Goal: Task Accomplishment & Management: Complete application form

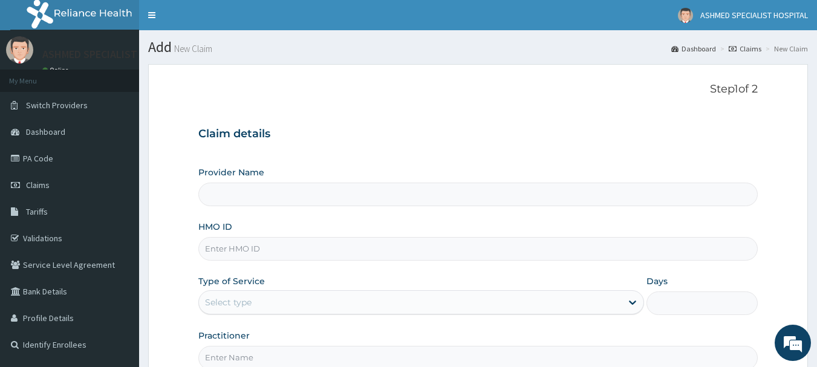
type input "ASHMED SPECIALIST HOSPITAL"
click at [235, 247] on input "HMO ID" at bounding box center [478, 249] width 560 height 24
type input "mfl/10028/b"
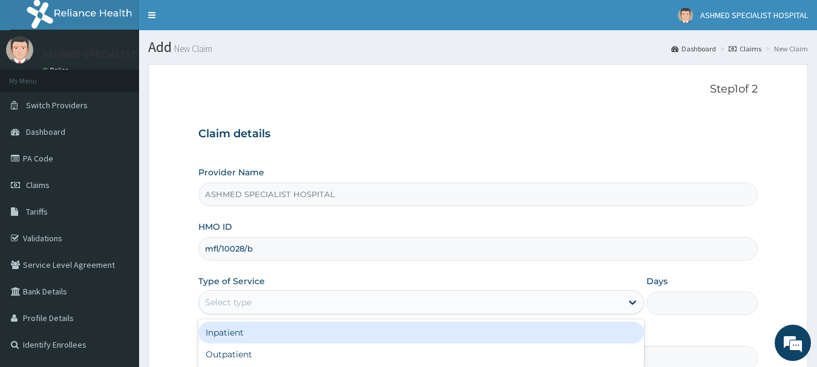
click at [244, 299] on div "Select type" at bounding box center [228, 302] width 47 height 12
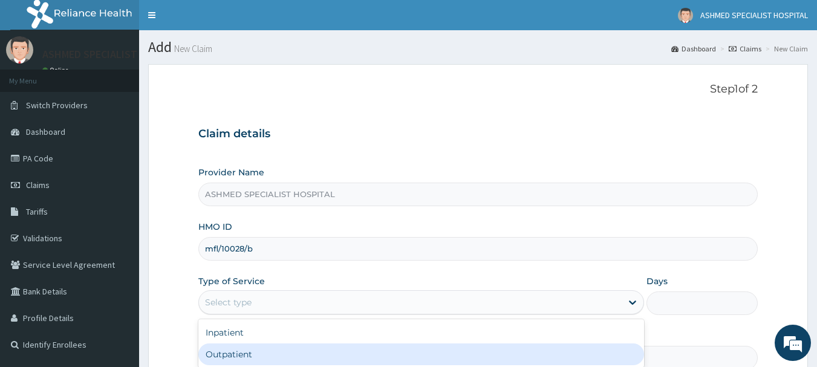
click at [233, 346] on div "Outpatient" at bounding box center [420, 354] width 445 height 22
type input "1"
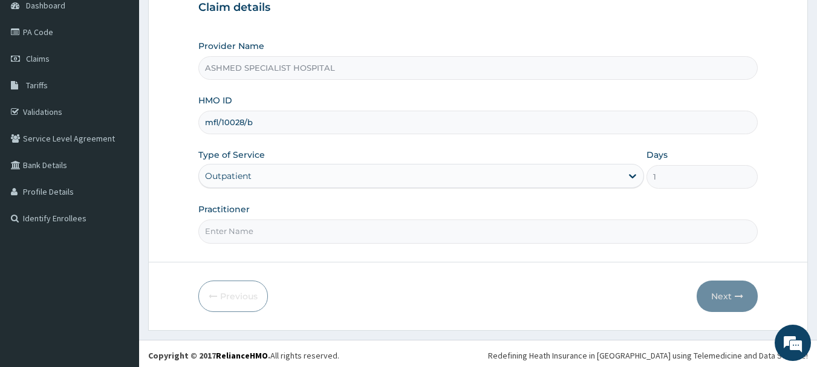
scroll to position [130, 0]
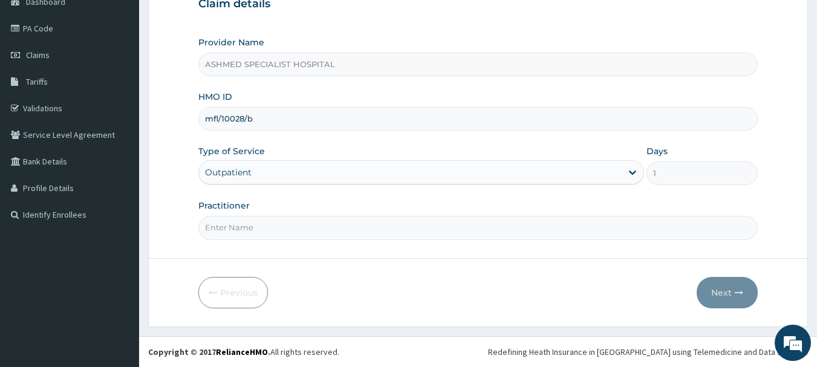
click at [238, 224] on input "Practitioner" at bounding box center [478, 228] width 560 height 24
type input "DR. THOMPSON ODESA"
click at [719, 290] on button "Next" at bounding box center [726, 292] width 61 height 31
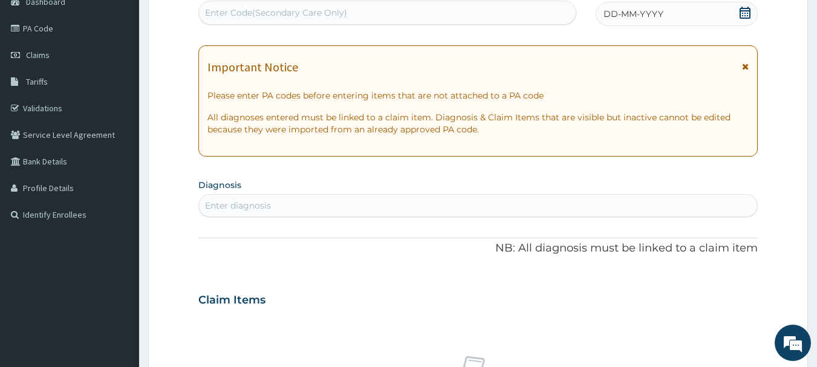
click at [662, 15] on div "DD-MM-YYYY" at bounding box center [676, 14] width 162 height 24
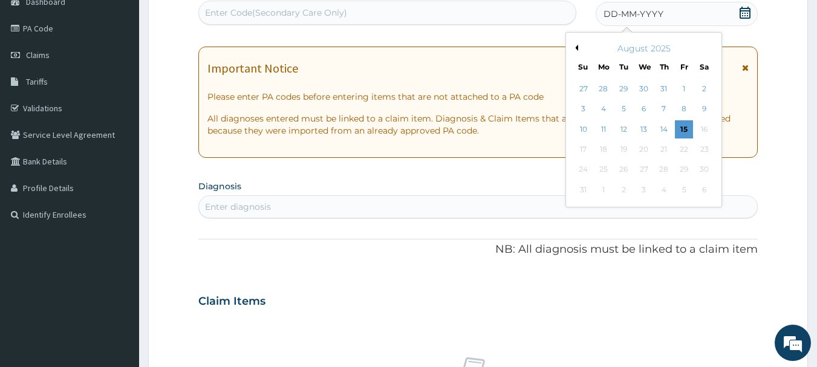
click at [577, 47] on button "Previous Month" at bounding box center [575, 48] width 6 height 6
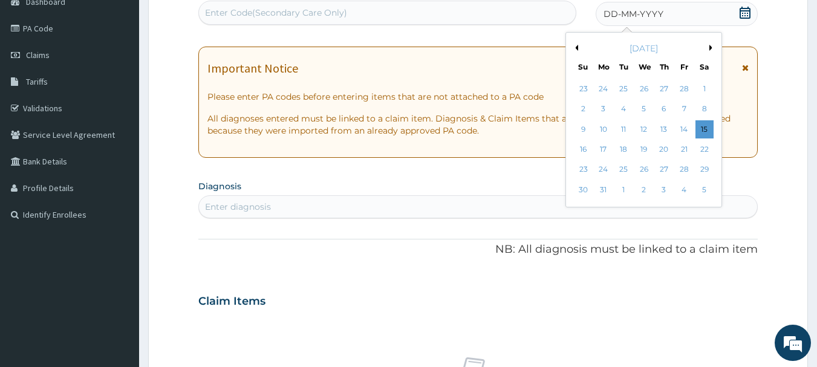
click at [577, 47] on button "Previous Month" at bounding box center [575, 48] width 6 height 6
click at [646, 131] on div "12" at bounding box center [644, 129] width 18 height 18
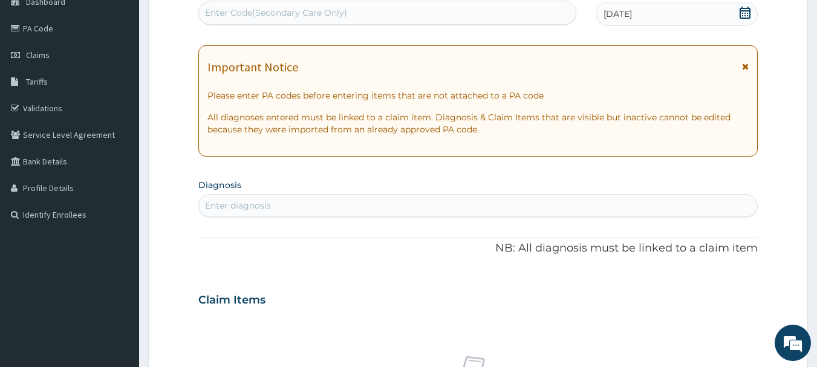
click at [298, 206] on div "Enter diagnosis" at bounding box center [478, 205] width 559 height 19
type input "malaria"
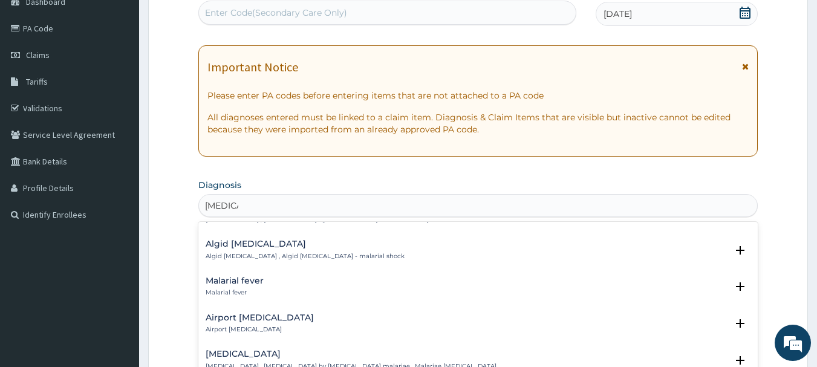
scroll to position [151, 0]
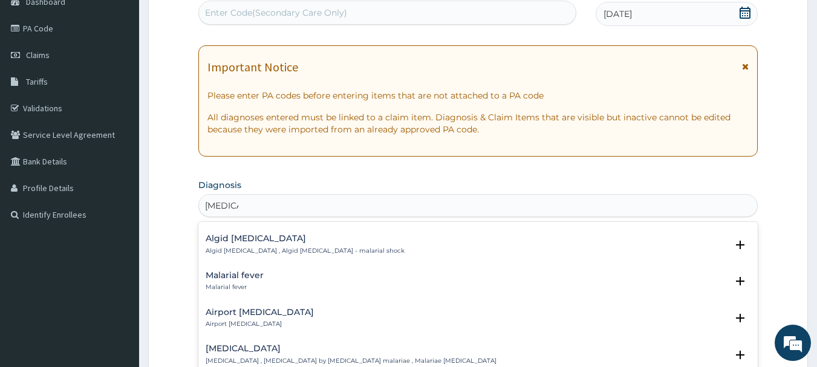
click at [238, 266] on div "Malarial fever Malarial fever Select Status Query Query covers suspected (?), K…" at bounding box center [478, 284] width 560 height 37
click at [233, 271] on h4 "Malarial fever" at bounding box center [235, 275] width 58 height 9
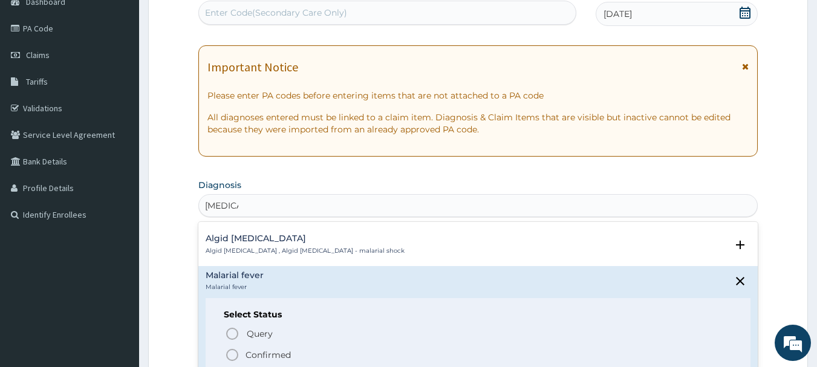
click at [240, 348] on span "Confirmed" at bounding box center [479, 355] width 508 height 15
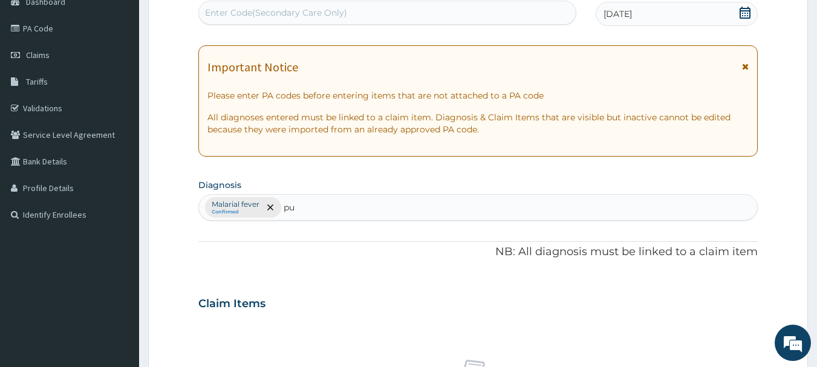
type input "pud"
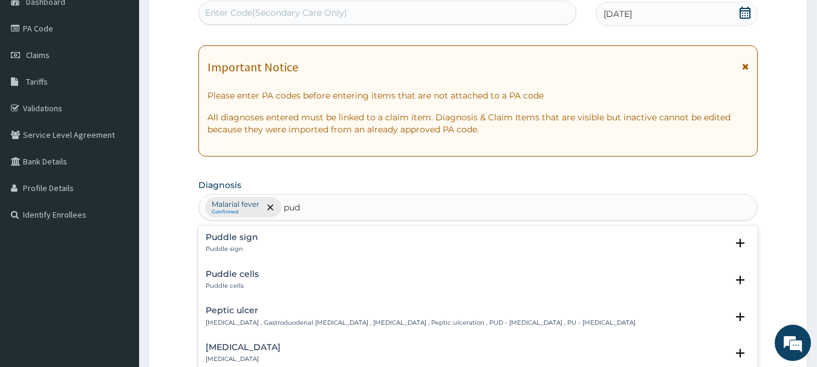
click at [235, 309] on h4 "Peptic ulcer" at bounding box center [421, 310] width 430 height 9
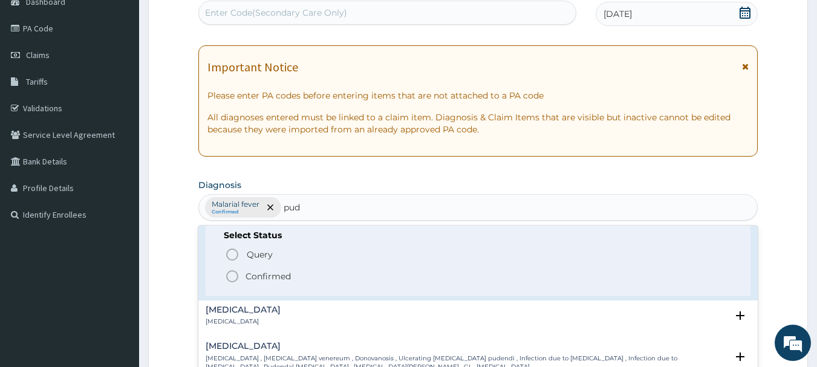
scroll to position [117, 0]
click at [232, 272] on icon "status option filled" at bounding box center [232, 274] width 15 height 15
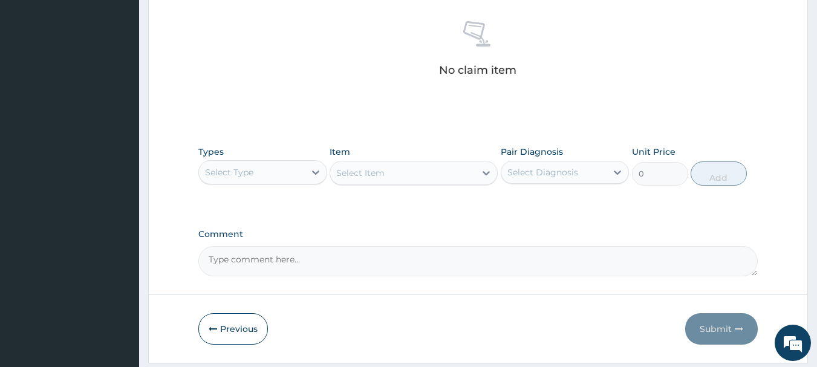
scroll to position [473, 0]
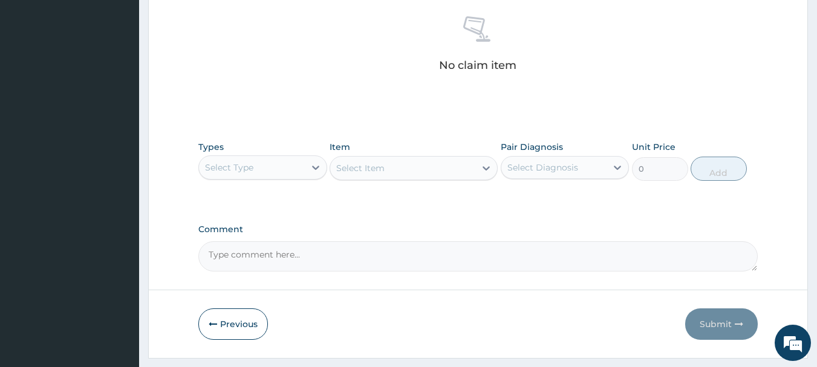
click at [303, 175] on div "Select Type" at bounding box center [252, 167] width 106 height 19
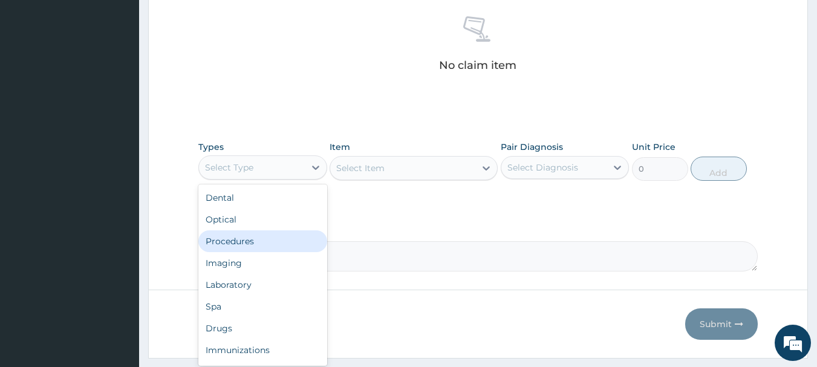
click at [230, 245] on div "Procedures" at bounding box center [262, 241] width 129 height 22
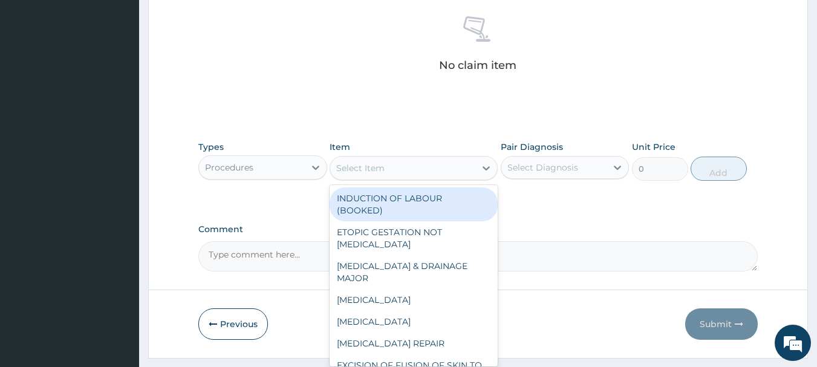
click at [466, 170] on div "Select Item" at bounding box center [402, 167] width 145 height 19
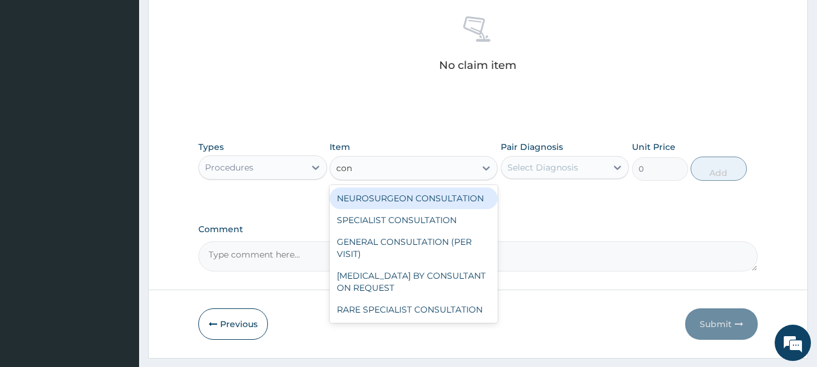
type input "cons"
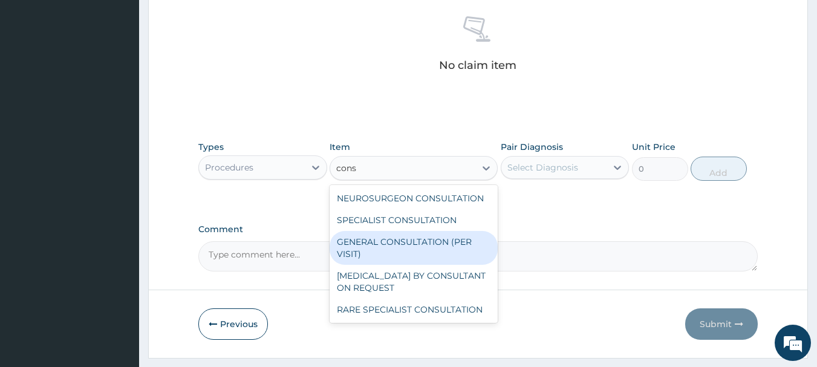
click at [446, 242] on div "GENERAL CONSULTATION (PER VISIT)" at bounding box center [413, 248] width 168 height 34
type input "2000"
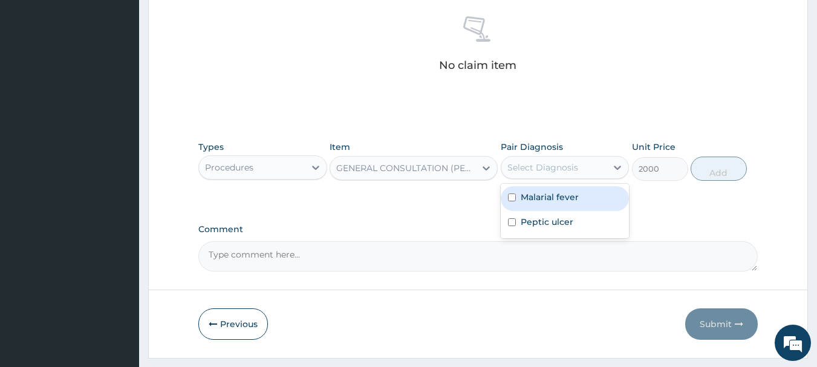
click at [568, 163] on div "Select Diagnosis" at bounding box center [542, 167] width 71 height 12
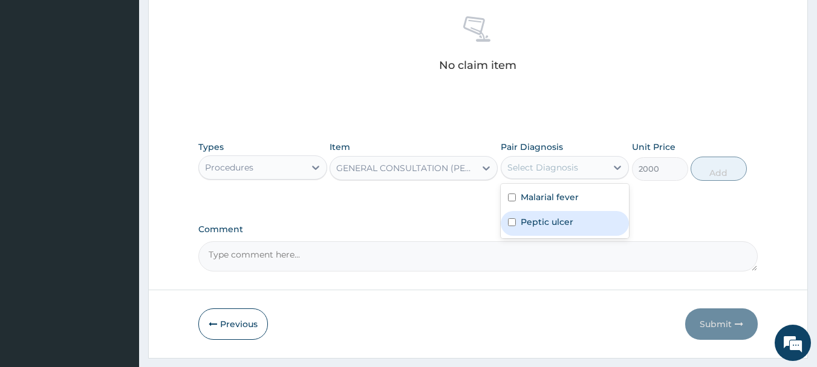
click at [543, 218] on label "Peptic ulcer" at bounding box center [546, 222] width 53 height 12
checkbox input "true"
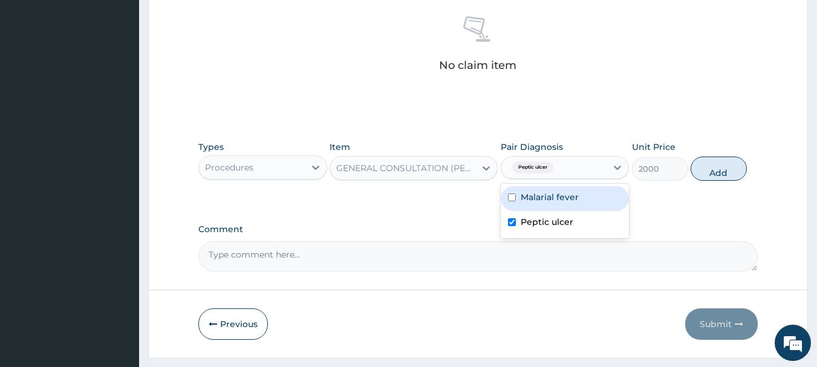
click at [549, 187] on div "Malarial fever" at bounding box center [564, 198] width 129 height 25
checkbox input "true"
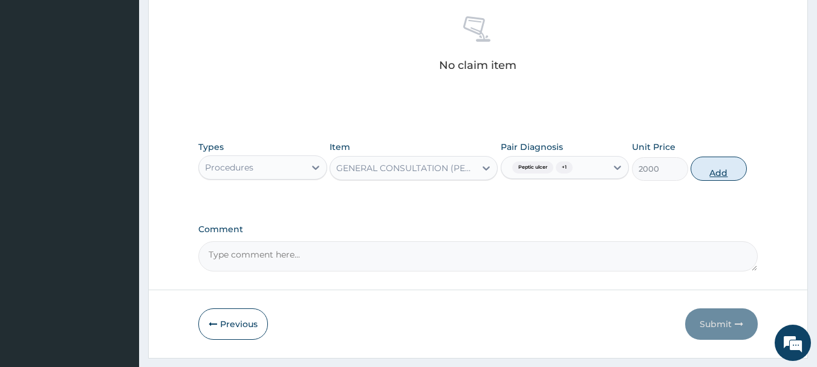
click at [708, 166] on button "Add" at bounding box center [718, 169] width 56 height 24
type input "0"
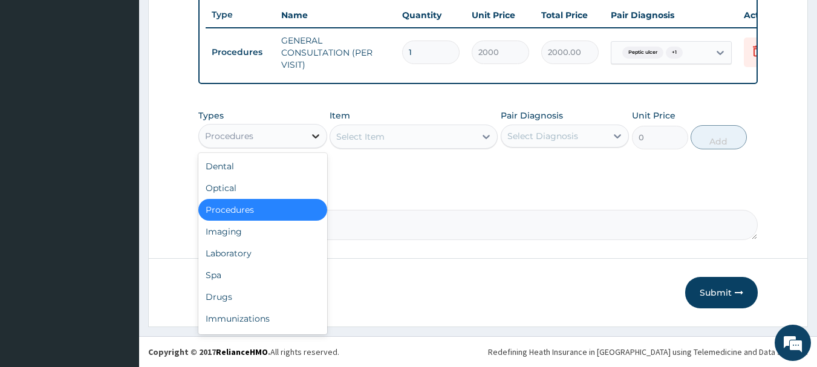
click at [305, 141] on div at bounding box center [316, 136] width 22 height 22
click at [230, 294] on div "Drugs" at bounding box center [262, 297] width 129 height 22
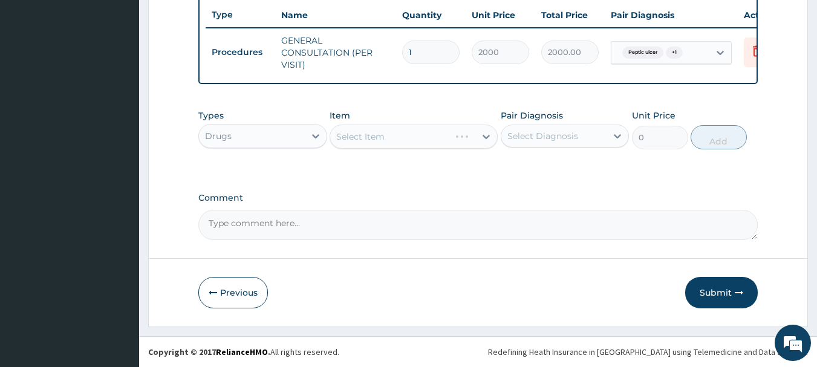
click at [460, 129] on div "Select Item" at bounding box center [413, 137] width 168 height 24
click at [461, 135] on div "Select Item" at bounding box center [402, 136] width 145 height 19
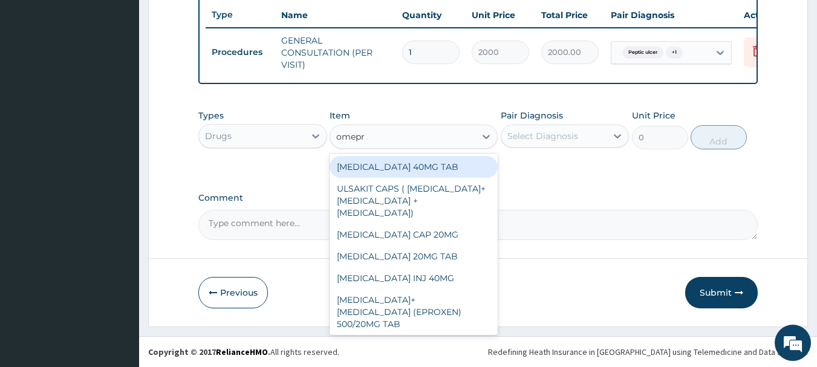
type input "omepra"
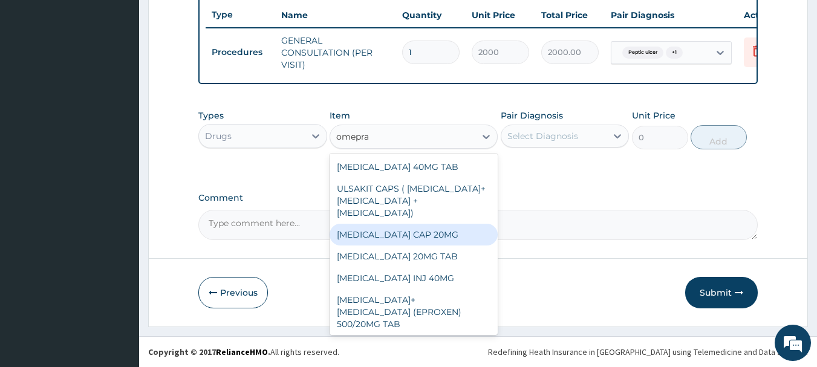
click at [423, 229] on div "[MEDICAL_DATA] CAP 20MG" at bounding box center [413, 235] width 168 height 22
type input "25"
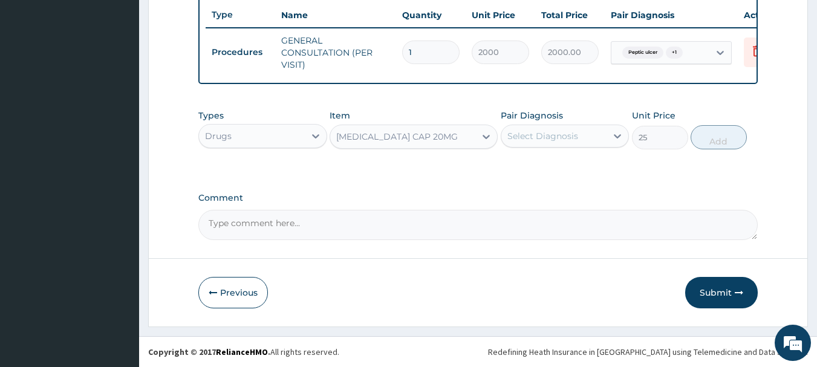
click at [575, 128] on div "Select Diagnosis" at bounding box center [554, 135] width 106 height 19
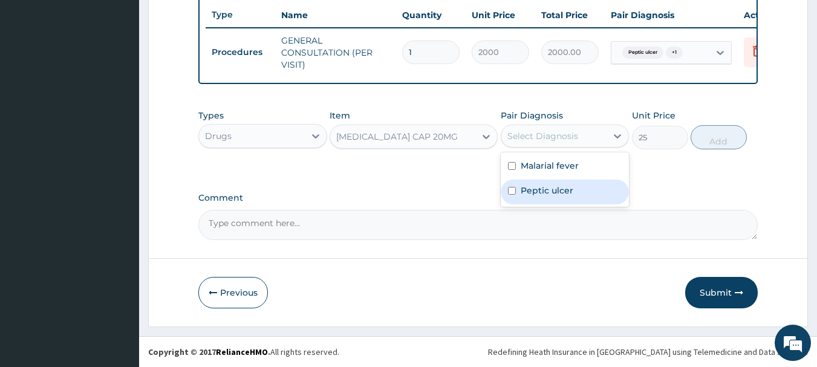
click at [545, 192] on label "Peptic ulcer" at bounding box center [546, 190] width 53 height 12
checkbox input "true"
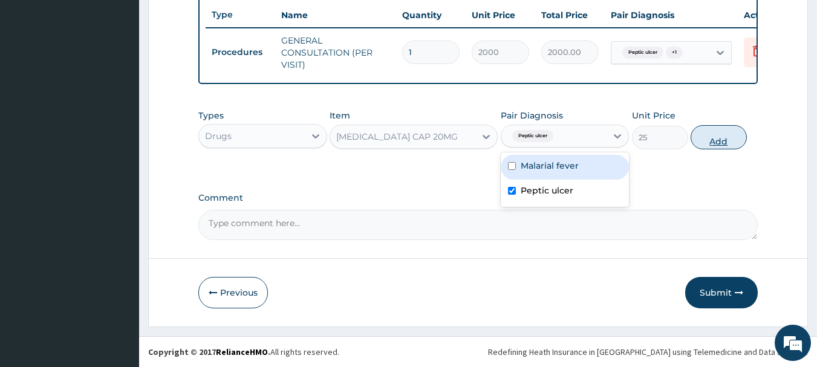
click at [707, 129] on button "Add" at bounding box center [718, 137] width 56 height 24
type input "0"
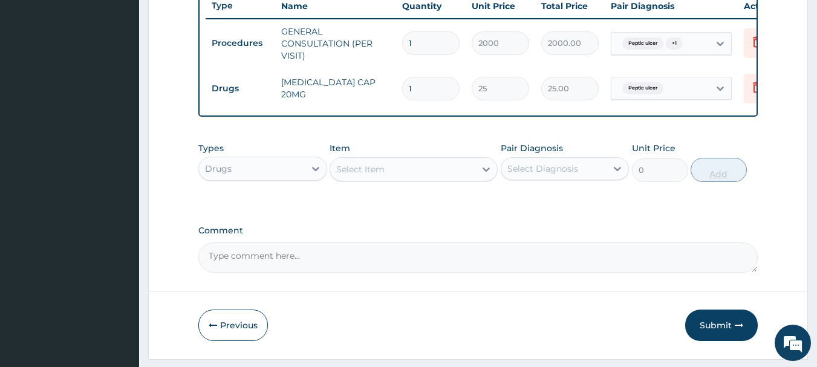
type input "10"
type input "250.00"
type input "10"
click at [454, 175] on div "Select Item" at bounding box center [402, 169] width 145 height 19
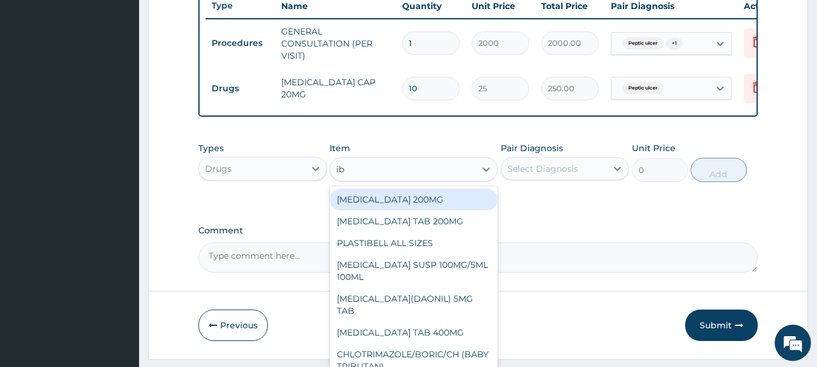
type input "ibu"
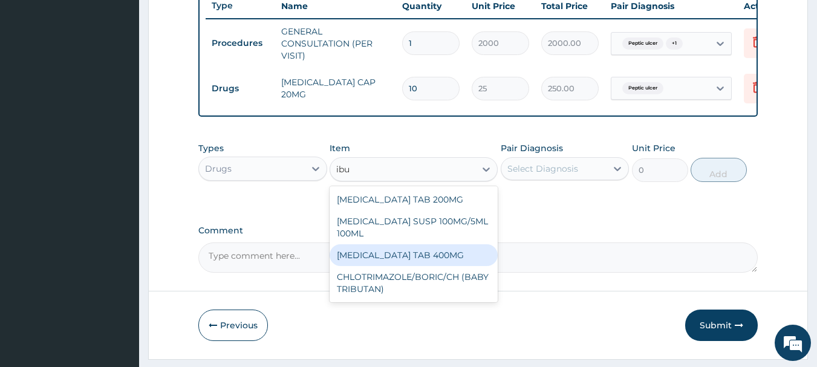
click at [375, 259] on div "IBUPROFEN TAB 400MG" at bounding box center [413, 255] width 168 height 22
type input "20"
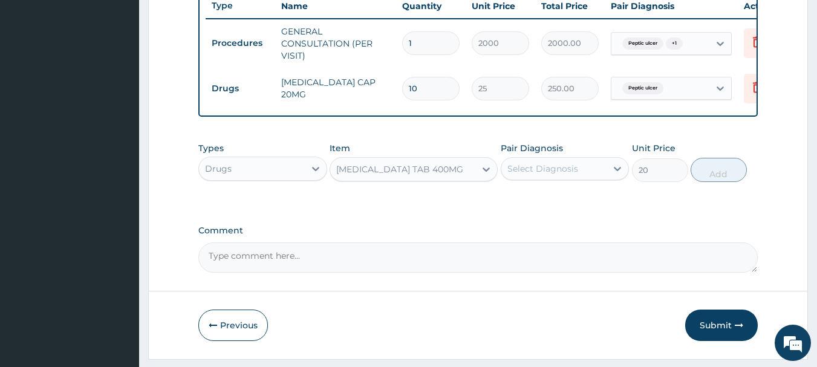
click at [574, 161] on div "Pair Diagnosis Select Diagnosis" at bounding box center [564, 162] width 129 height 40
click at [572, 173] on div "Select Diagnosis" at bounding box center [542, 169] width 71 height 12
click at [538, 195] on div "Malarial fever Peptic ulcer" at bounding box center [564, 212] width 129 height 54
click at [544, 204] on label "Malarial fever" at bounding box center [549, 198] width 58 height 12
checkbox input "true"
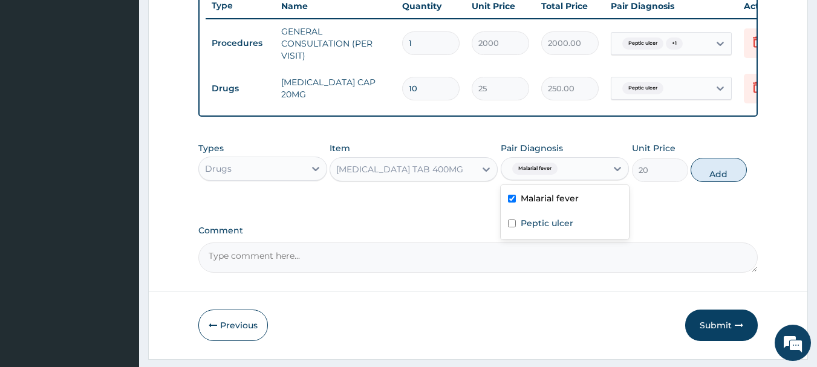
click at [703, 174] on button "Add" at bounding box center [718, 170] width 56 height 24
type input "0"
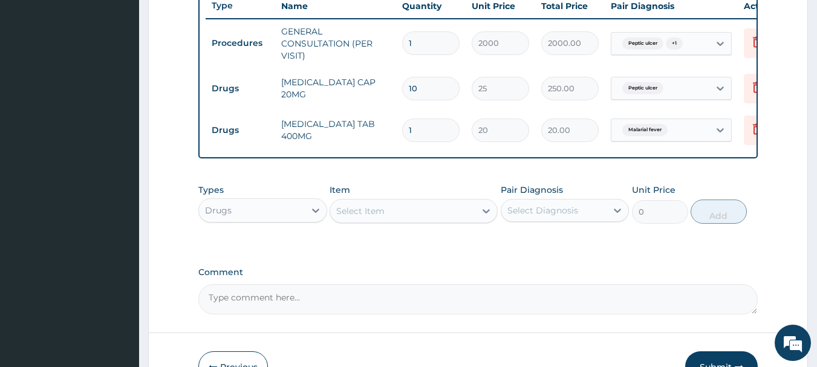
type input "10"
type input "200.00"
type input "10"
click at [415, 214] on div "Select Item" at bounding box center [402, 210] width 145 height 19
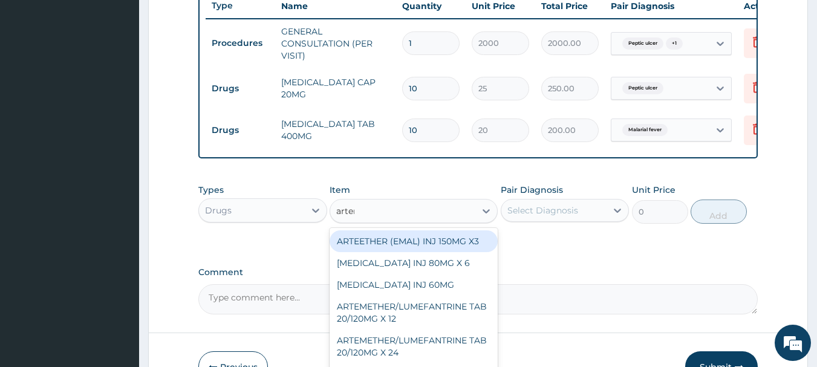
type input "arteme"
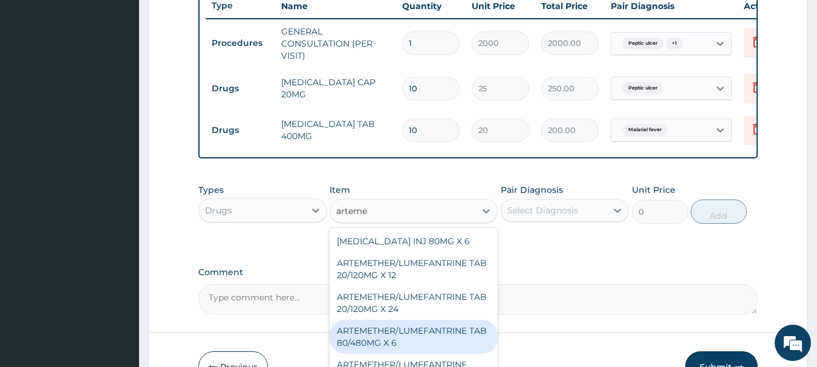
click at [402, 334] on div "ARTEMETHER/LUMEFANTRINE TAB 80/480MG X 6" at bounding box center [413, 337] width 168 height 34
type input "700"
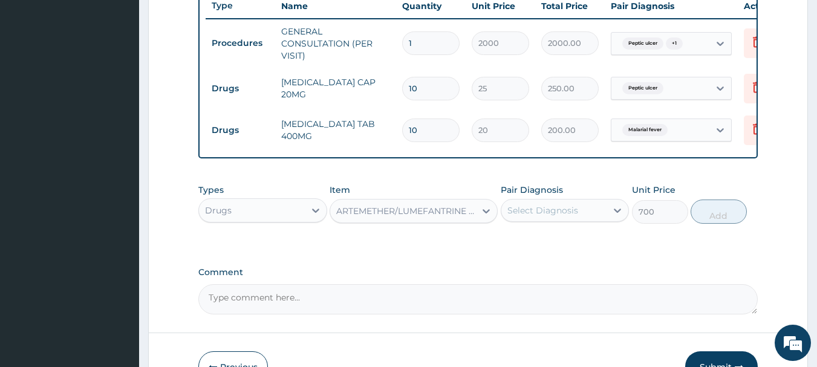
click at [524, 216] on div "Select Diagnosis" at bounding box center [542, 210] width 71 height 12
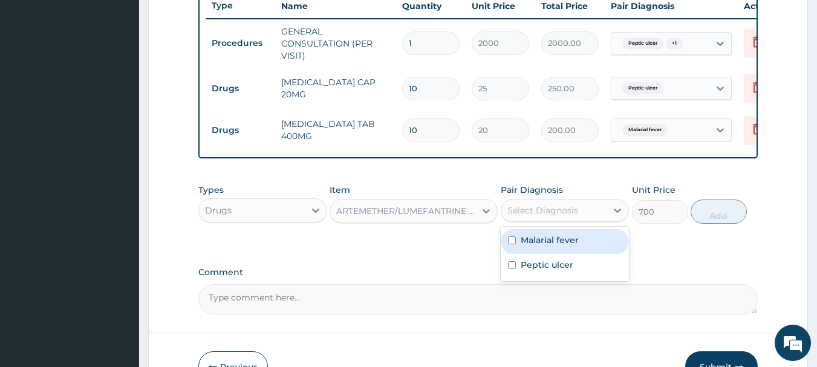
click at [521, 246] on label "Malarial fever" at bounding box center [549, 240] width 58 height 12
checkbox input "true"
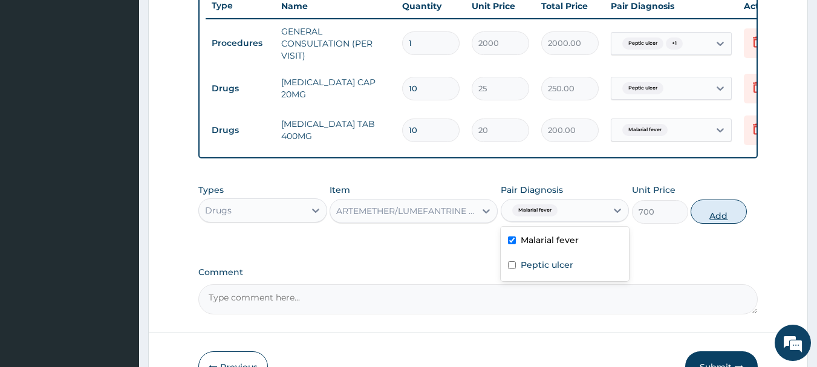
click at [707, 224] on button "Add" at bounding box center [718, 211] width 56 height 24
type input "0"
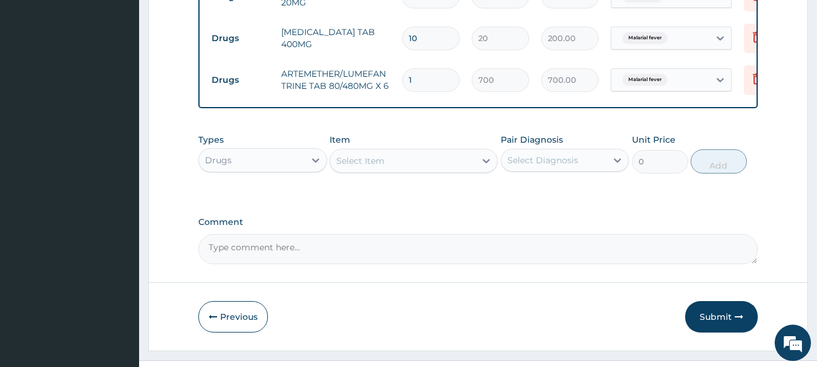
scroll to position [588, 0]
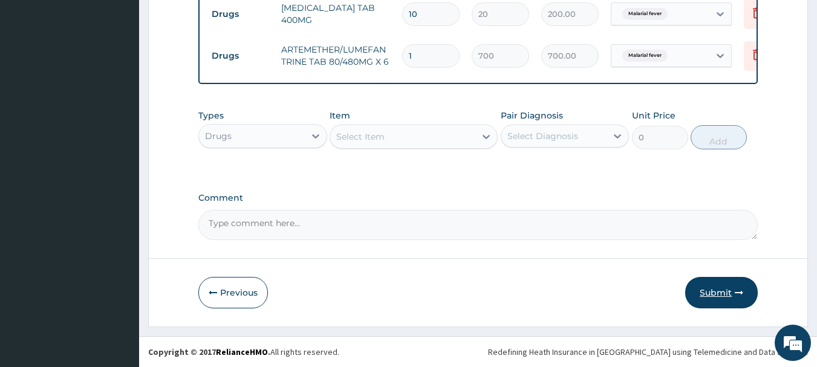
click at [708, 290] on button "Submit" at bounding box center [721, 292] width 73 height 31
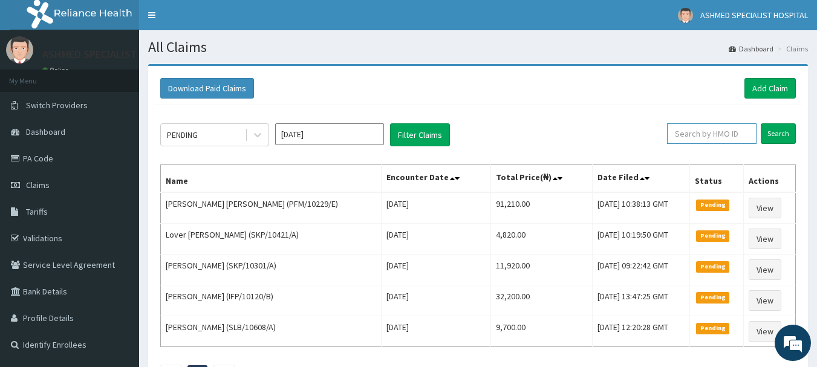
click at [698, 137] on input "text" at bounding box center [711, 133] width 89 height 21
type input "mfl/10028/b"
click at [769, 132] on input "Search" at bounding box center [777, 133] width 35 height 21
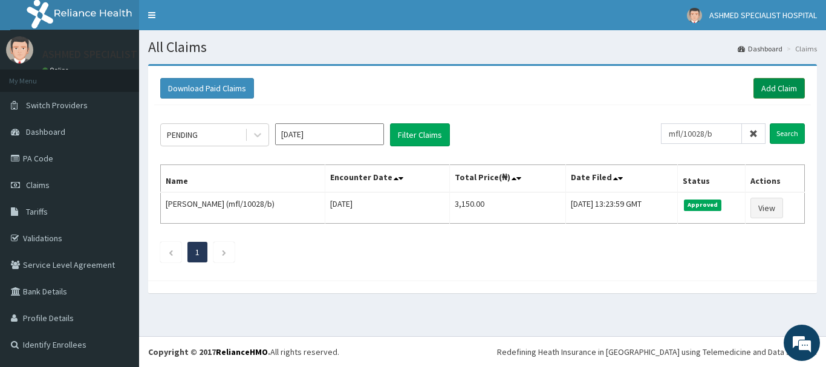
click at [769, 87] on link "Add Claim" at bounding box center [778, 88] width 51 height 21
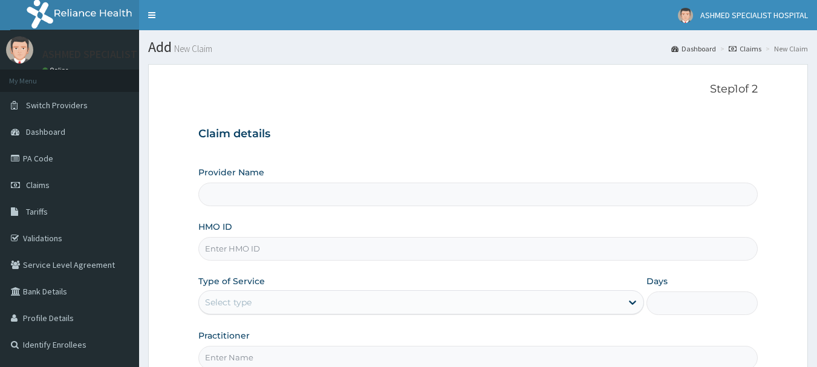
type input "ASHMED SPECIALIST HOSPITAL"
click at [256, 242] on input "HMO ID" at bounding box center [478, 249] width 560 height 24
type input "ccd/10051/e"
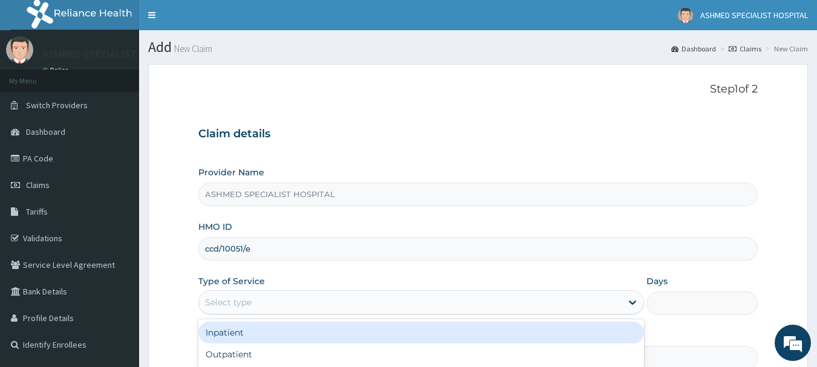
click at [221, 310] on div "Select type" at bounding box center [410, 302] width 423 height 19
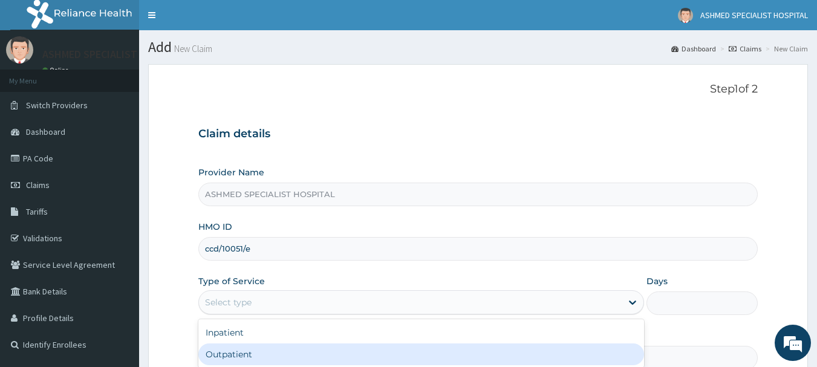
click at [222, 362] on div "Outpatient" at bounding box center [420, 354] width 445 height 22
type input "1"
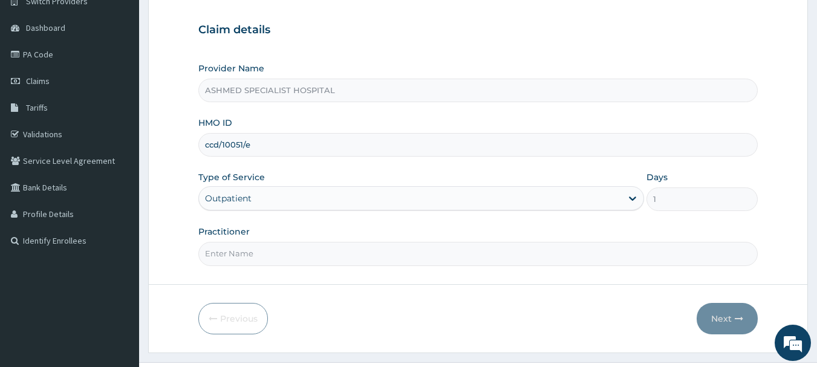
scroll to position [130, 0]
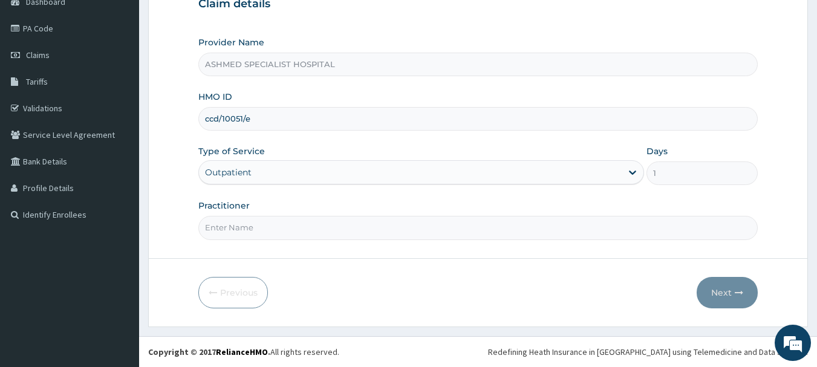
click at [227, 228] on input "Practitioner" at bounding box center [478, 228] width 560 height 24
type input "DR. THOMPSON ODESA"
click at [723, 287] on button "Next" at bounding box center [726, 292] width 61 height 31
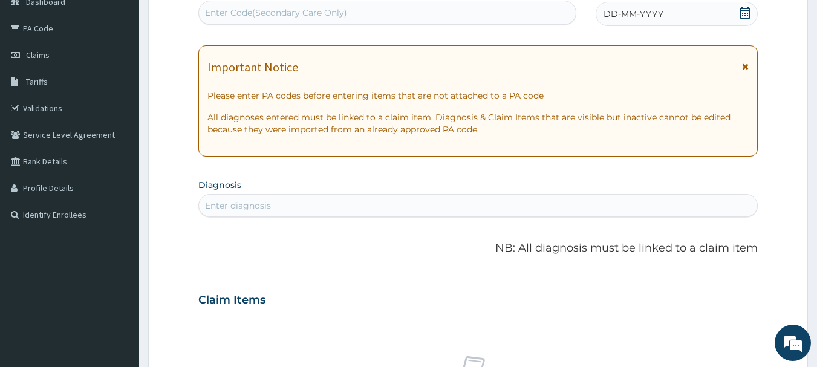
click at [337, 4] on div "Enter Code(Secondary Care Only)" at bounding box center [387, 12] width 377 height 19
paste input "PA/0461B3"
type input "PA/0461B3"
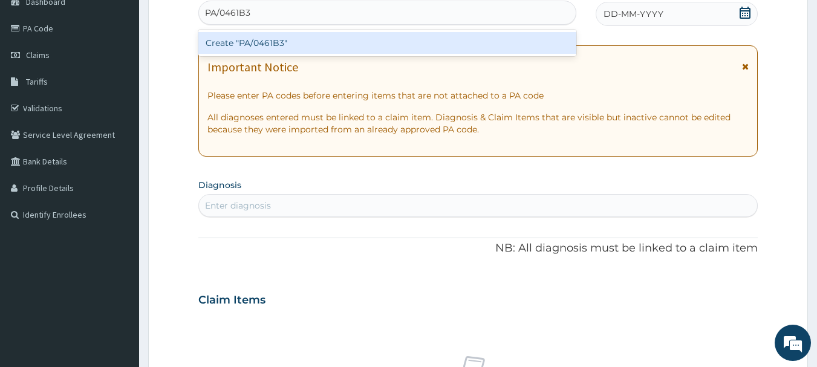
click at [291, 49] on div "Create "PA/0461B3"" at bounding box center [387, 43] width 378 height 22
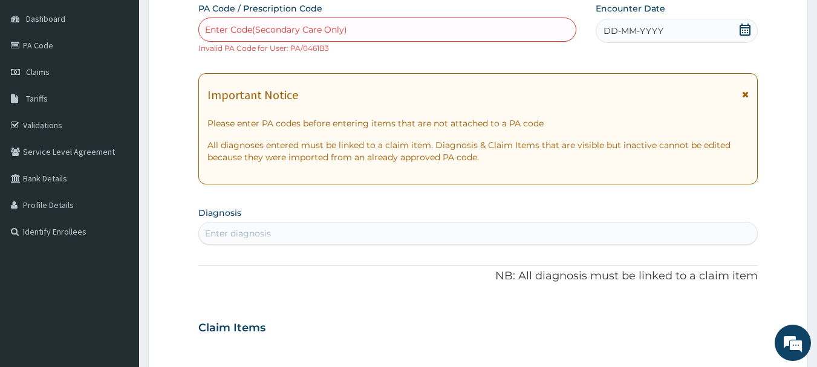
scroll to position [115, 0]
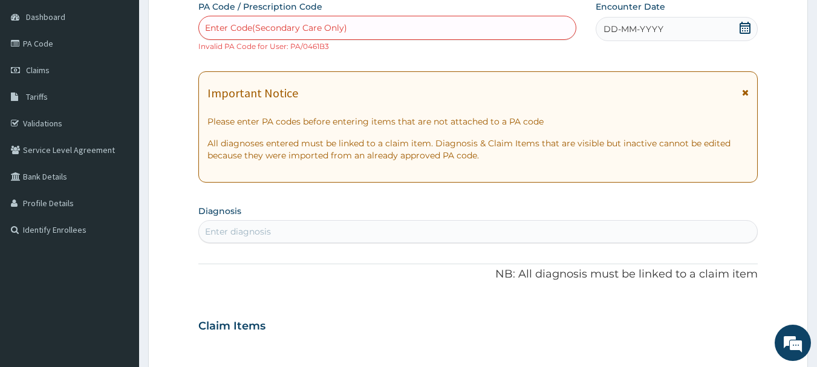
click at [293, 27] on div "Enter Code(Secondary Care Only)" at bounding box center [276, 28] width 142 height 12
click at [255, 24] on div "Enter Code(Secondary Care Only)" at bounding box center [276, 28] width 142 height 12
paste input "PA/79CFEB"
type input "PA/79CFEB"
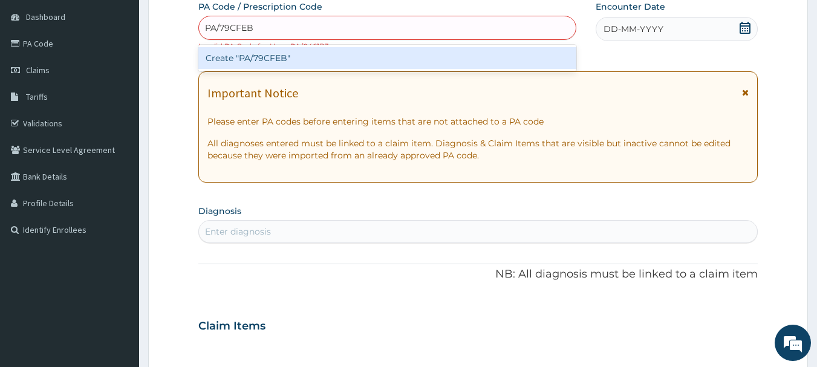
click at [255, 54] on div "Create "PA/79CFEB"" at bounding box center [387, 58] width 378 height 22
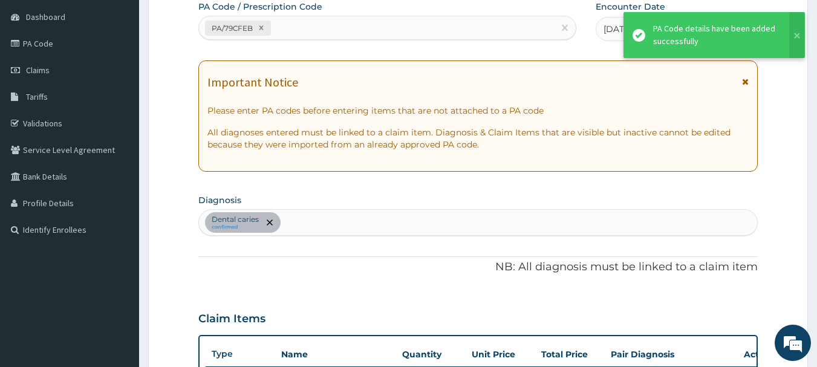
scroll to position [361, 0]
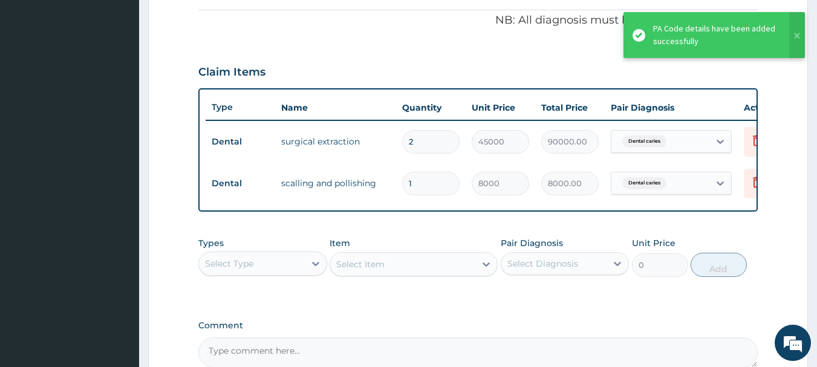
click at [258, 54] on div "Claim Items" at bounding box center [478, 69] width 560 height 31
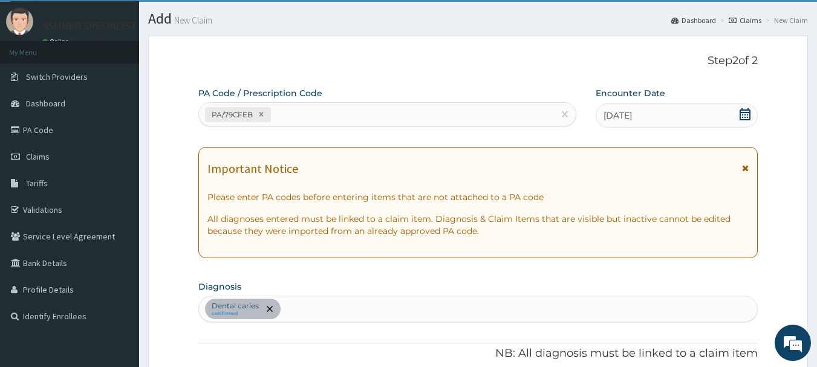
scroll to position [27, 0]
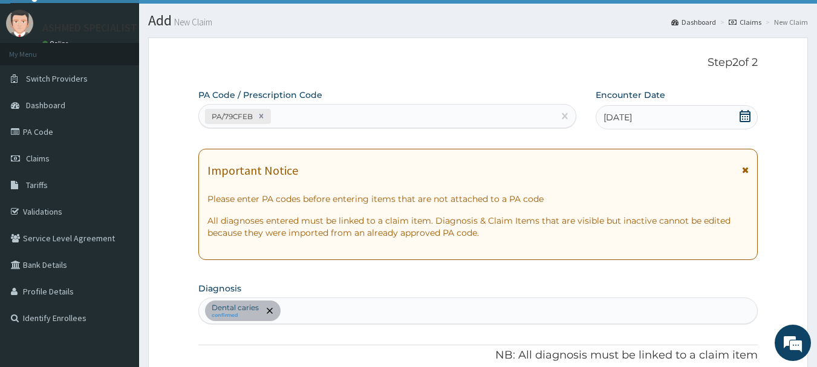
click at [326, 118] on div "PA/79CFEB" at bounding box center [376, 116] width 355 height 20
paste input "PA/9AE61C"
type input "PA/9AE61C"
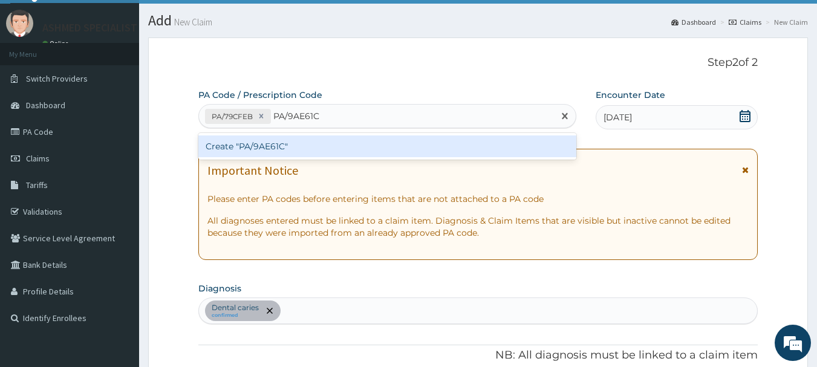
click at [288, 144] on div "Create "PA/9AE61C"" at bounding box center [387, 146] width 378 height 22
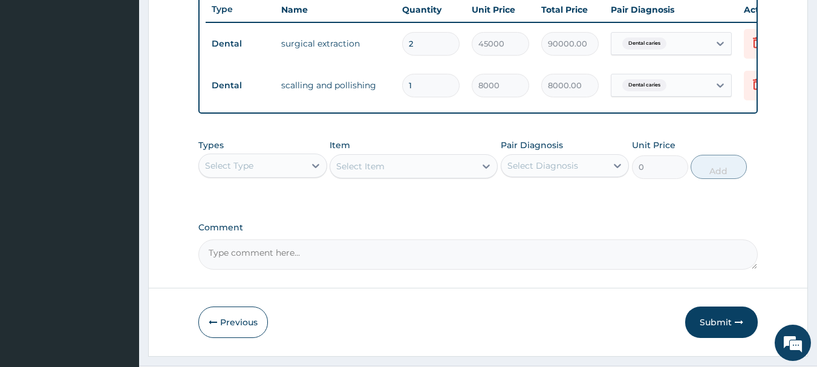
scroll to position [509, 0]
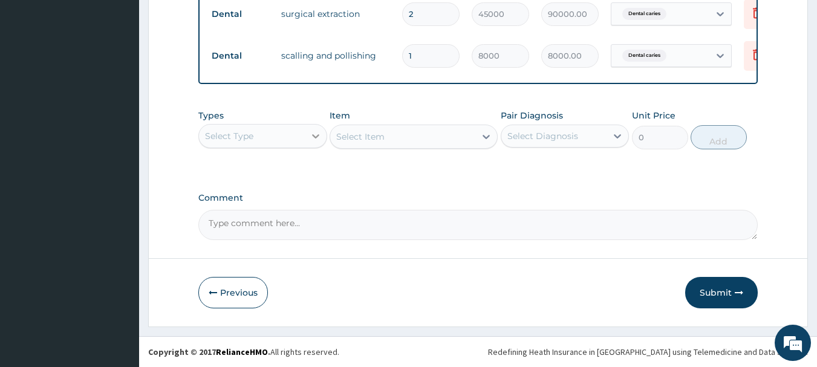
click at [310, 133] on icon at bounding box center [315, 136] width 12 height 12
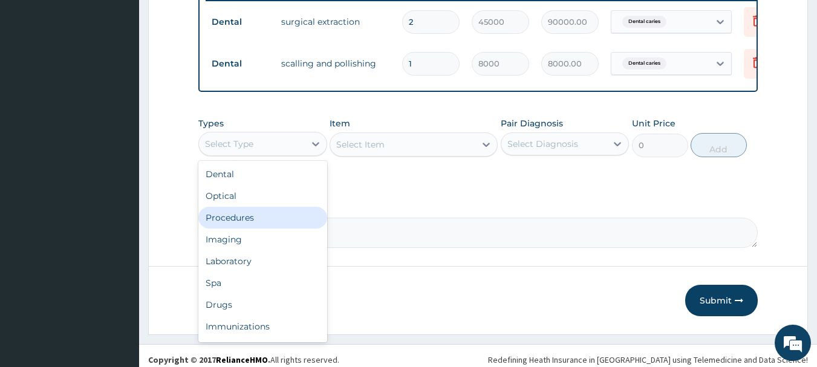
scroll to position [494, 0]
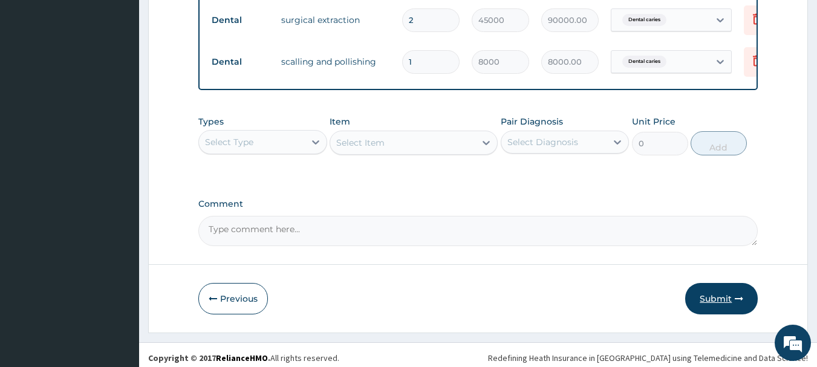
click at [709, 307] on button "Submit" at bounding box center [721, 298] width 73 height 31
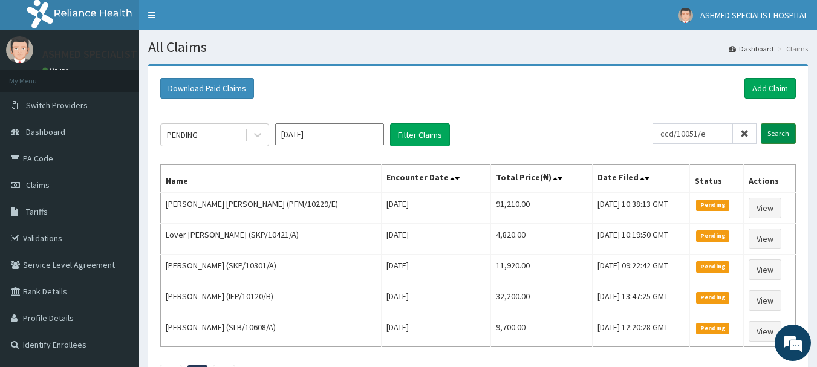
type input "ccd/10051/e"
click at [782, 131] on input "Search" at bounding box center [777, 133] width 35 height 21
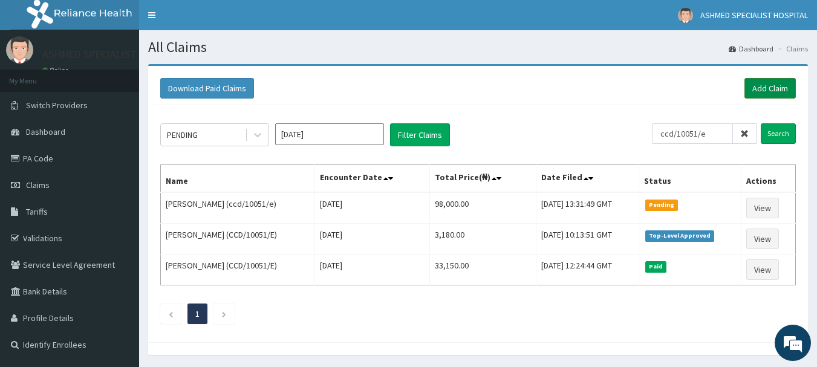
click at [769, 91] on link "Add Claim" at bounding box center [769, 88] width 51 height 21
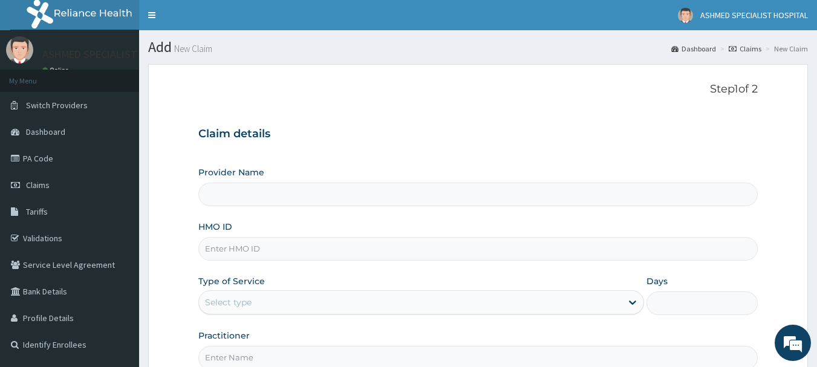
click at [227, 250] on input "HMO ID" at bounding box center [478, 249] width 560 height 24
type input "ccd/10051/e"
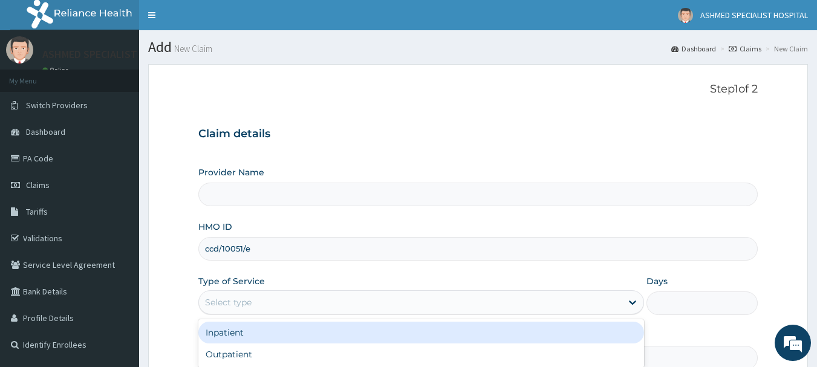
click at [267, 299] on div "Select type" at bounding box center [410, 302] width 423 height 19
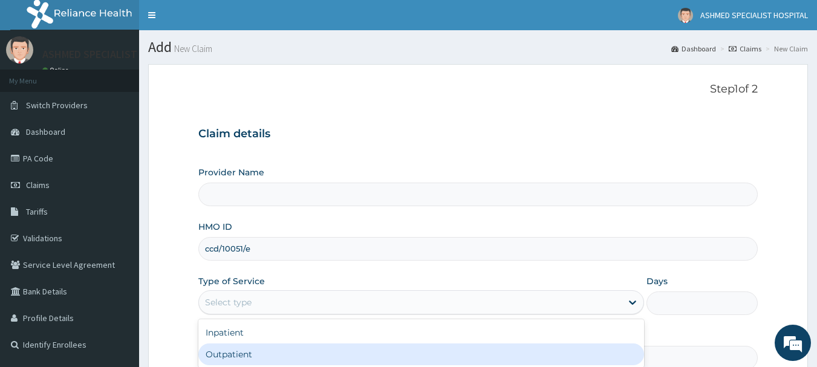
click at [219, 347] on div "Outpatient" at bounding box center [420, 354] width 445 height 22
type input "1"
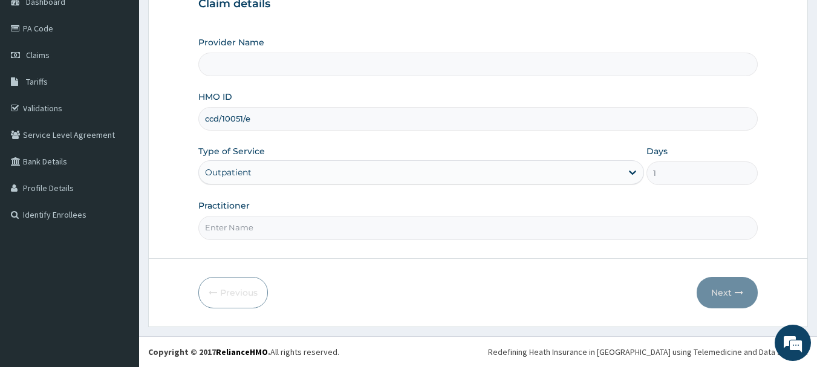
click at [290, 230] on input "Practitioner" at bounding box center [478, 228] width 560 height 24
type input "ASHMED SPECIALIST HOSPITAL"
type input "[PERSON_NAME][DATE]"
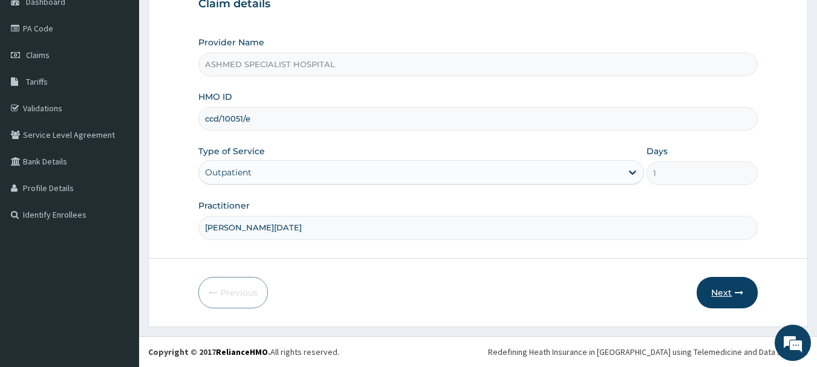
click at [712, 281] on button "Next" at bounding box center [726, 292] width 61 height 31
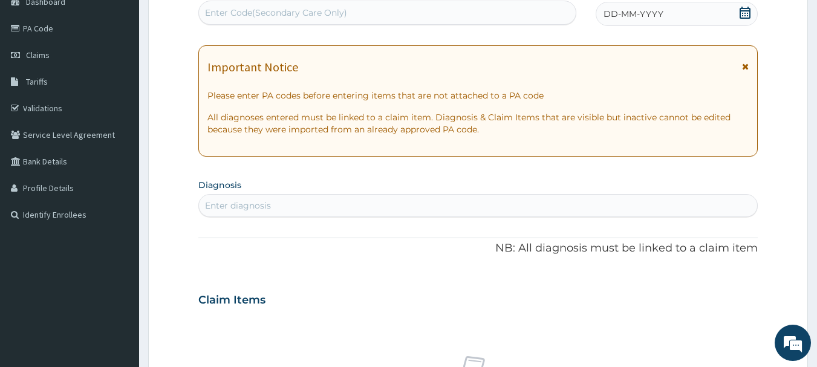
click at [721, 8] on div "DD-MM-YYYY" at bounding box center [676, 14] width 162 height 24
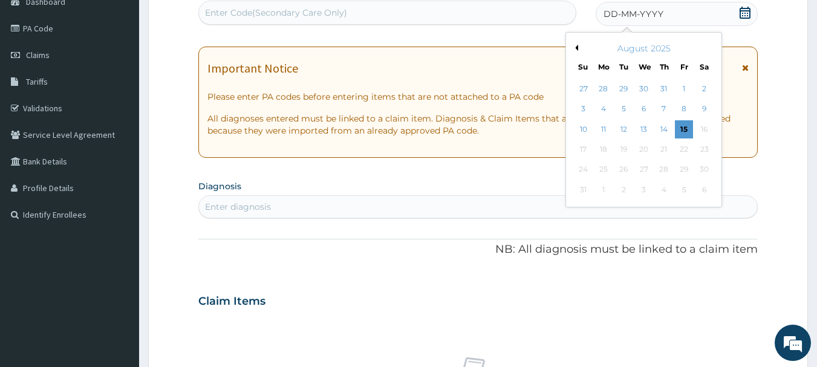
click at [575, 46] on button "Previous Month" at bounding box center [575, 48] width 6 height 6
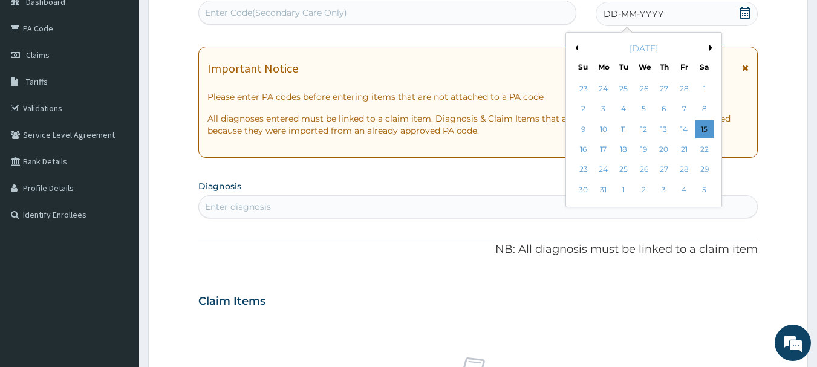
click at [575, 46] on button "Previous Month" at bounding box center [575, 48] width 6 height 6
click at [646, 125] on div "12" at bounding box center [644, 129] width 18 height 18
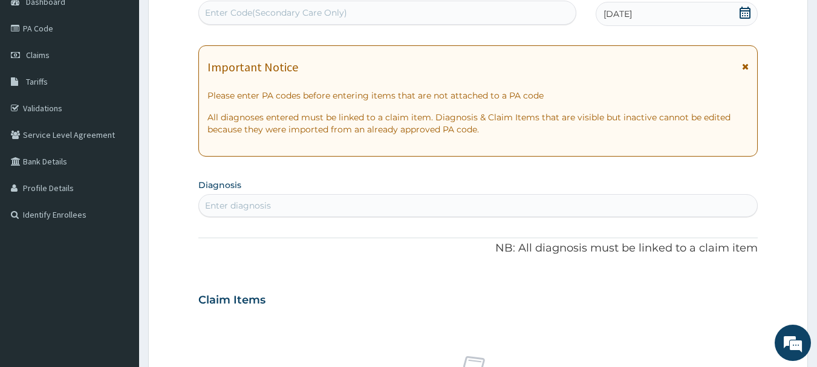
click at [300, 221] on div "PA Code / Prescription Code Enter Code(Secondary Care Only) Encounter Date [DAT…" at bounding box center [478, 298] width 560 height 626
click at [299, 207] on div "Enter diagnosis" at bounding box center [478, 205] width 559 height 19
type input "[MEDICAL_DATA]"
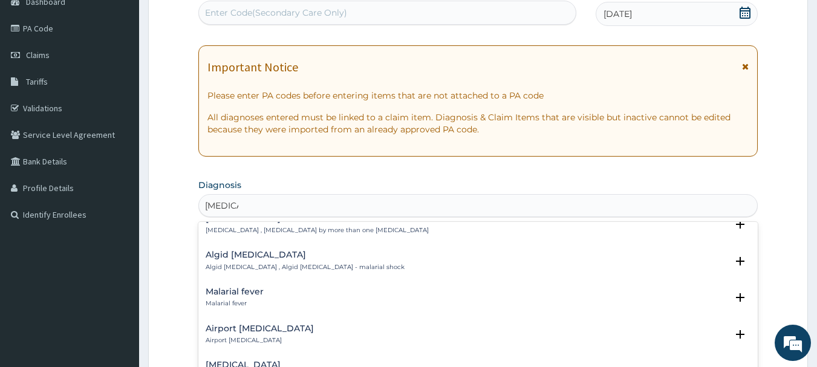
scroll to position [145, 0]
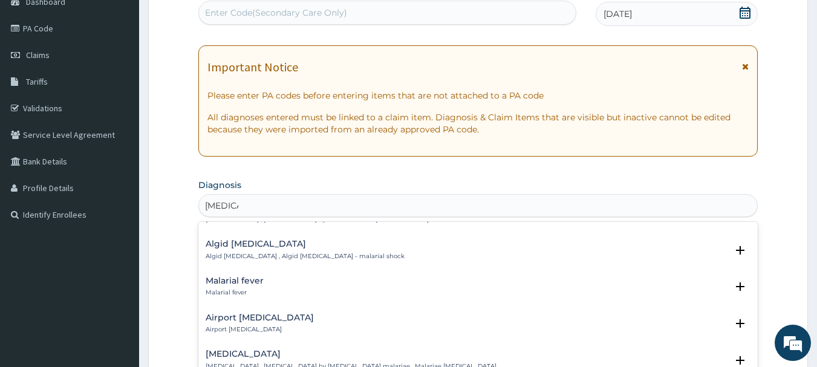
click at [227, 276] on h4 "Malarial fever" at bounding box center [235, 280] width 58 height 9
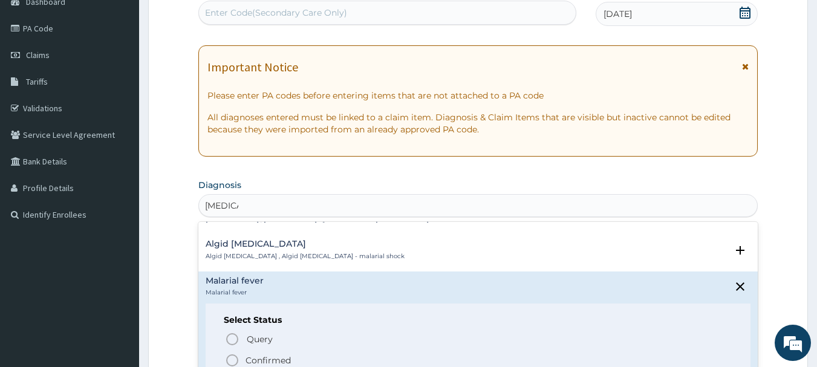
click at [233, 353] on icon "status option filled" at bounding box center [232, 360] width 15 height 15
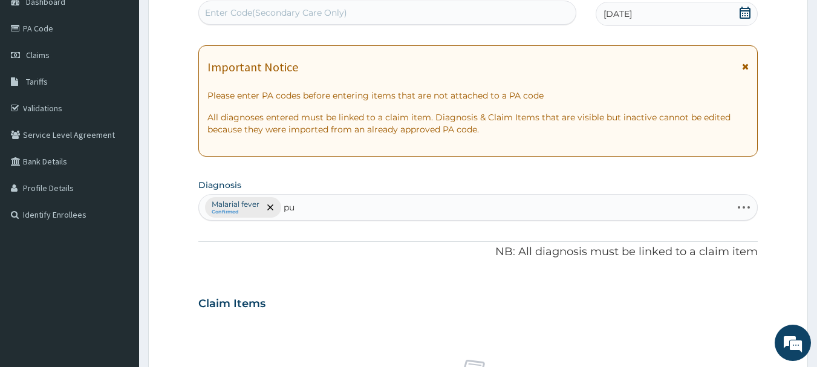
type input "pud"
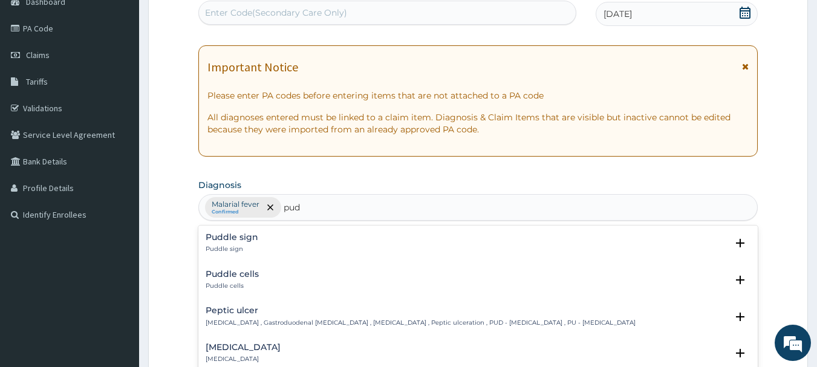
click at [230, 310] on h4 "Peptic ulcer" at bounding box center [421, 310] width 430 height 9
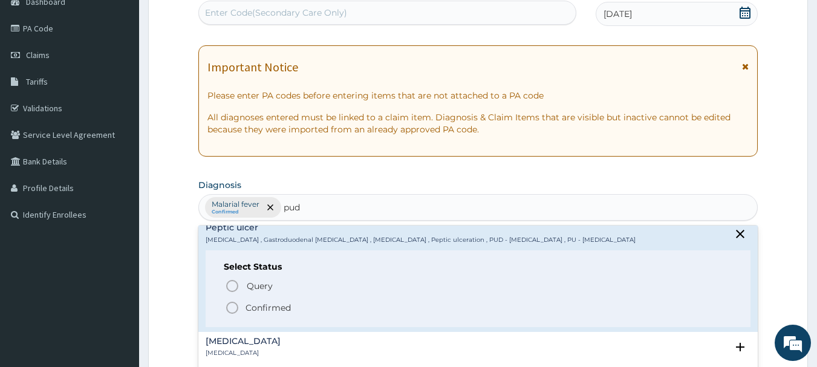
scroll to position [92, 0]
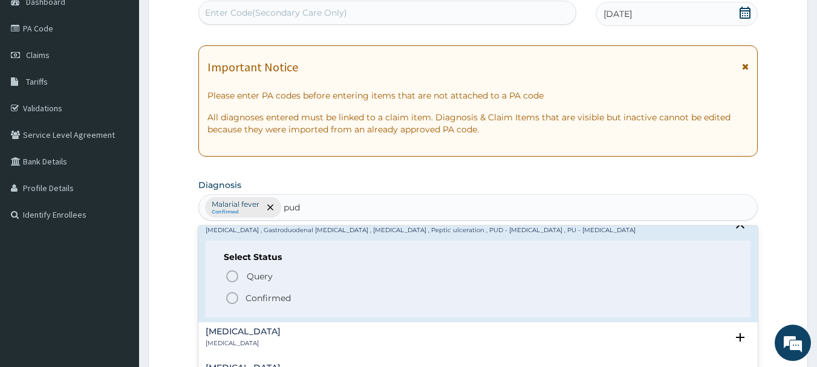
click at [248, 300] on p "Confirmed" at bounding box center [267, 298] width 45 height 12
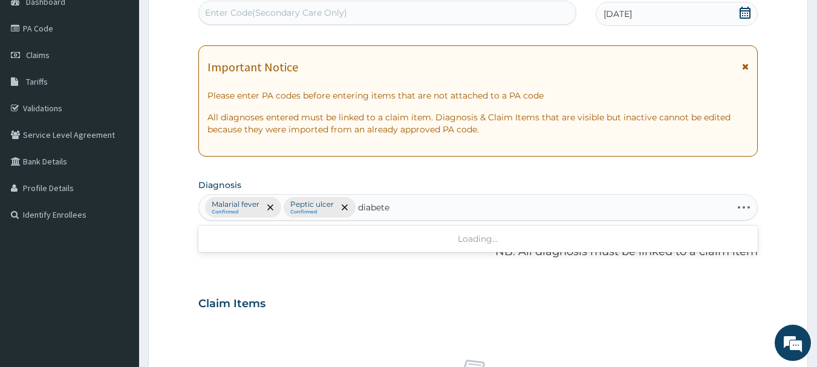
type input "[MEDICAL_DATA]"
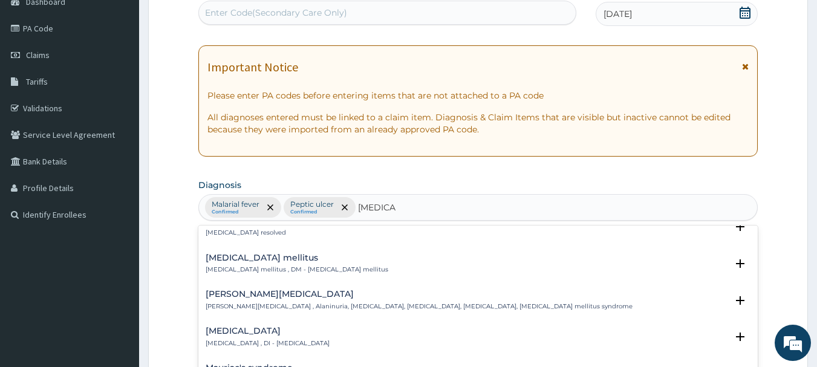
scroll to position [134, 0]
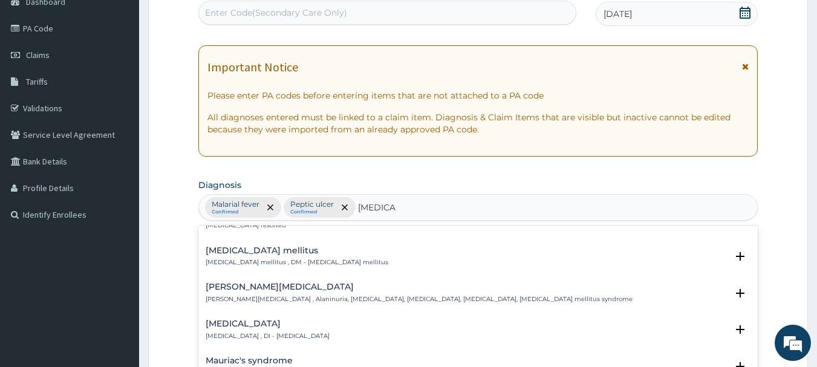
click at [212, 248] on h4 "[MEDICAL_DATA] mellitus" at bounding box center [297, 250] width 183 height 9
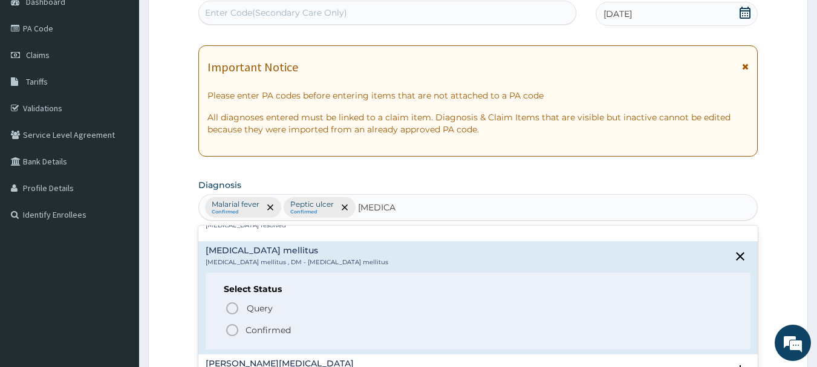
click at [227, 325] on icon "status option filled" at bounding box center [232, 330] width 15 height 15
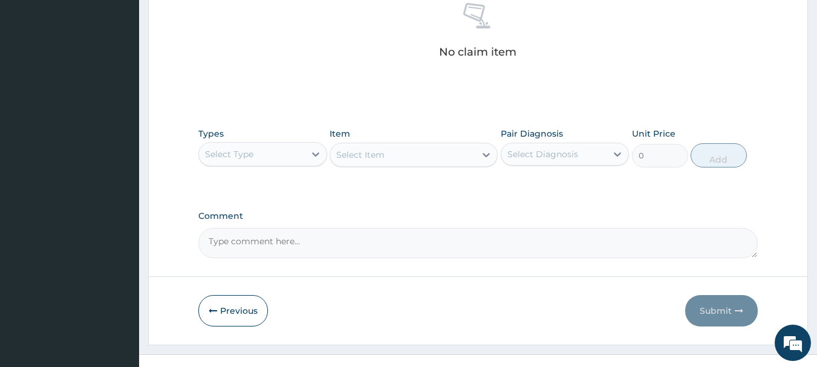
scroll to position [490, 0]
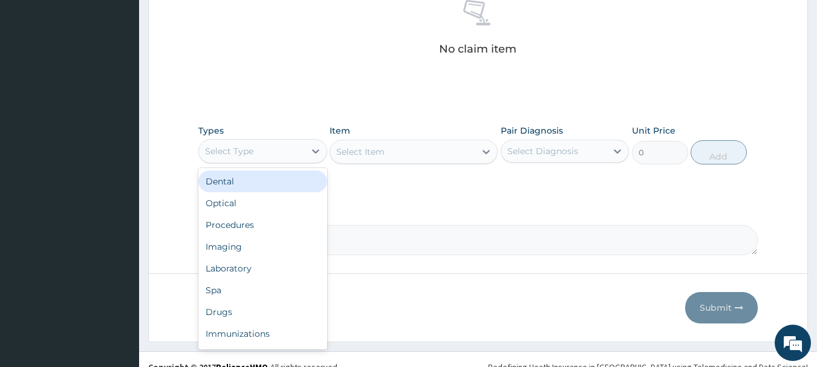
click at [273, 154] on div "Select Type" at bounding box center [252, 150] width 106 height 19
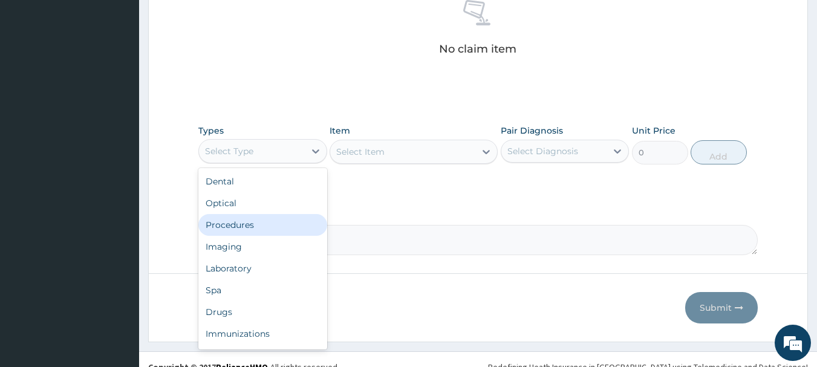
click at [228, 232] on div "Procedures" at bounding box center [262, 225] width 129 height 22
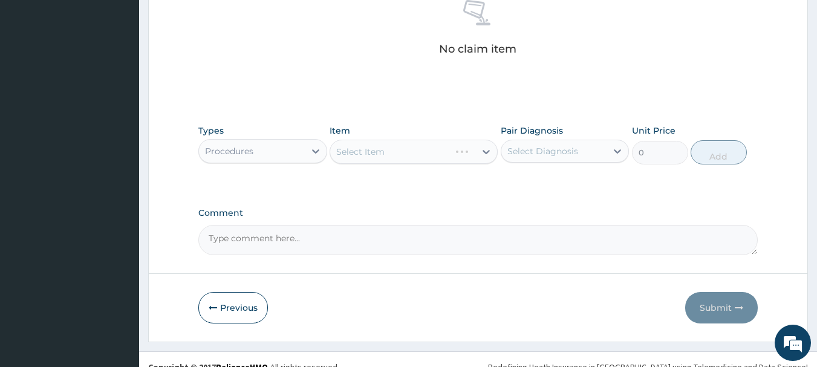
click at [478, 151] on div "Select Item" at bounding box center [413, 152] width 168 height 24
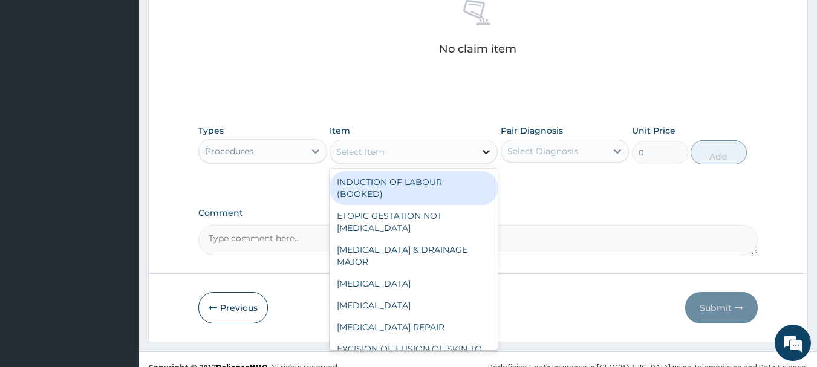
click at [478, 150] on div at bounding box center [486, 152] width 22 height 22
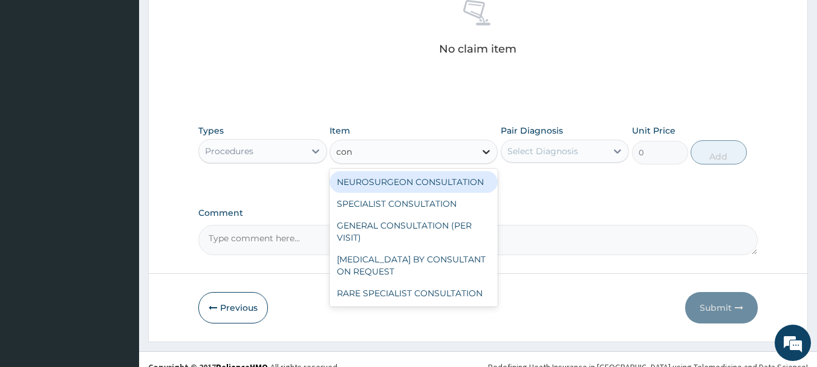
type input "cons"
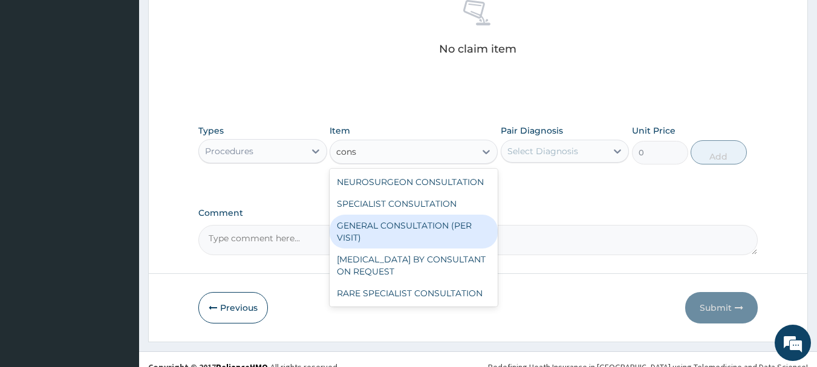
click at [414, 233] on div "GENERAL CONSULTATION (PER VISIT)" at bounding box center [413, 232] width 168 height 34
type input "2000"
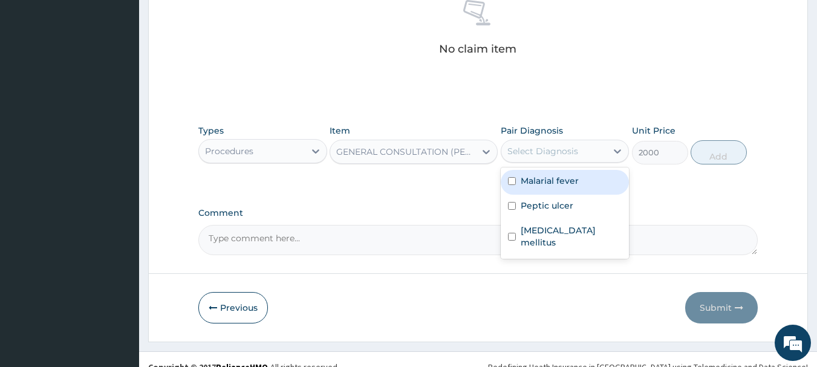
click at [577, 161] on div "Select Diagnosis" at bounding box center [564, 151] width 129 height 23
click at [562, 183] on label "Malarial fever" at bounding box center [549, 181] width 58 height 12
checkbox input "true"
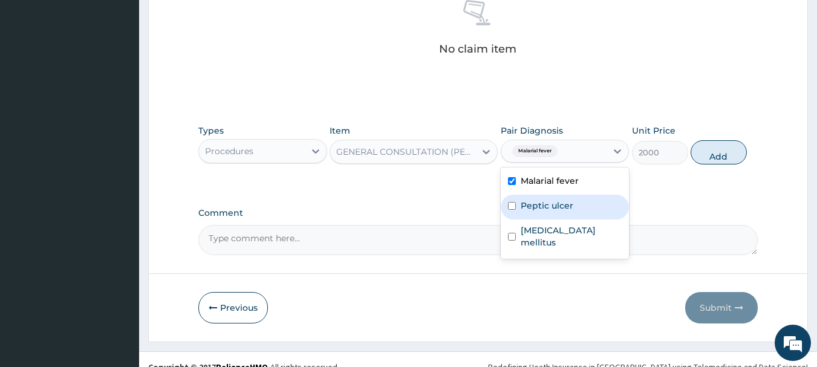
click at [552, 202] on label "Peptic ulcer" at bounding box center [546, 205] width 53 height 12
checkbox input "true"
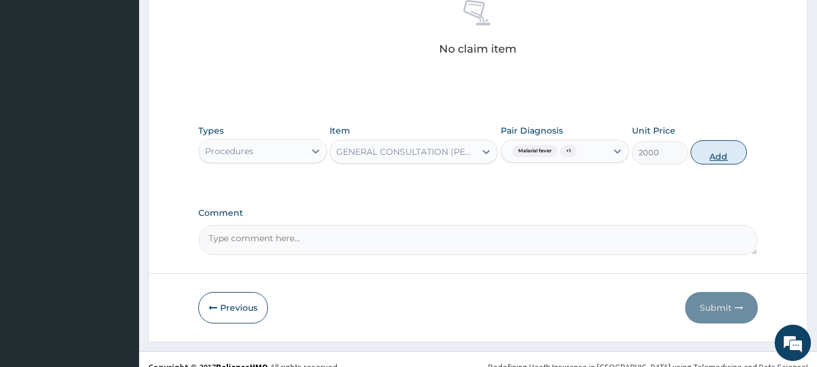
click at [726, 147] on button "Add" at bounding box center [718, 152] width 56 height 24
type input "0"
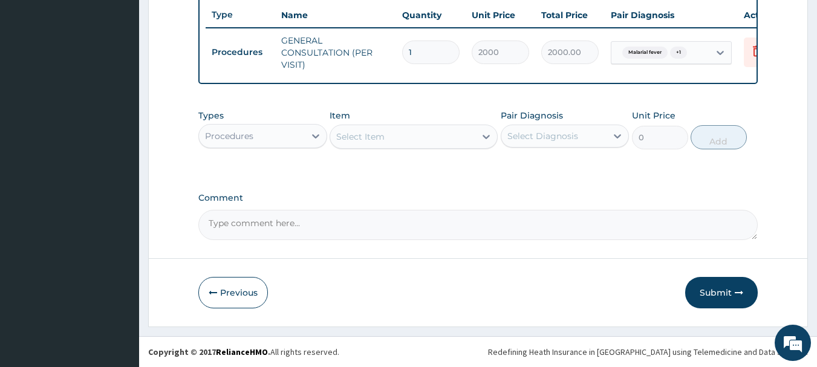
click at [300, 130] on div "Procedures" at bounding box center [252, 135] width 106 height 19
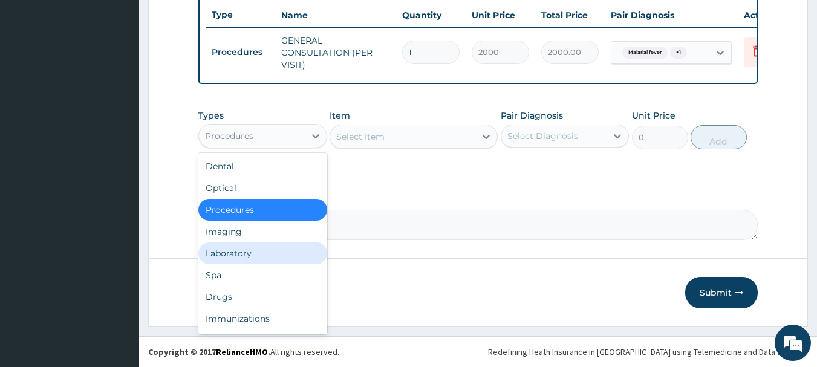
click at [236, 262] on div "Laboratory" at bounding box center [262, 253] width 129 height 22
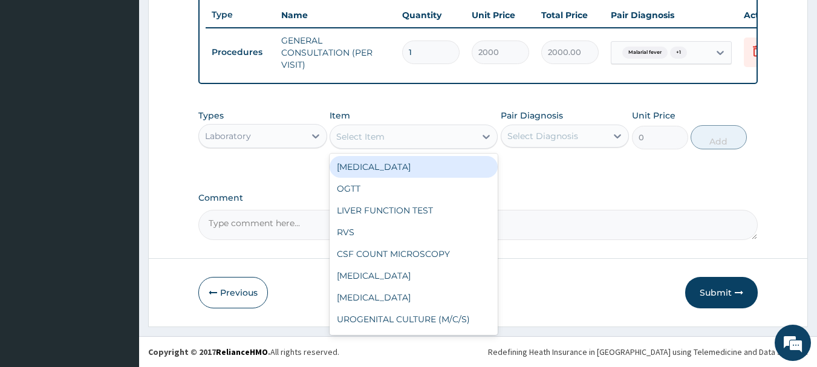
click at [421, 135] on div "Select Item" at bounding box center [402, 136] width 145 height 19
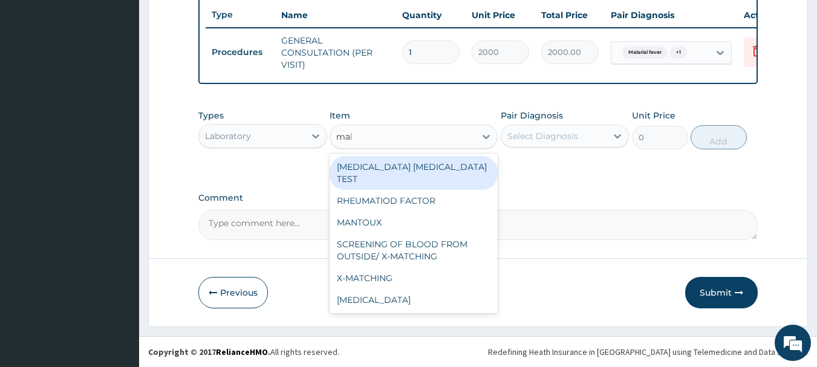
type input "mala"
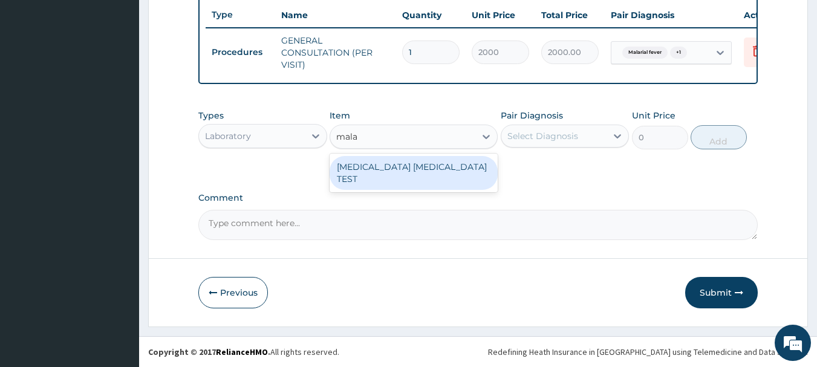
click at [404, 165] on div "MALARIA PARASITE TEST" at bounding box center [413, 173] width 168 height 34
type input "1000"
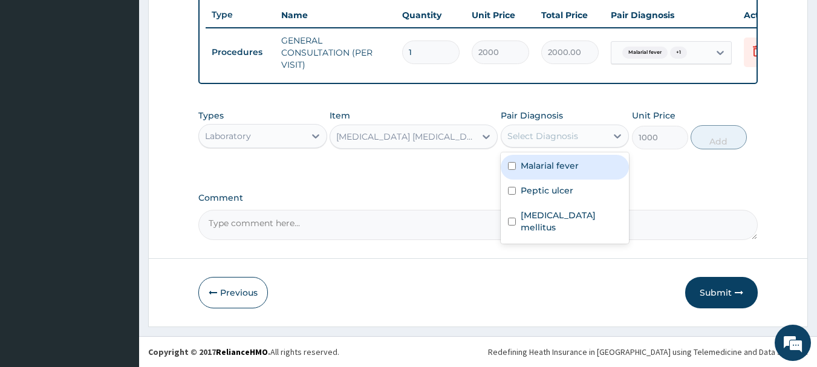
click at [549, 135] on div "Select Diagnosis" at bounding box center [542, 136] width 71 height 12
drag, startPoint x: 530, startPoint y: 173, endPoint x: 544, endPoint y: 170, distance: 14.2
click at [531, 172] on div "Malarial fever" at bounding box center [564, 167] width 129 height 25
checkbox input "true"
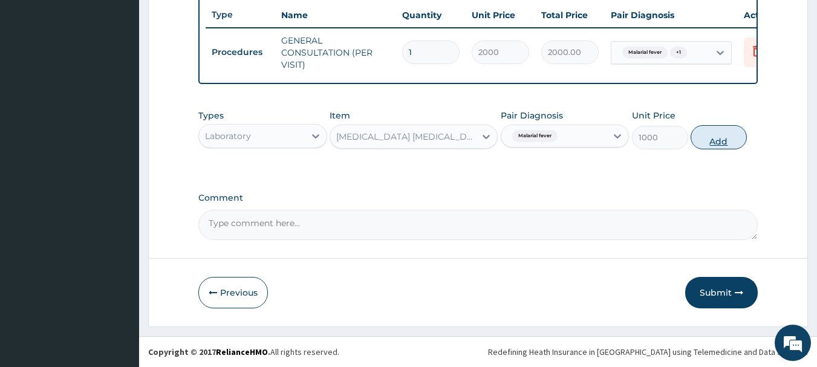
click at [707, 141] on button "Add" at bounding box center [718, 137] width 56 height 24
type input "0"
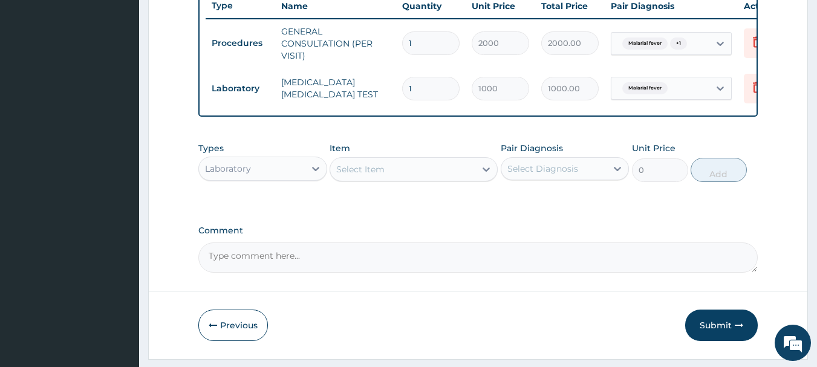
click at [386, 175] on div "Select Item" at bounding box center [402, 169] width 145 height 19
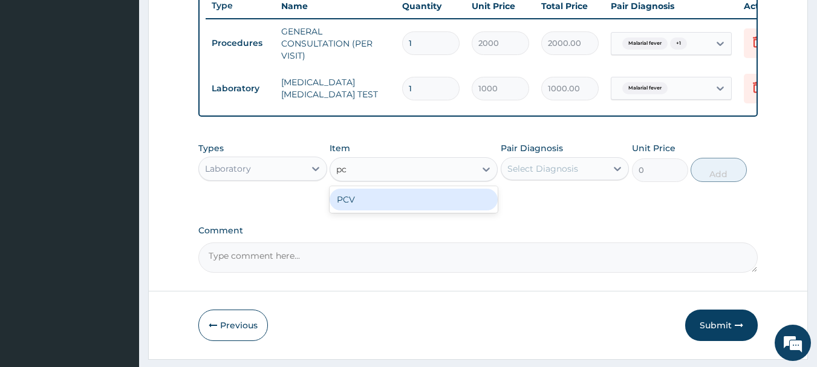
type input "pcv"
click at [376, 203] on div "PCV" at bounding box center [413, 200] width 168 height 22
type input "1000"
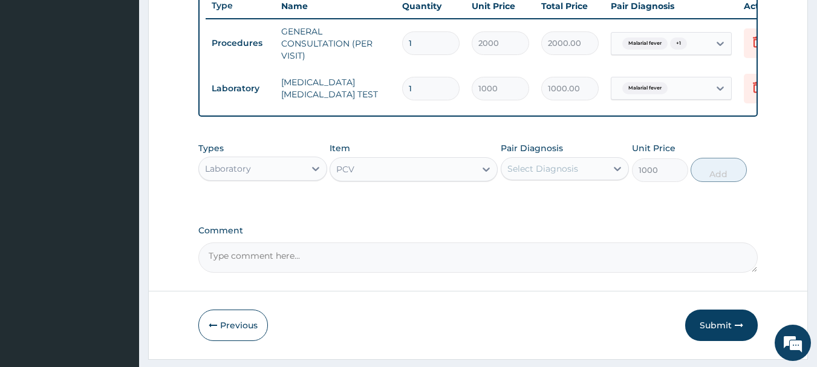
click at [549, 173] on div "Select Diagnosis" at bounding box center [542, 169] width 71 height 12
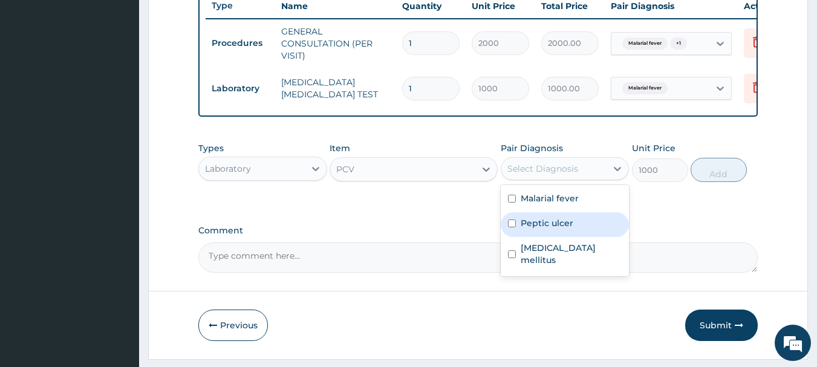
click at [520, 229] on label "Peptic ulcer" at bounding box center [546, 223] width 53 height 12
checkbox input "true"
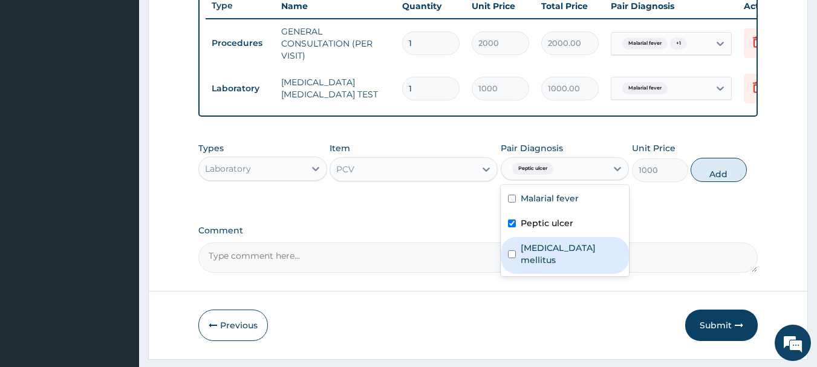
click at [539, 262] on label "Diabetes mellitus" at bounding box center [571, 254] width 102 height 24
checkbox input "true"
click at [523, 229] on label "Peptic ulcer" at bounding box center [546, 223] width 53 height 12
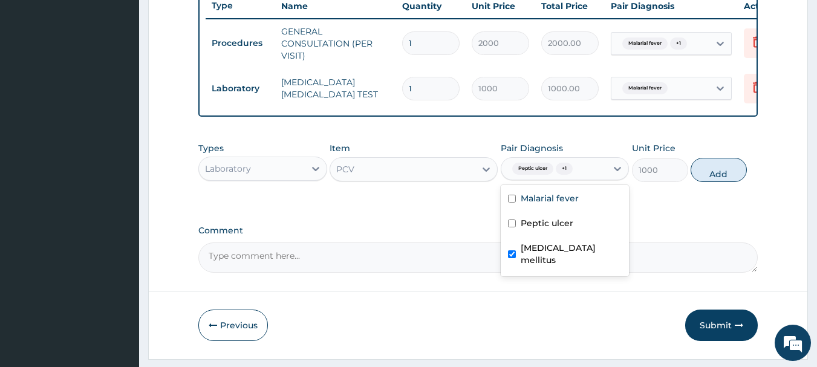
checkbox input "false"
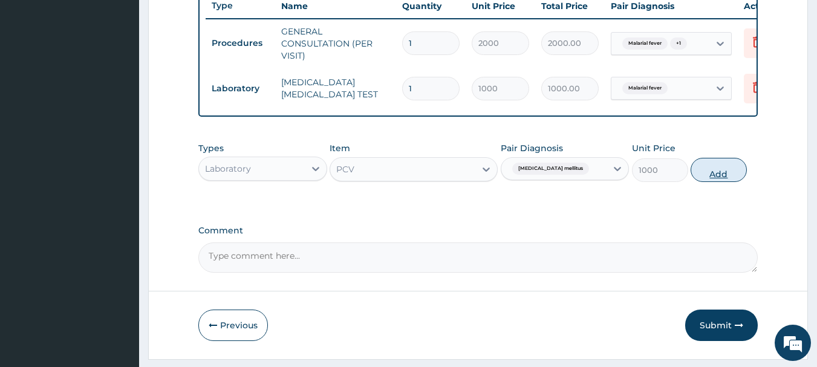
click at [708, 173] on button "Add" at bounding box center [718, 170] width 56 height 24
type input "0"
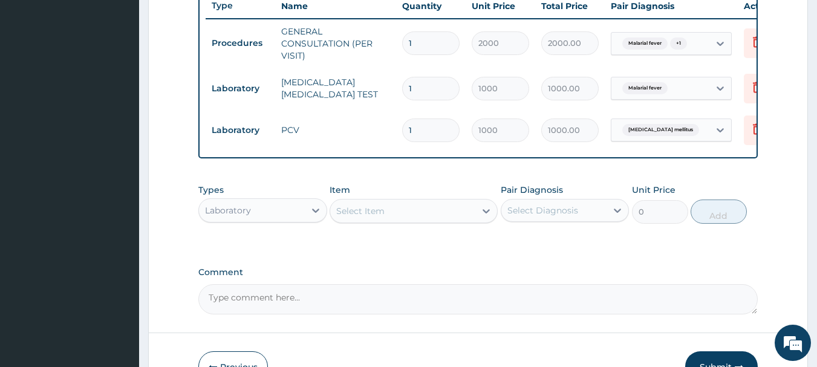
click at [282, 216] on div "Laboratory" at bounding box center [252, 210] width 106 height 19
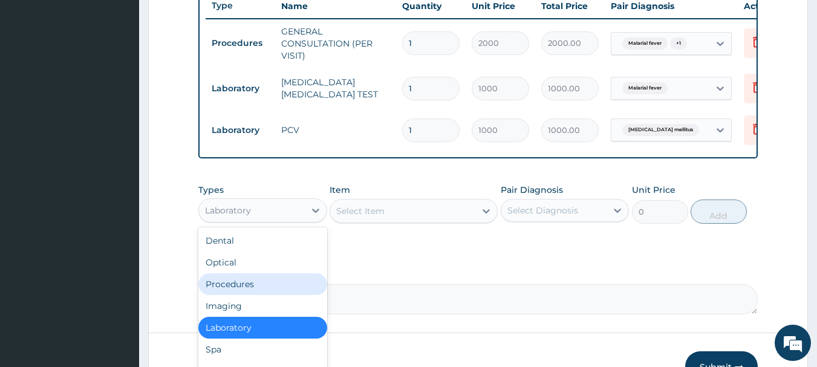
scroll to position [41, 0]
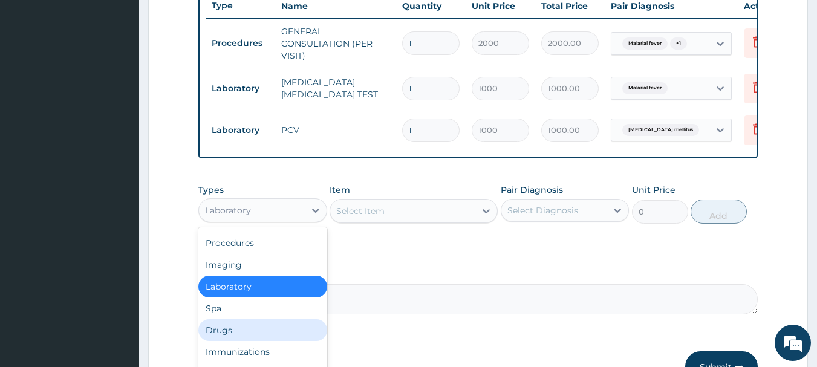
click at [228, 333] on div "Drugs" at bounding box center [262, 330] width 129 height 22
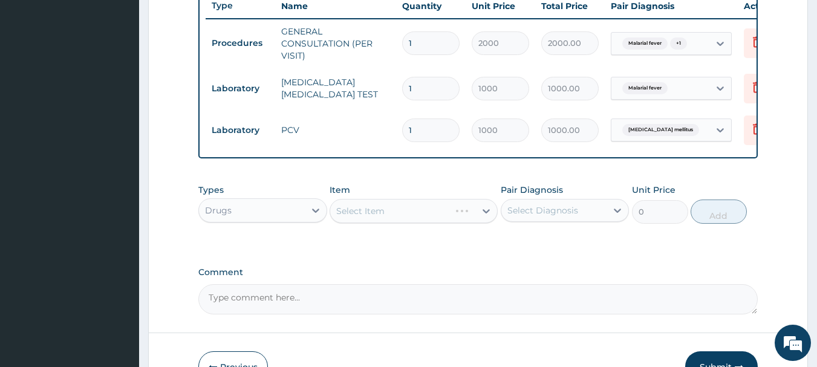
scroll to position [546, 0]
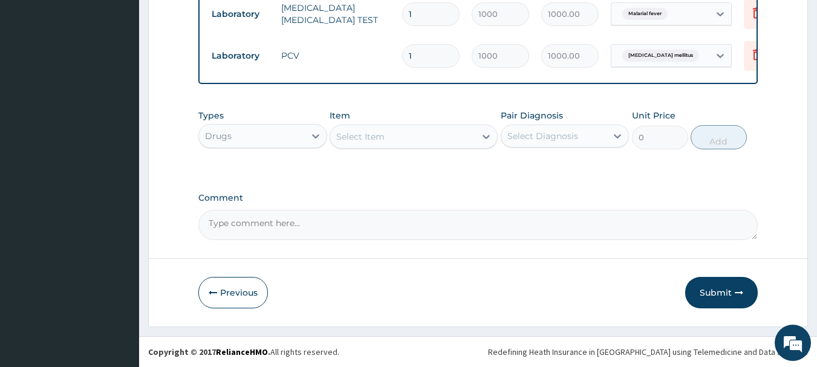
click at [474, 136] on div "Select Item" at bounding box center [402, 136] width 145 height 19
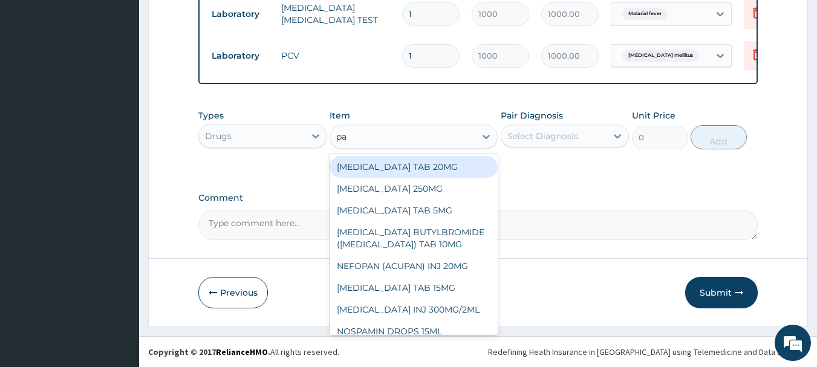
type input "p"
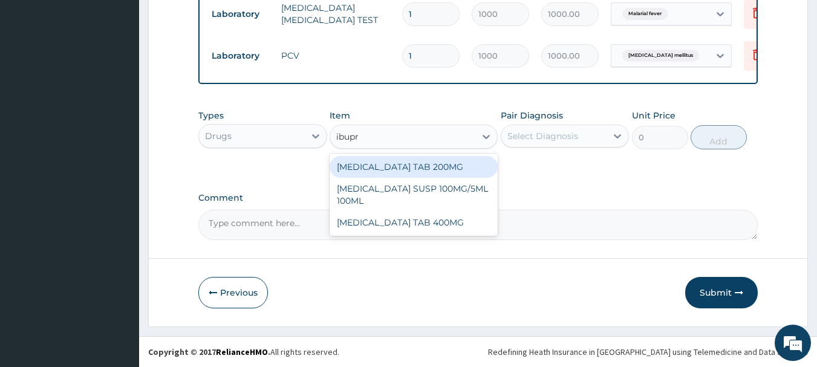
type input "ibupro"
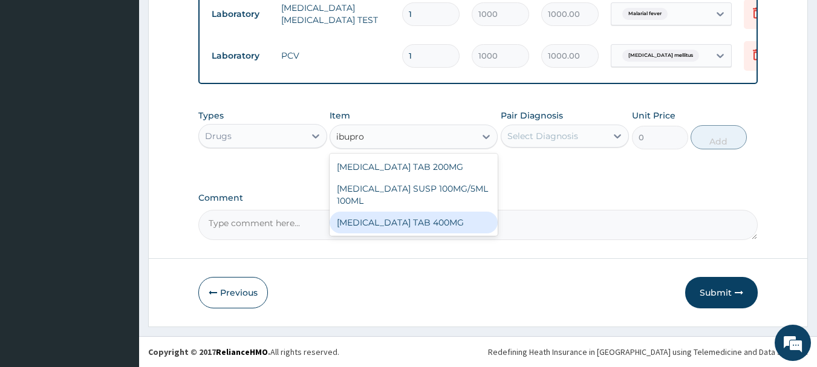
click at [400, 220] on div "IBUPROFEN TAB 400MG" at bounding box center [413, 223] width 168 height 22
type input "20"
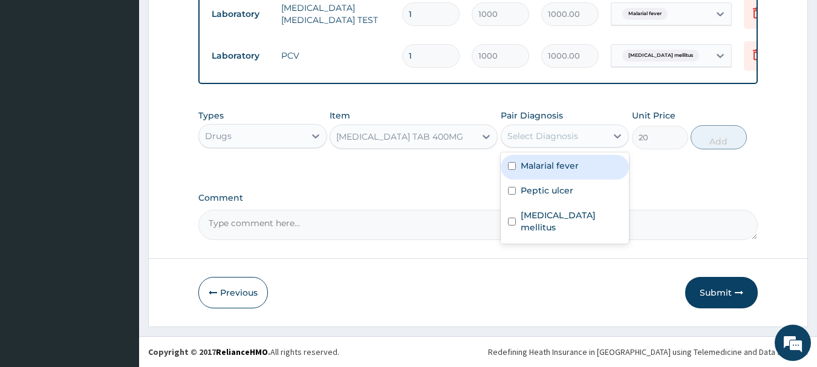
click at [565, 131] on div "Select Diagnosis" at bounding box center [542, 136] width 71 height 12
click at [537, 146] on div "Select Diagnosis" at bounding box center [564, 136] width 129 height 23
click at [540, 135] on div "Select Diagnosis" at bounding box center [542, 136] width 71 height 12
click at [537, 165] on label "Malarial fever" at bounding box center [549, 166] width 58 height 12
checkbox input "true"
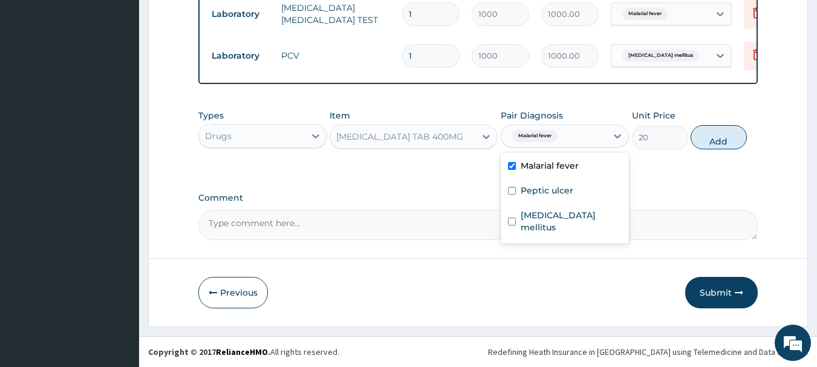
click at [707, 132] on button "Add" at bounding box center [718, 137] width 56 height 24
type input "0"
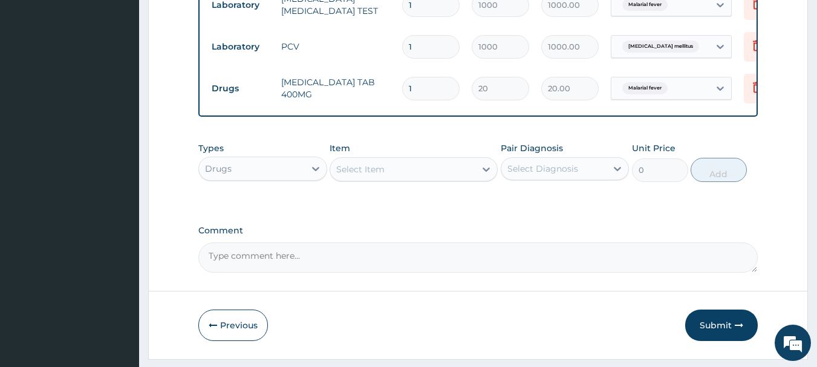
type input "10"
type input "200.00"
type input "10"
click at [428, 178] on div "Select Item" at bounding box center [402, 169] width 145 height 19
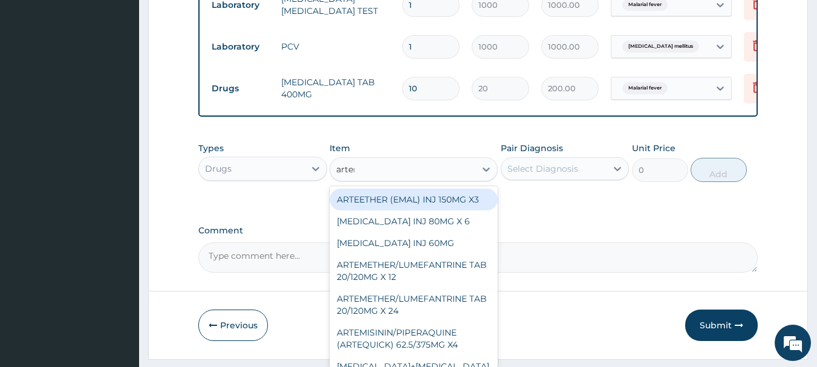
type input "arteme"
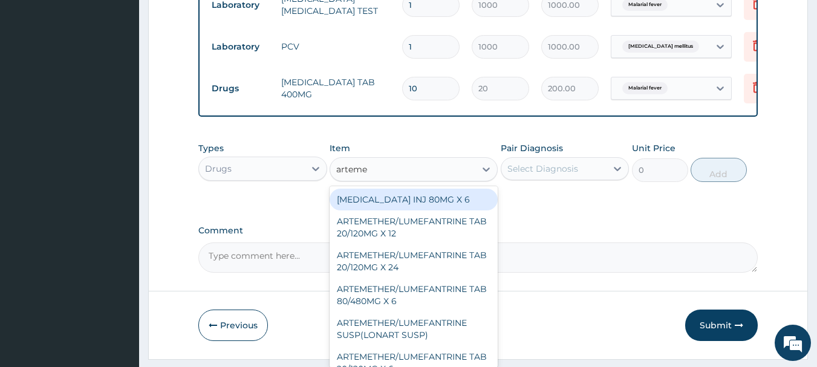
click at [417, 204] on div "ARTEMETHER INJ 80MG X 6" at bounding box center [413, 200] width 168 height 22
type input "300"
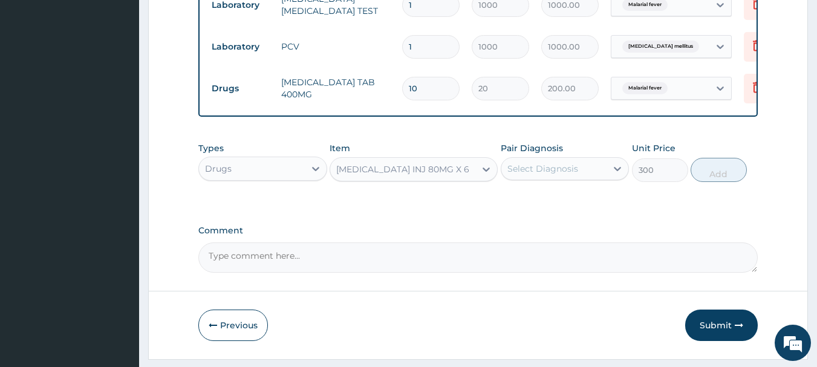
click at [552, 172] on div "Select Diagnosis" at bounding box center [542, 169] width 71 height 12
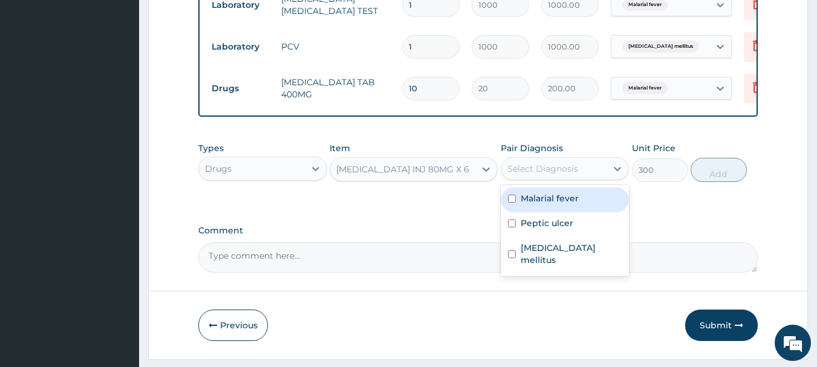
click at [533, 204] on label "Malarial fever" at bounding box center [549, 198] width 58 height 12
checkbox input "true"
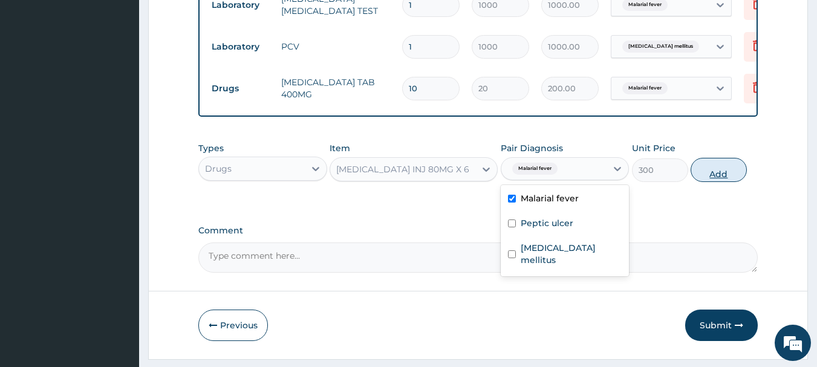
click at [701, 182] on button "Add" at bounding box center [718, 170] width 56 height 24
type input "0"
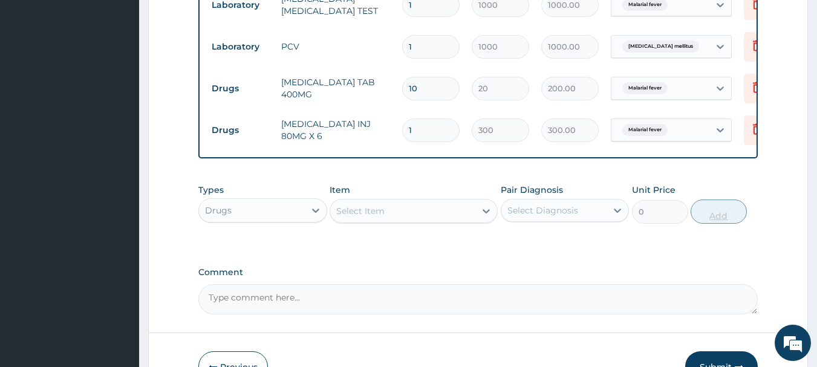
type input "0.00"
type input "6"
type input "1800.00"
type input "6"
click at [465, 221] on div "Select Item" at bounding box center [402, 210] width 145 height 19
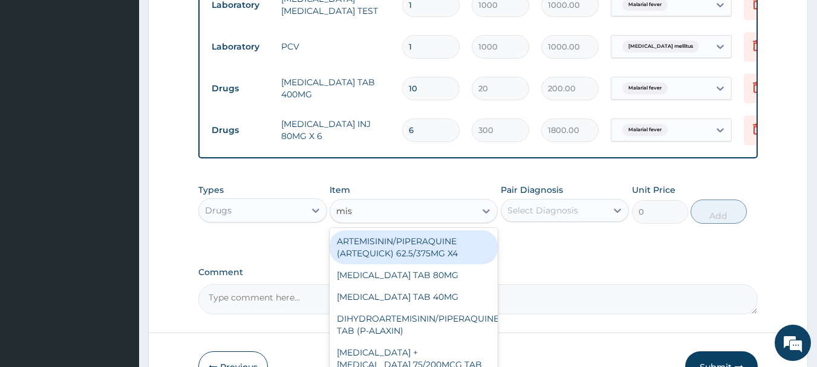
type input "mist"
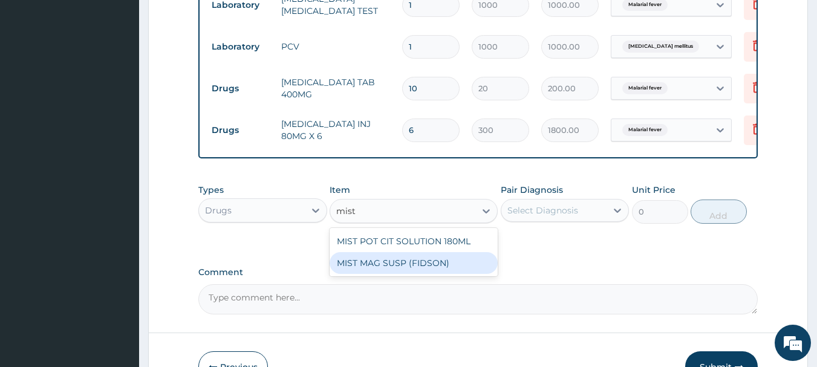
click at [382, 267] on div "MIST MAG SUSP (FIDSON)" at bounding box center [413, 263] width 168 height 22
type input "700"
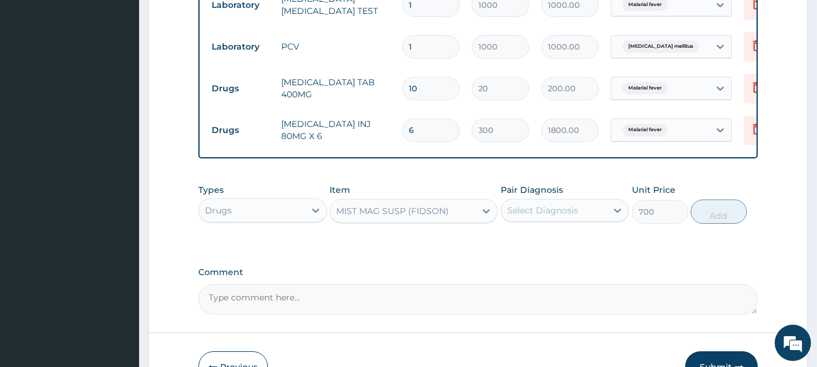
click at [526, 216] on div "Select Diagnosis" at bounding box center [542, 210] width 71 height 12
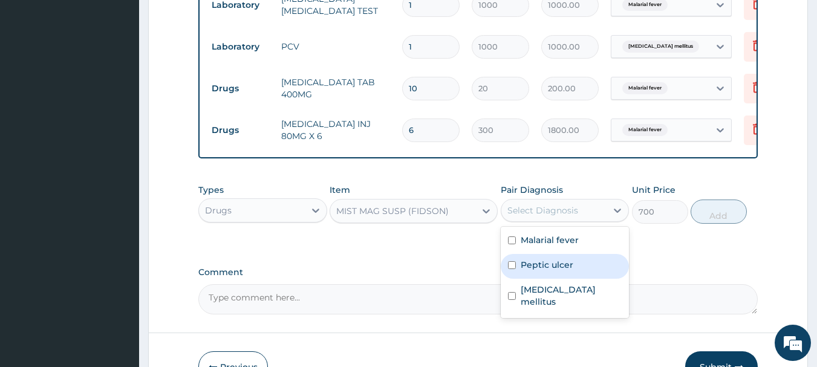
click at [511, 269] on input "checkbox" at bounding box center [512, 265] width 8 height 8
checkbox input "true"
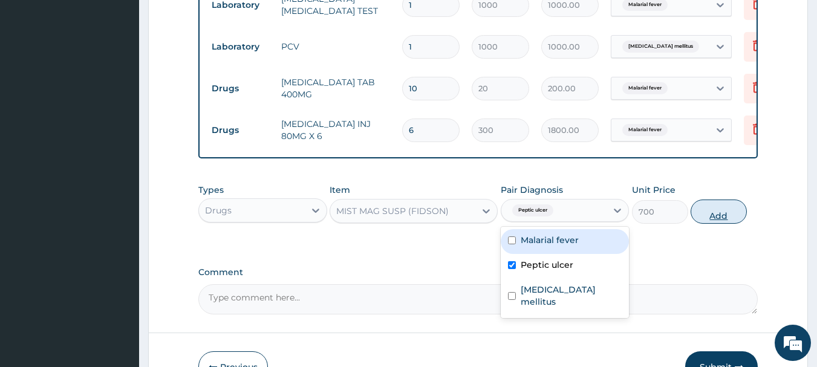
click at [716, 219] on button "Add" at bounding box center [718, 211] width 56 height 24
type input "0"
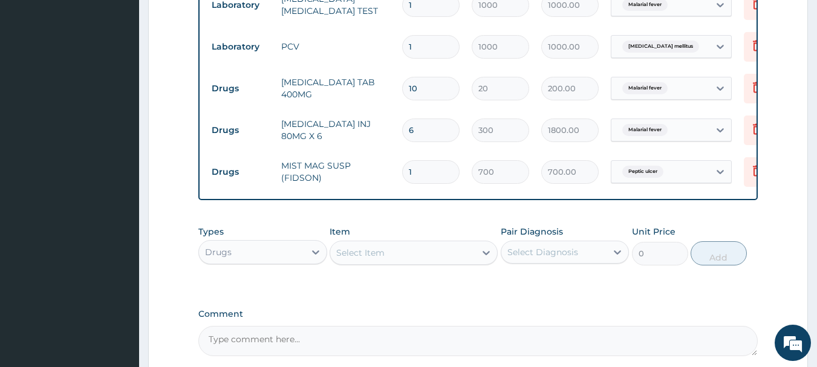
click at [390, 262] on div "Select Item" at bounding box center [402, 252] width 145 height 19
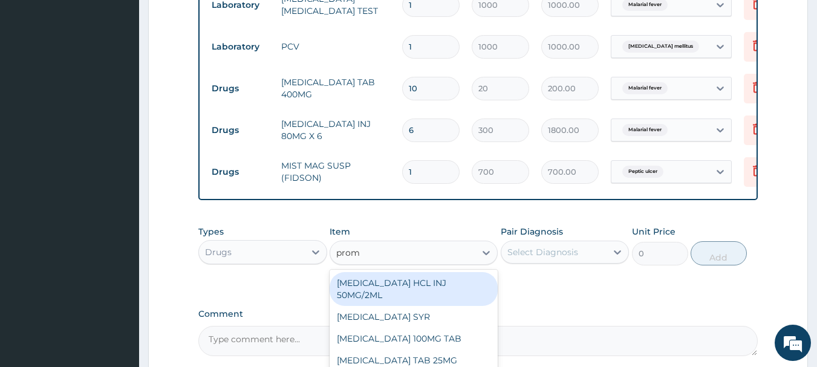
type input "prome"
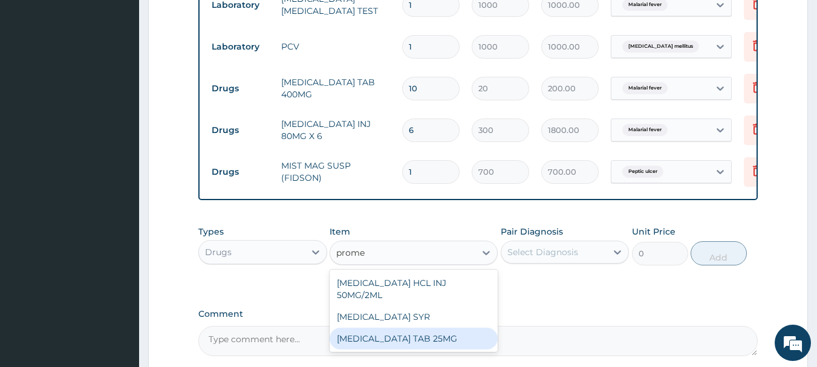
click at [385, 347] on div "PROMETHAZINE TAB 25MG" at bounding box center [413, 339] width 168 height 22
type input "10"
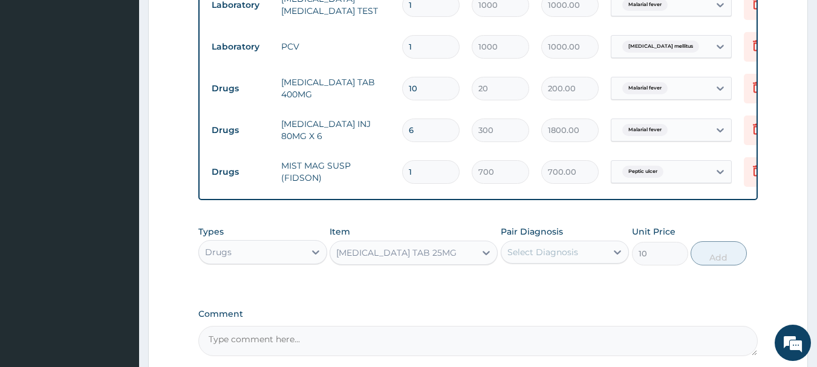
click at [563, 258] on div "Select Diagnosis" at bounding box center [542, 252] width 71 height 12
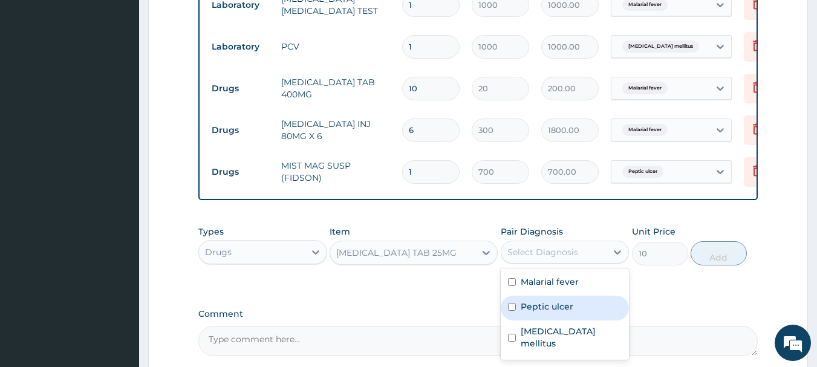
click at [530, 313] on label "Peptic ulcer" at bounding box center [546, 306] width 53 height 12
checkbox input "true"
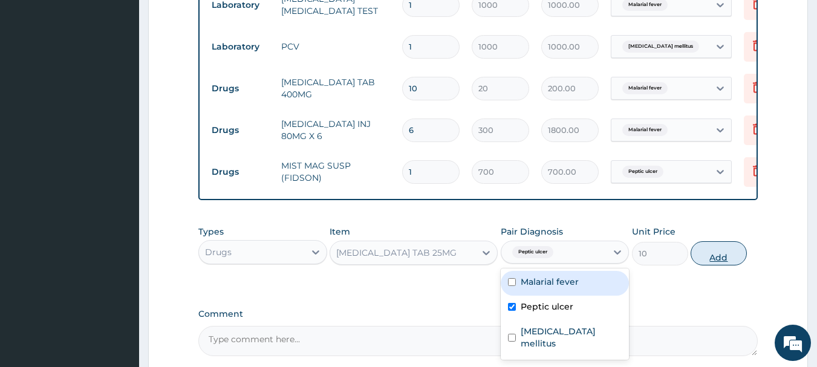
click at [726, 264] on button "Add" at bounding box center [718, 253] width 56 height 24
type input "0"
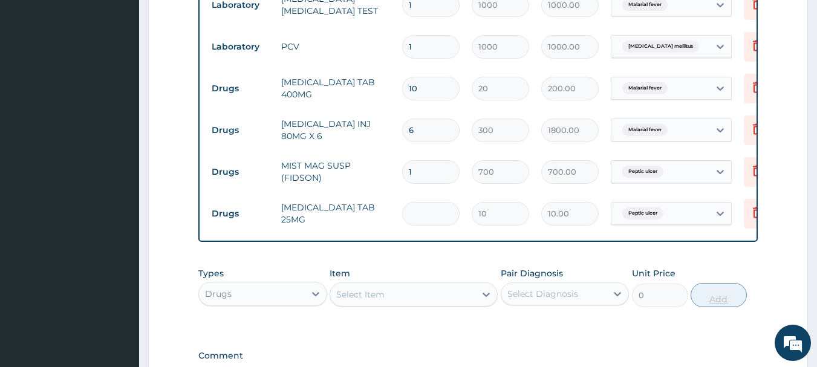
type input "0.00"
type input "6"
type input "60.00"
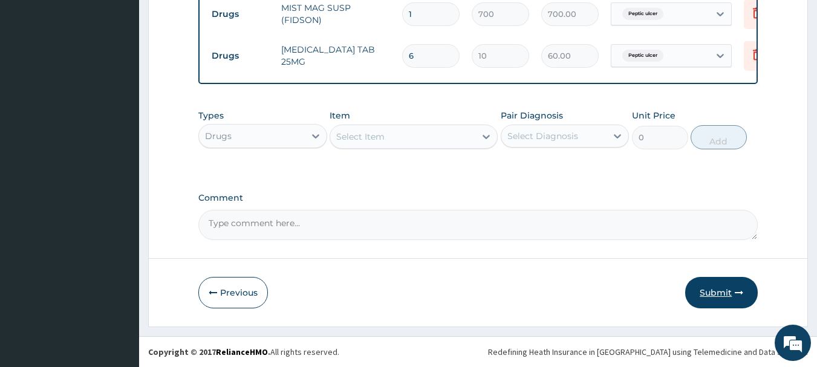
type input "6"
click at [696, 293] on button "Submit" at bounding box center [721, 292] width 73 height 31
click at [705, 291] on button "Submit" at bounding box center [721, 292] width 73 height 31
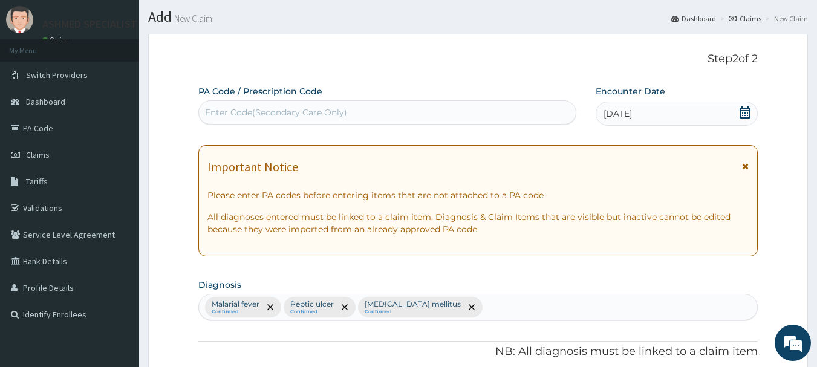
scroll to position [34, 0]
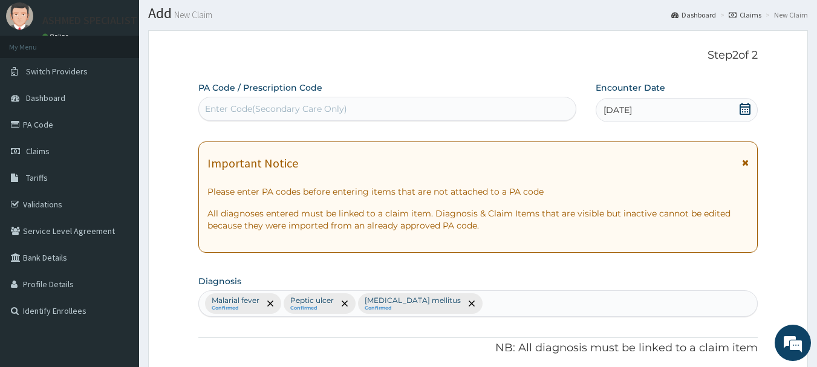
click at [745, 161] on icon at bounding box center [745, 162] width 7 height 8
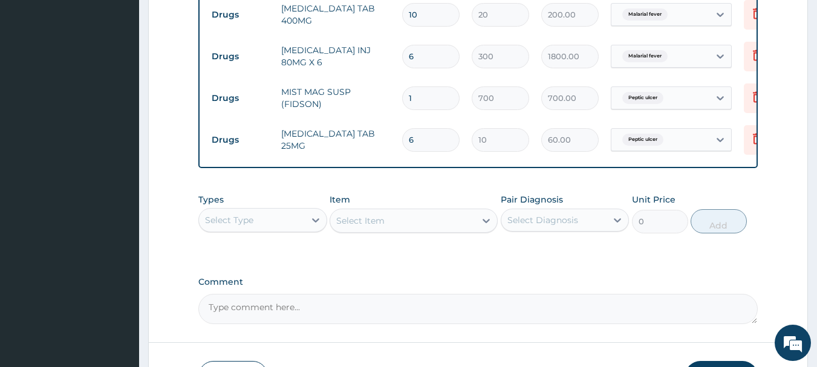
scroll to position [476, 0]
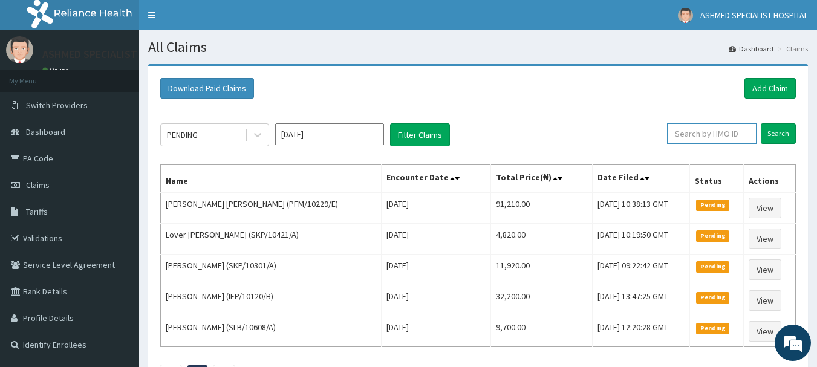
click at [688, 134] on input "text" at bounding box center [711, 133] width 89 height 21
type input "ccd/10051/e"
click at [776, 128] on input "Search" at bounding box center [777, 133] width 35 height 21
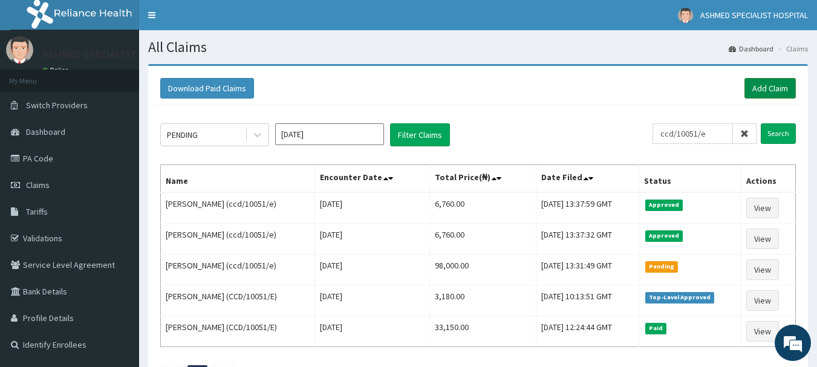
click at [771, 86] on link "Add Claim" at bounding box center [769, 88] width 51 height 21
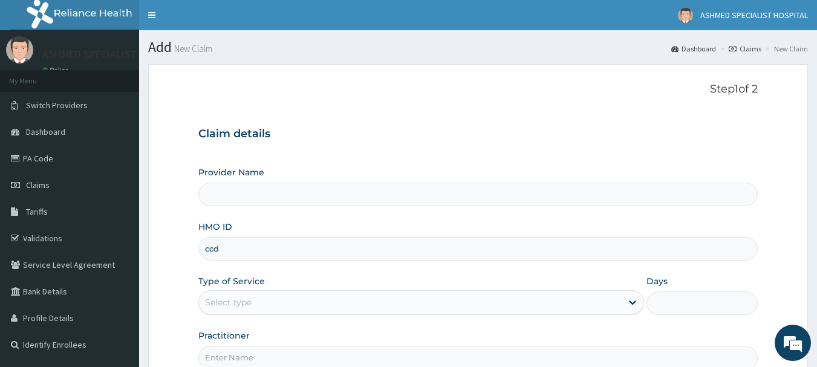
type input "ccd/"
type input "ASHMED SPECIALIST HOSPITAL"
type input "ccd/10051/a"
click at [228, 303] on div "Select type" at bounding box center [228, 302] width 47 height 12
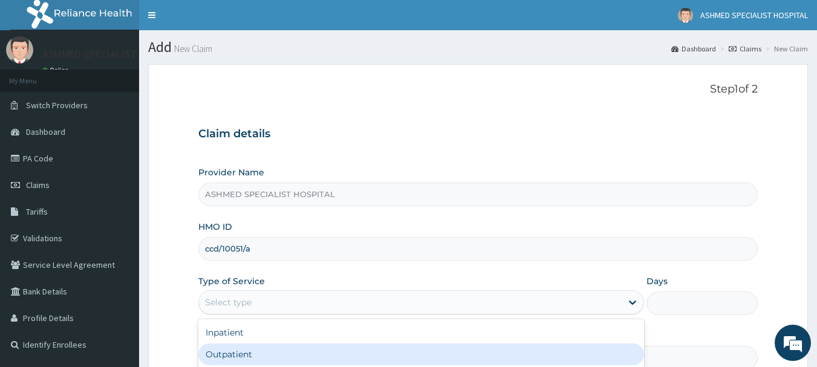
click at [224, 357] on div "Outpatient" at bounding box center [420, 354] width 445 height 22
type input "1"
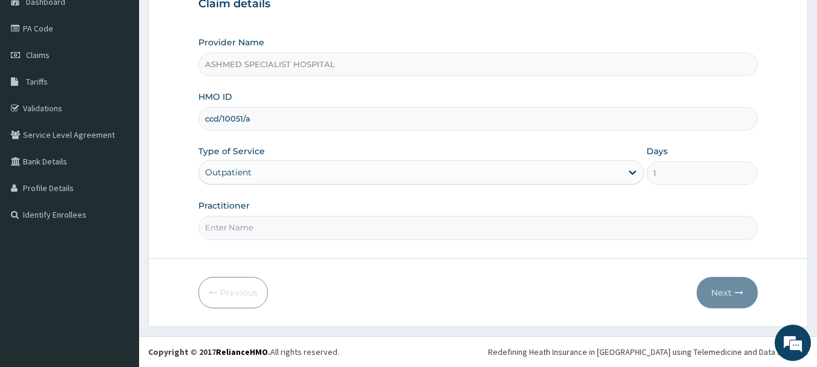
click at [252, 224] on input "Practitioner" at bounding box center [478, 228] width 560 height 24
type input "DR. JEROME SUNDAY"
click at [734, 294] on button "Next" at bounding box center [726, 292] width 61 height 31
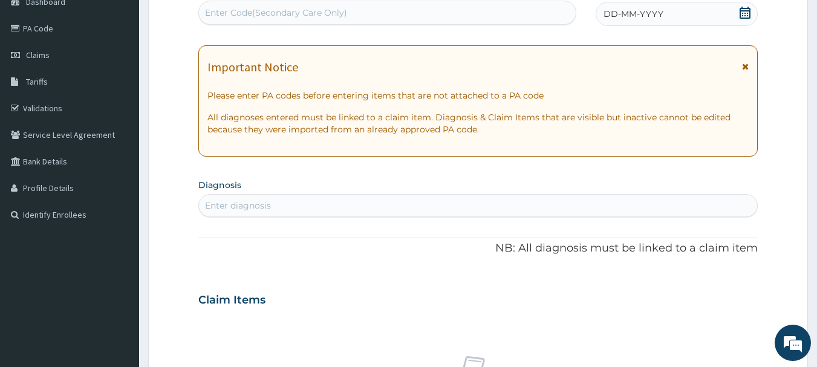
click at [749, 10] on icon at bounding box center [744, 13] width 11 height 12
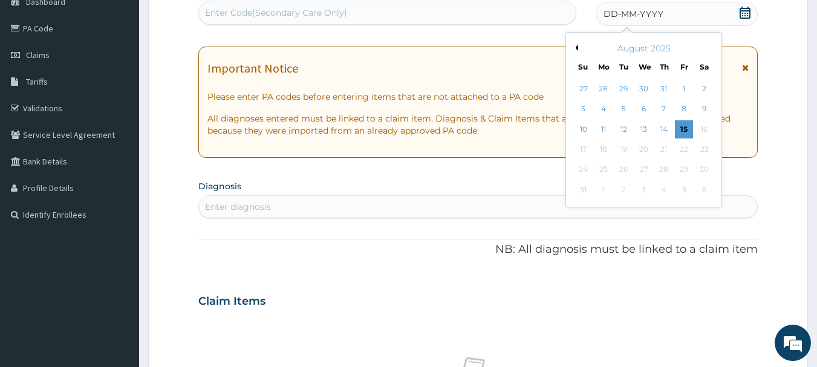
click at [575, 45] on button "Previous Month" at bounding box center [575, 48] width 6 height 6
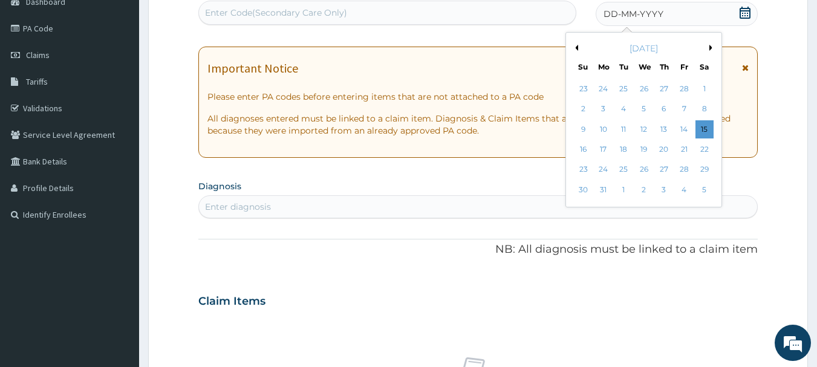
click at [575, 45] on button "Previous Month" at bounding box center [575, 48] width 6 height 6
click at [640, 128] on div "12" at bounding box center [644, 129] width 18 height 18
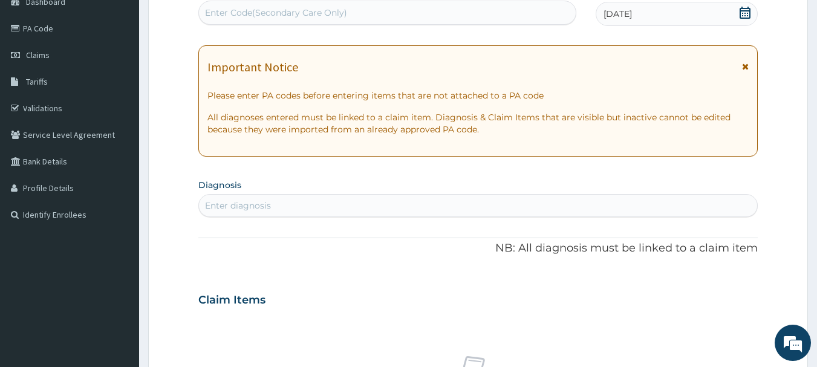
click at [244, 207] on div "Enter diagnosis" at bounding box center [238, 205] width 66 height 12
type input "malaria"
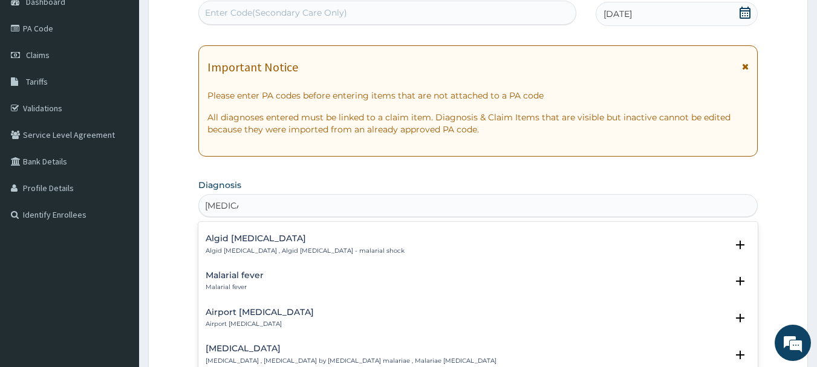
scroll to position [161, 0]
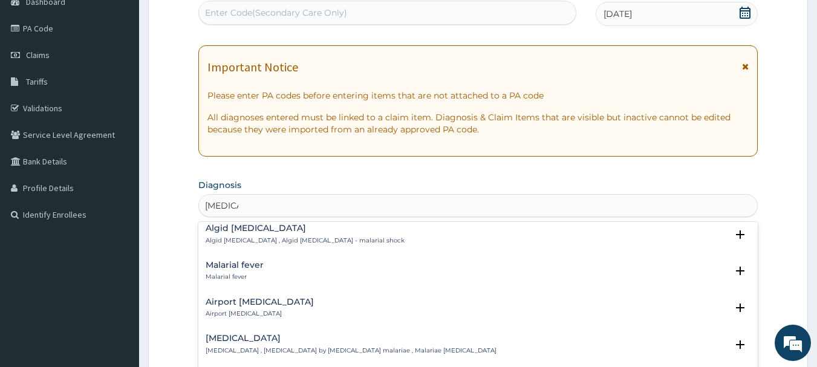
click at [222, 261] on h4 "Malarial fever" at bounding box center [235, 265] width 58 height 9
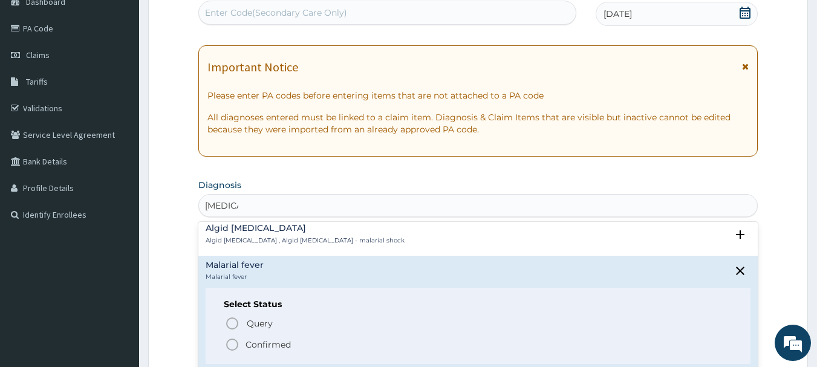
click at [232, 339] on icon "status option filled" at bounding box center [232, 344] width 15 height 15
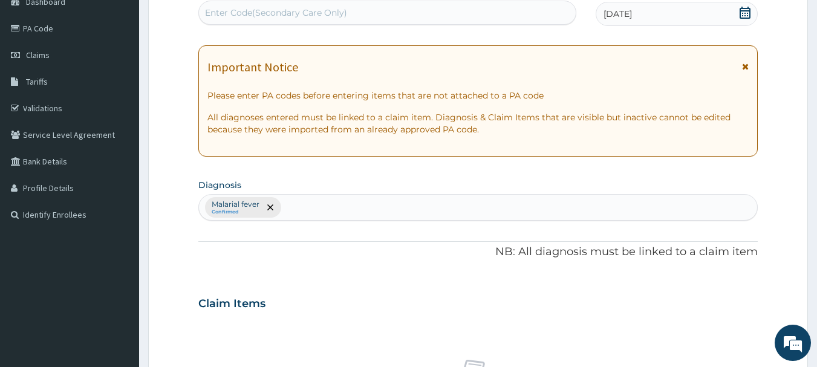
type input "p"
type input "anemia"
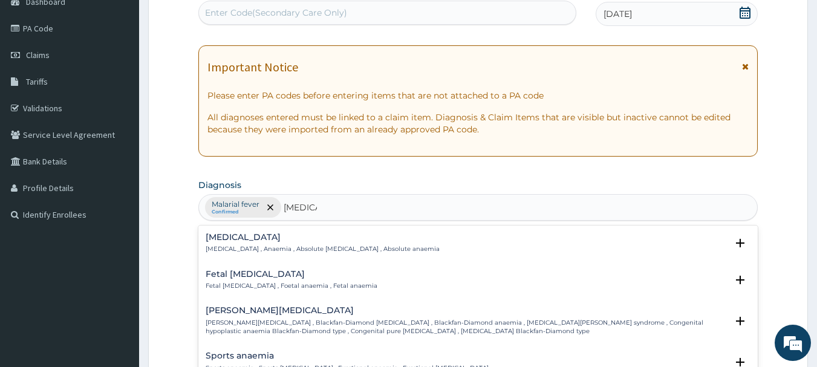
click at [219, 239] on h4 "Anemia" at bounding box center [323, 237] width 234 height 9
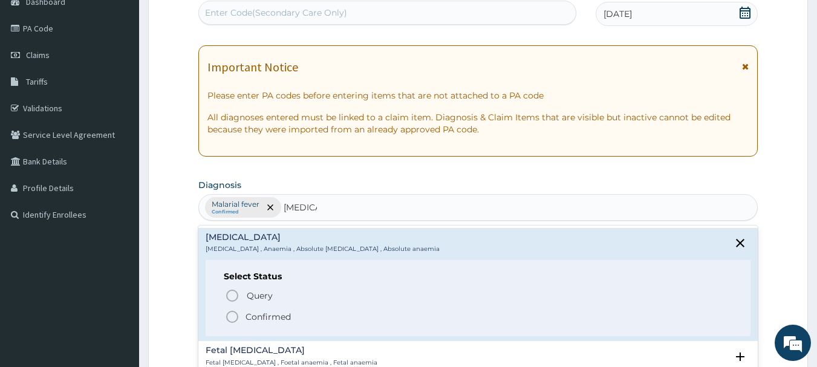
click at [236, 316] on icon "status option filled" at bounding box center [232, 316] width 15 height 15
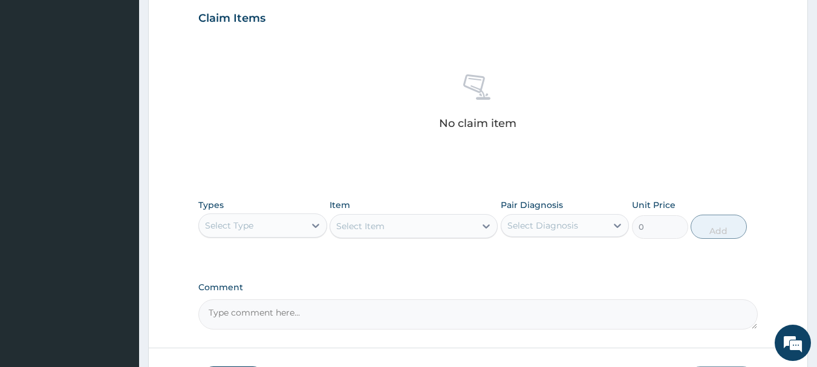
scroll to position [505, 0]
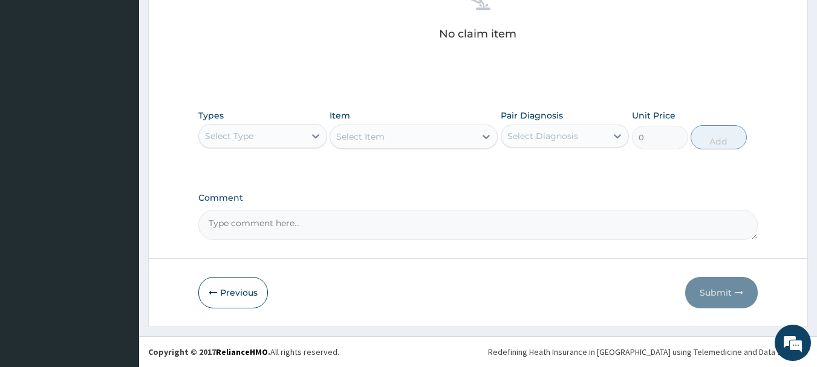
click at [293, 134] on div "Select Type" at bounding box center [252, 135] width 106 height 19
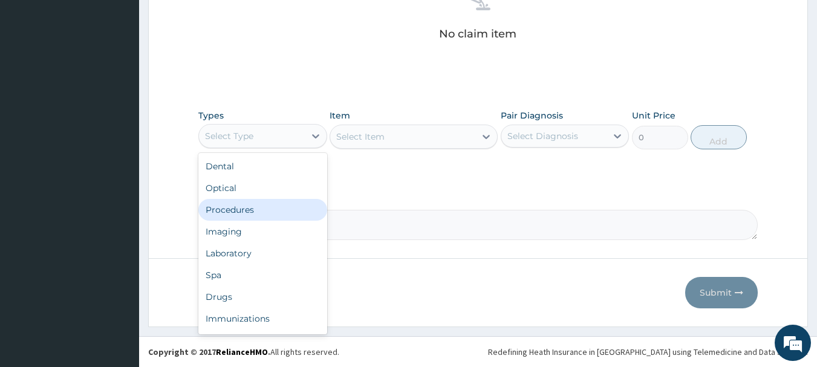
click at [265, 213] on div "Procedures" at bounding box center [262, 210] width 129 height 22
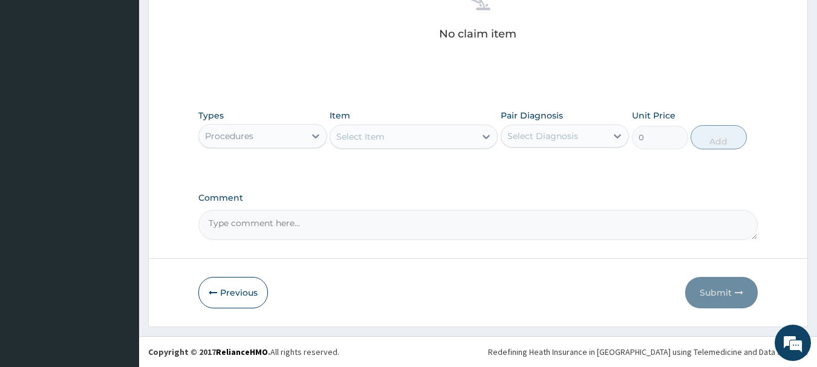
click at [453, 132] on div "Select Item" at bounding box center [413, 137] width 168 height 24
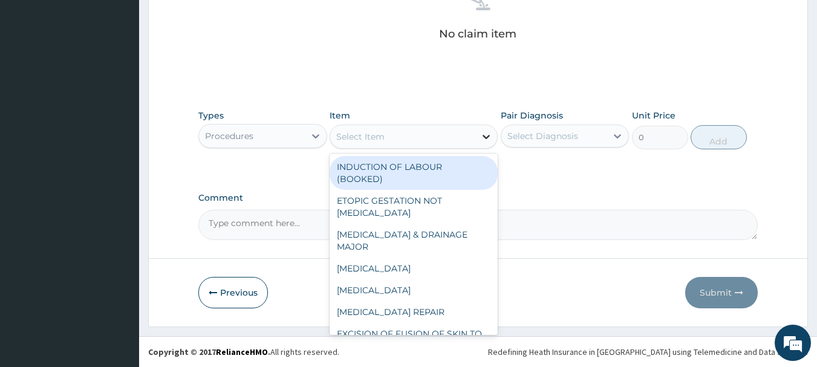
click at [483, 137] on icon at bounding box center [486, 137] width 12 height 12
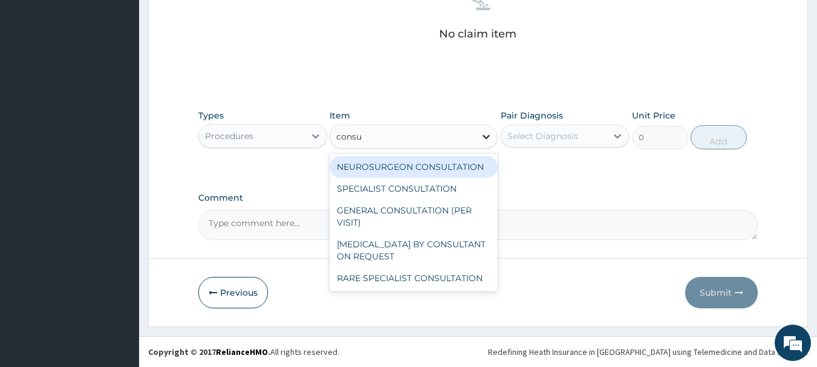
type input "consul"
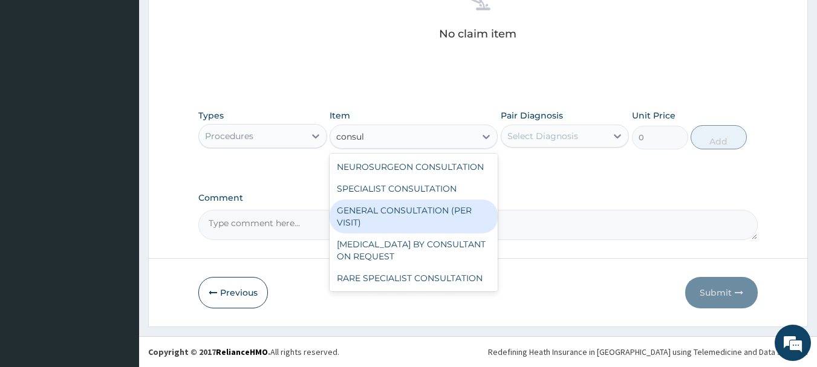
click at [424, 210] on div "GENERAL CONSULTATION (PER VISIT)" at bounding box center [413, 216] width 168 height 34
type input "2000"
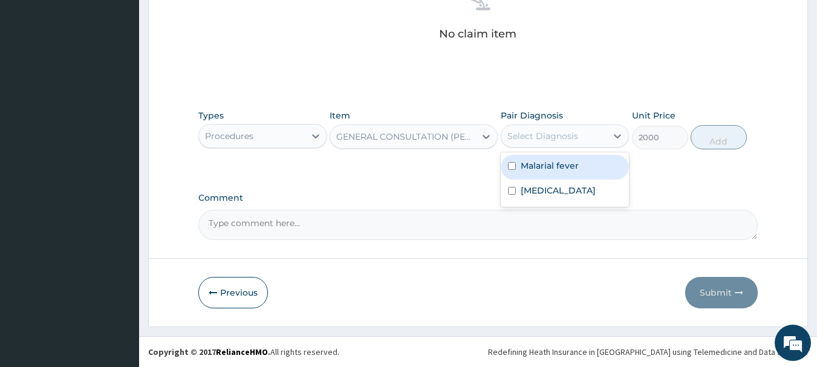
click at [565, 134] on div "Select Diagnosis" at bounding box center [542, 136] width 71 height 12
click at [544, 167] on label "Malarial fever" at bounding box center [549, 166] width 58 height 12
checkbox input "true"
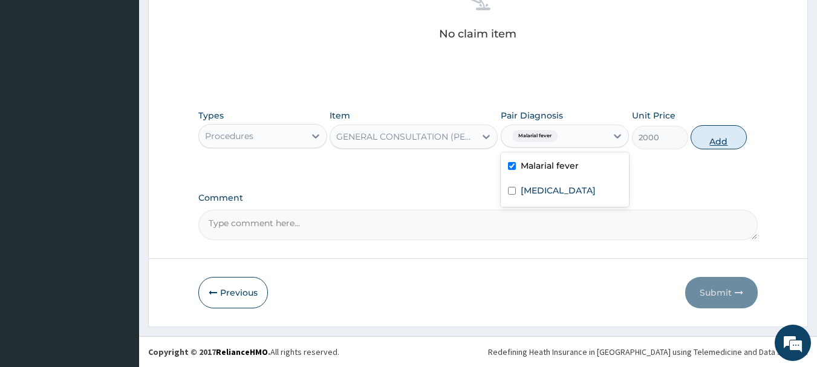
click at [724, 141] on button "Add" at bounding box center [718, 137] width 56 height 24
type input "0"
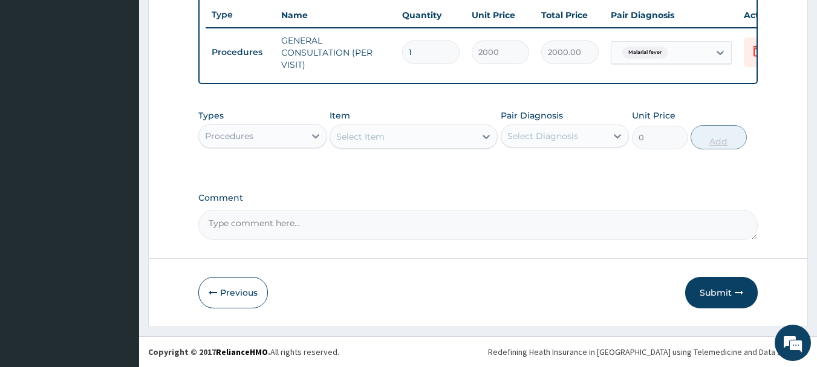
scroll to position [463, 0]
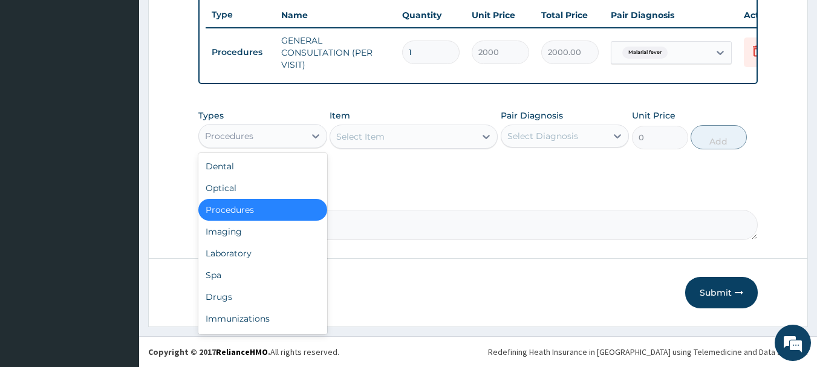
click at [296, 133] on div "Procedures" at bounding box center [252, 135] width 106 height 19
click at [229, 253] on div "Laboratory" at bounding box center [262, 253] width 129 height 22
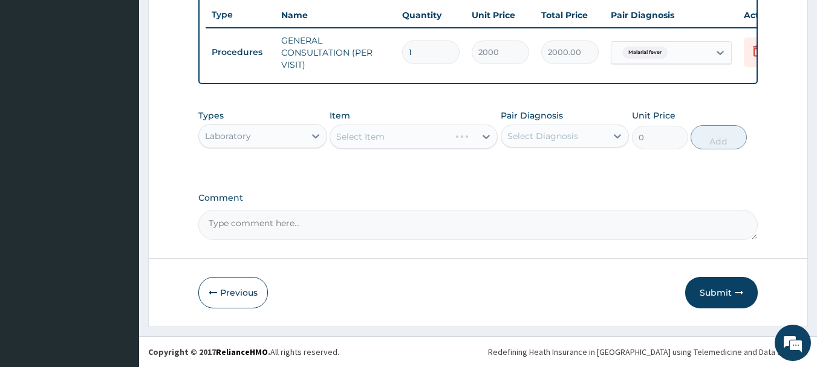
click at [438, 138] on div "Select Item" at bounding box center [413, 137] width 168 height 24
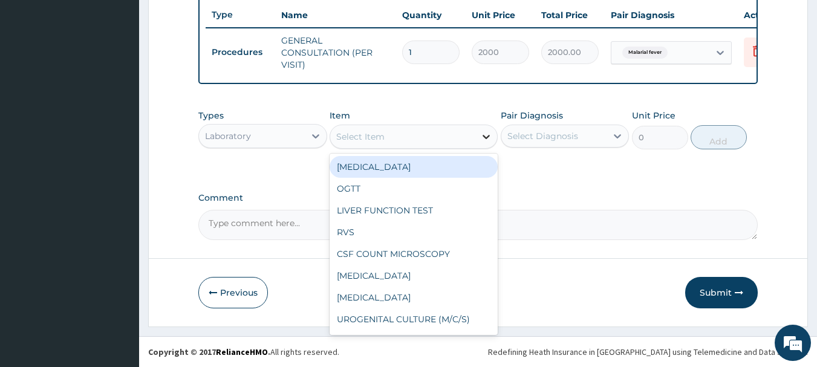
click at [482, 135] on icon at bounding box center [486, 137] width 12 height 12
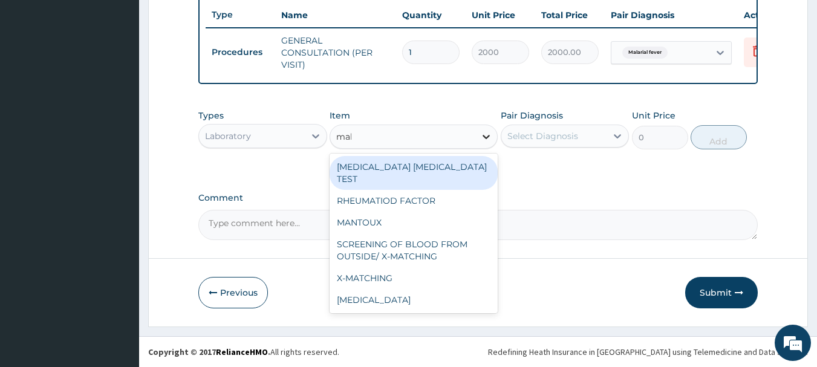
type input "mala"
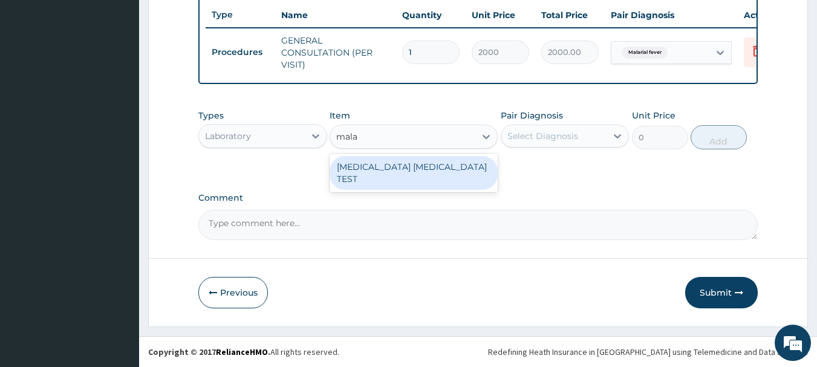
click at [419, 164] on div "MALARIA PARASITE TEST" at bounding box center [413, 173] width 168 height 34
type input "1000"
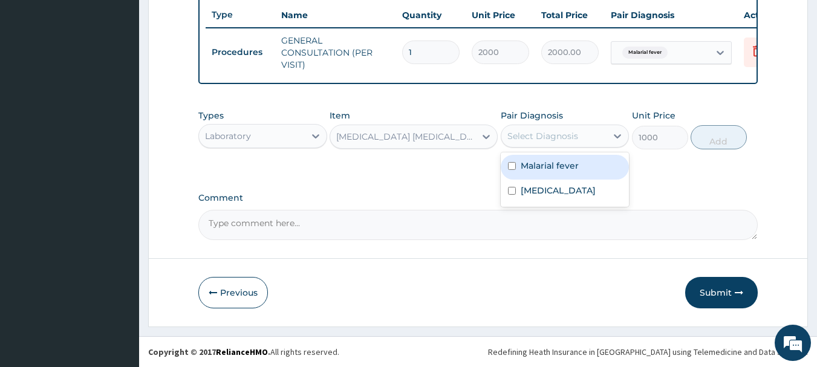
click at [586, 132] on div "Select Diagnosis" at bounding box center [554, 135] width 106 height 19
click at [560, 169] on label "Malarial fever" at bounding box center [549, 166] width 58 height 12
checkbox input "true"
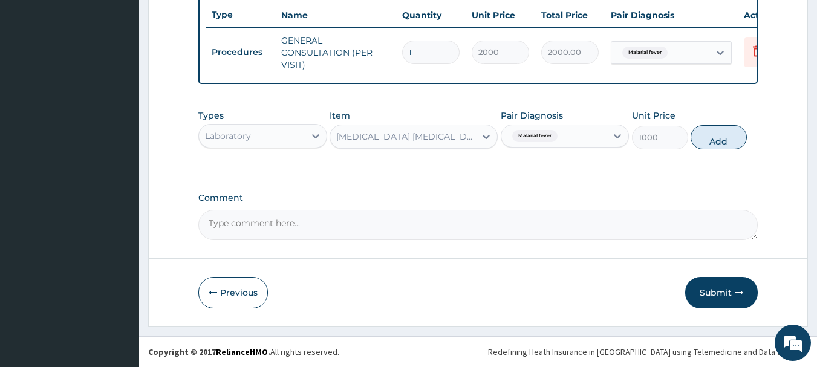
drag, startPoint x: 707, startPoint y: 135, endPoint x: 701, endPoint y: 135, distance: 6.7
click at [707, 134] on button "Add" at bounding box center [718, 137] width 56 height 24
type input "0"
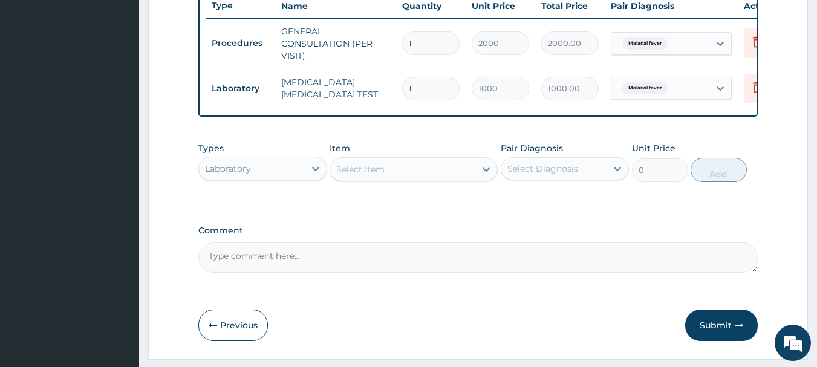
click at [440, 173] on div "Select Item" at bounding box center [402, 169] width 145 height 19
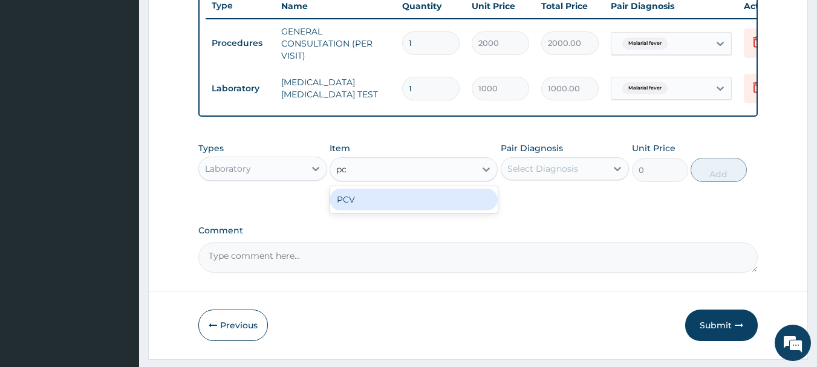
type input "pcv"
click at [412, 210] on div "PCV" at bounding box center [413, 200] width 168 height 22
type input "1000"
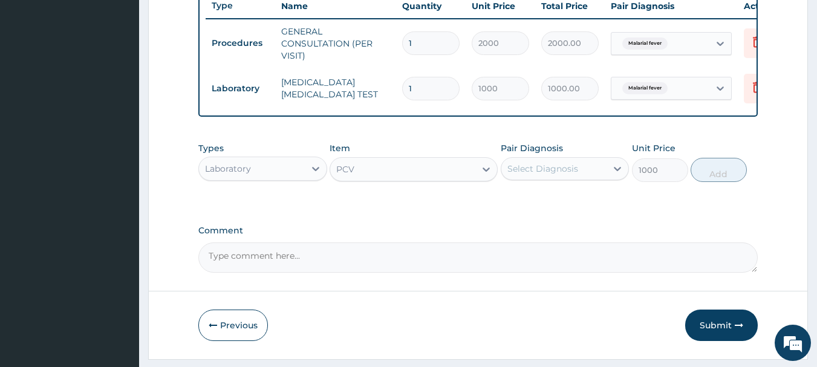
click at [577, 167] on div "Select Diagnosis" at bounding box center [564, 168] width 129 height 23
click at [528, 237] on div "Anemia" at bounding box center [564, 224] width 129 height 25
checkbox input "true"
click at [713, 177] on button "Add" at bounding box center [718, 170] width 56 height 24
type input "0"
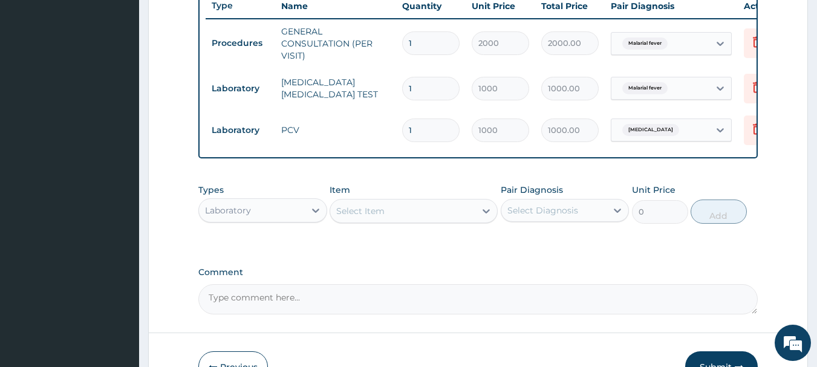
scroll to position [546, 0]
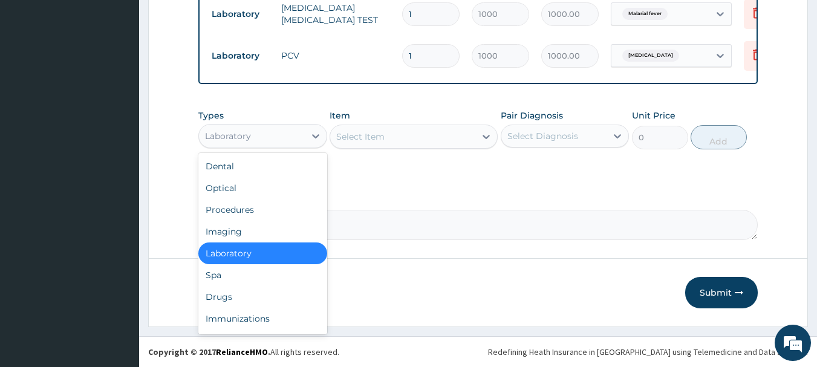
click at [253, 142] on div "Laboratory" at bounding box center [252, 135] width 106 height 19
click at [210, 302] on div "Drugs" at bounding box center [262, 297] width 129 height 22
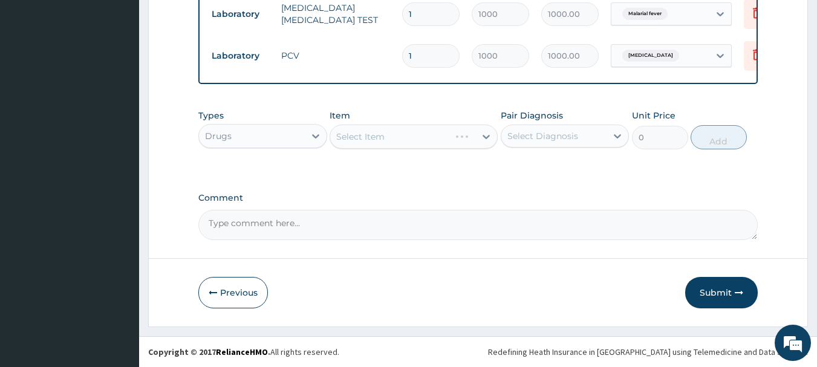
click at [447, 136] on div "Select Item" at bounding box center [413, 137] width 168 height 24
click at [468, 137] on div "Select Item" at bounding box center [413, 137] width 168 height 24
click at [457, 138] on div "Select Item" at bounding box center [402, 136] width 145 height 19
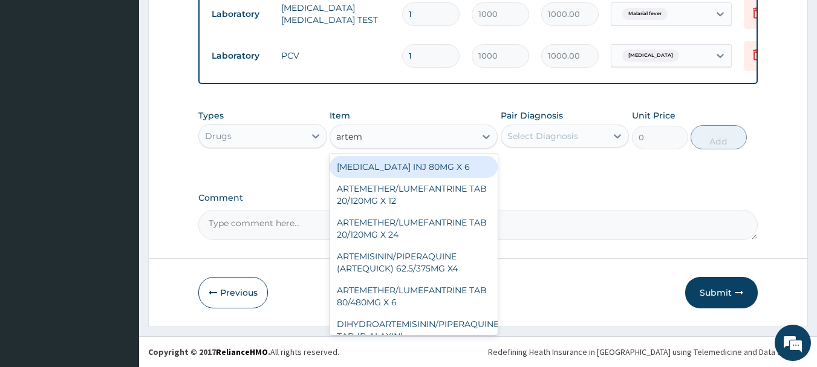
type input "arteme"
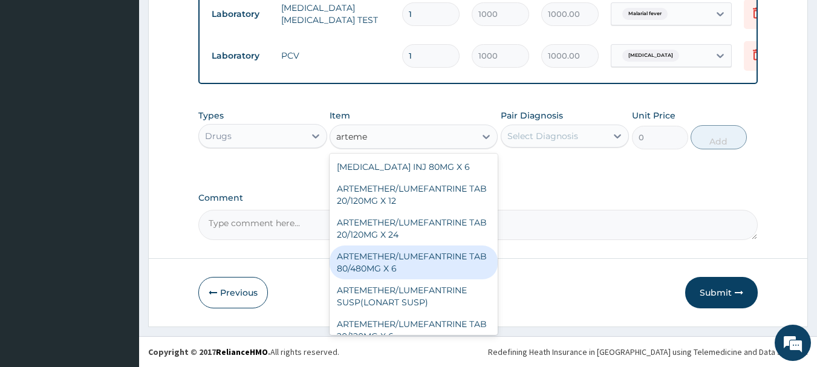
click at [388, 256] on div "ARTEMETHER/LUMEFANTRINE TAB 80/480MG X 6" at bounding box center [413, 262] width 168 height 34
type input "700"
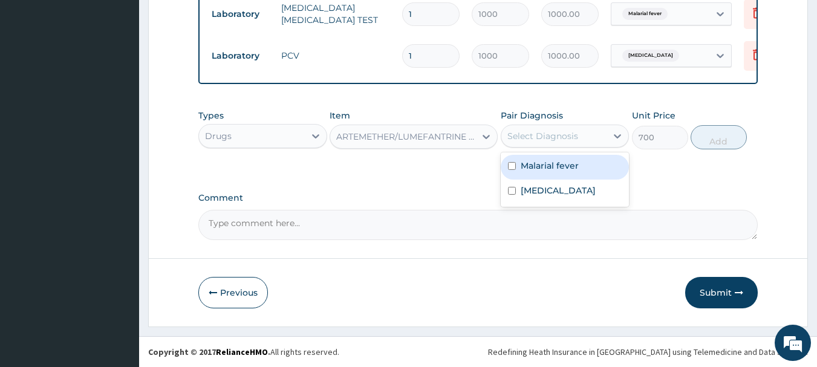
click at [569, 134] on div "Select Diagnosis" at bounding box center [542, 136] width 71 height 12
click at [549, 161] on label "Malarial fever" at bounding box center [549, 166] width 58 height 12
checkbox input "true"
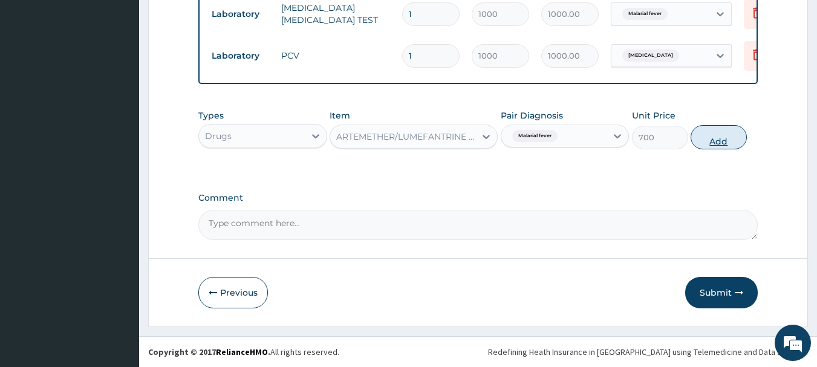
click at [700, 136] on button "Add" at bounding box center [718, 137] width 56 height 24
type input "0"
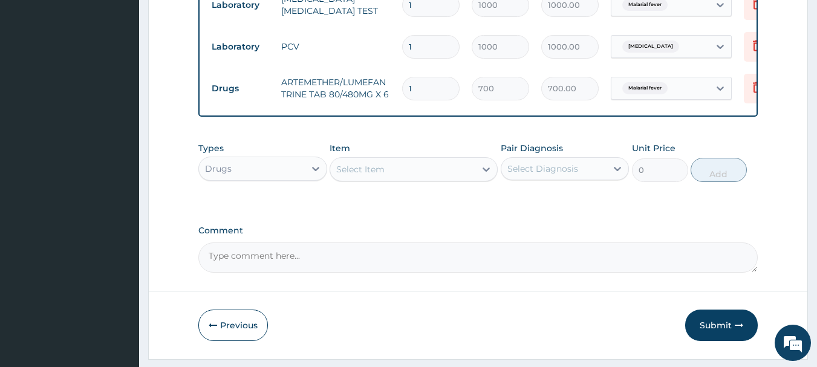
type input "0.00"
type input "6"
type input "4200.00"
type input "6"
click at [458, 178] on div "Select Item" at bounding box center [402, 169] width 145 height 19
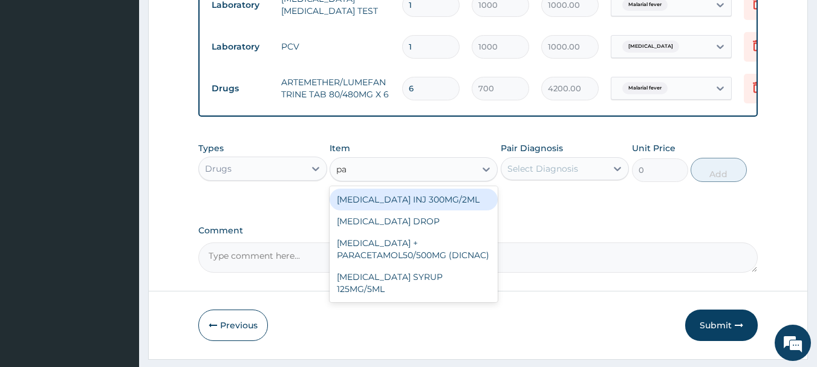
type input "p"
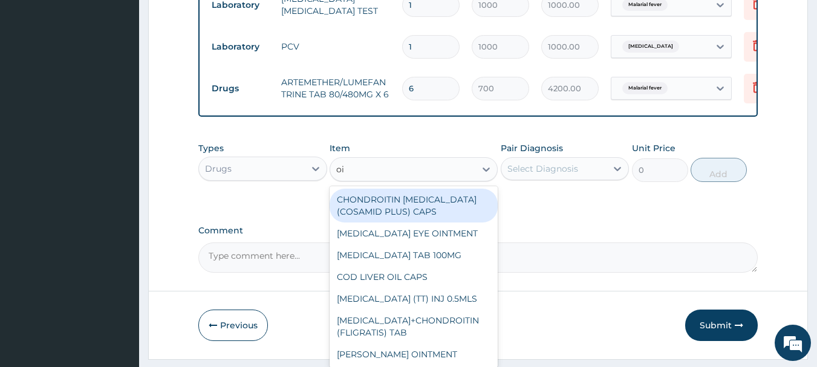
type input "o"
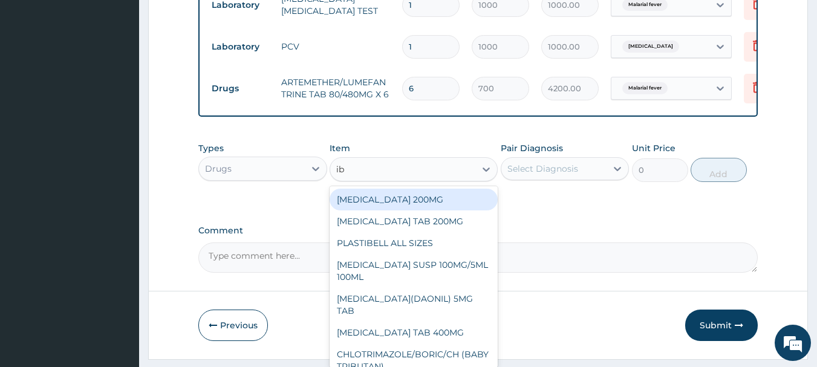
type input "ibu"
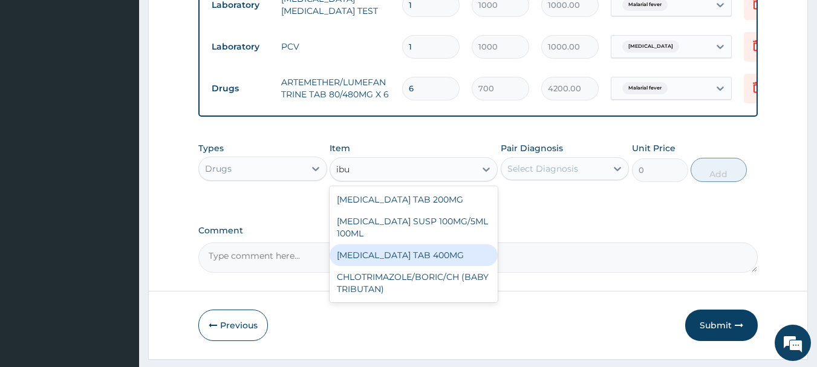
click at [415, 266] on div "[MEDICAL_DATA] TAB 400MG" at bounding box center [413, 255] width 168 height 22
type input "20"
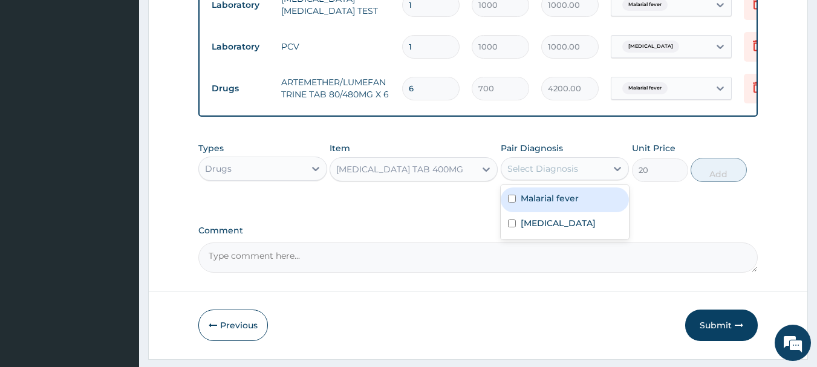
click at [548, 175] on div "Select Diagnosis" at bounding box center [542, 169] width 71 height 12
click at [540, 203] on label "Malarial fever" at bounding box center [549, 198] width 58 height 12
checkbox input "true"
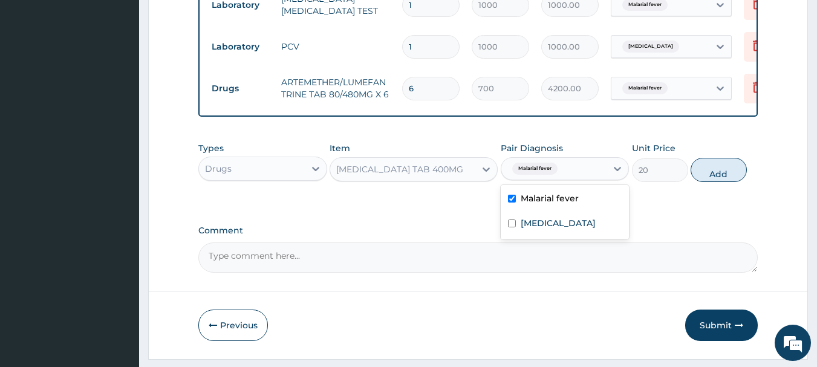
click at [706, 177] on button "Add" at bounding box center [718, 170] width 56 height 24
type input "0"
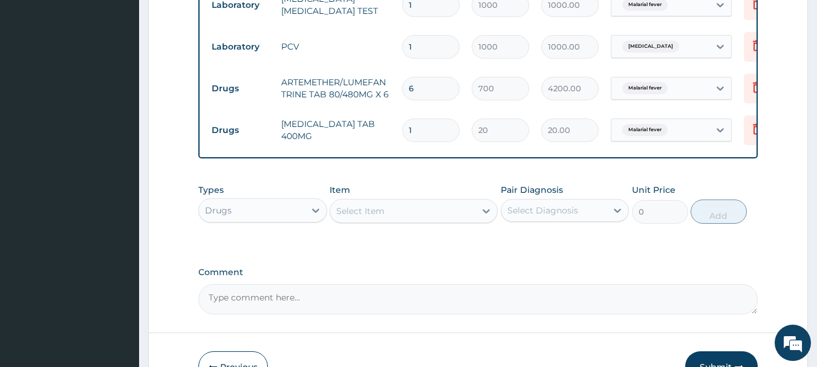
type input "10"
type input "200.00"
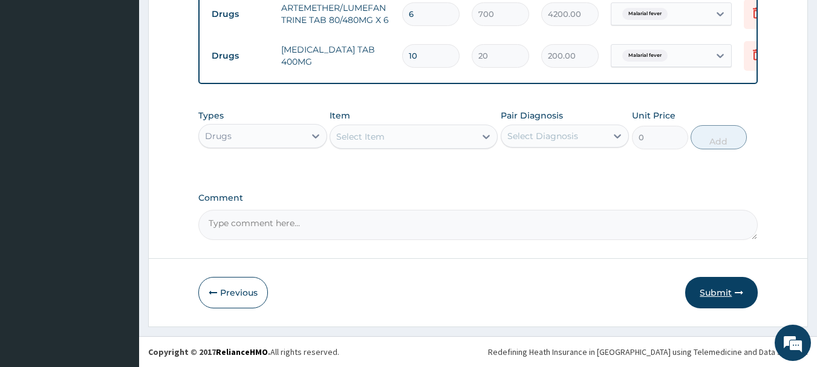
type input "10"
click at [704, 293] on button "Submit" at bounding box center [721, 292] width 73 height 31
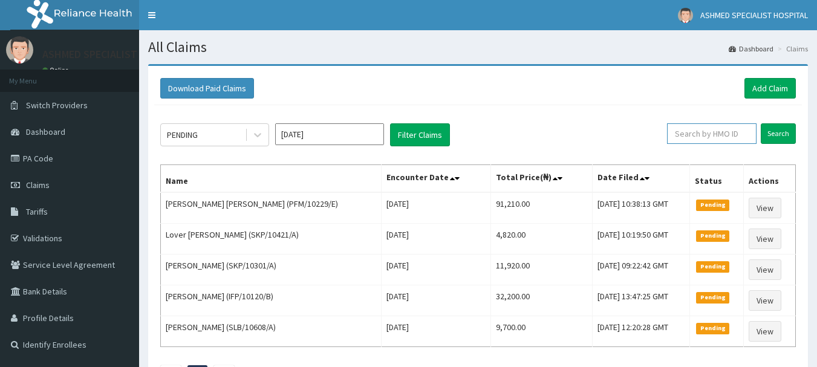
click at [695, 138] on input "text" at bounding box center [711, 133] width 89 height 21
type input "ccd/10051/a"
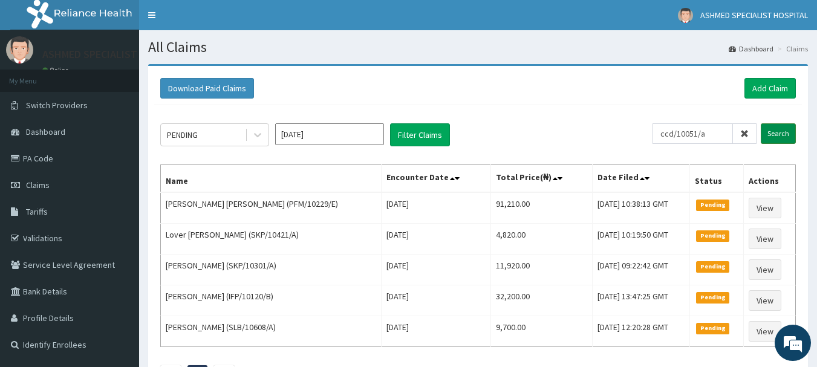
click at [774, 132] on input "Search" at bounding box center [777, 133] width 35 height 21
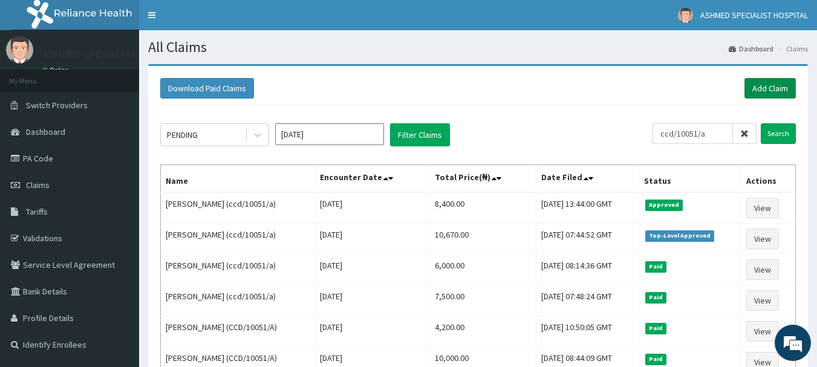
click at [763, 88] on link "Add Claim" at bounding box center [769, 88] width 51 height 21
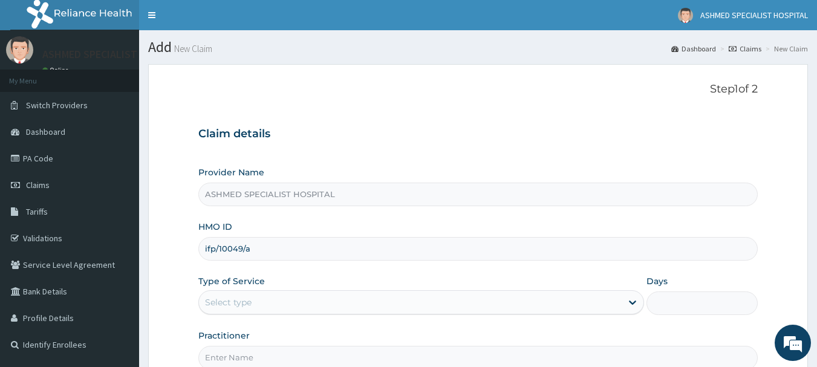
type input "ifp/10049/a"
click at [236, 302] on div "Select type" at bounding box center [228, 302] width 47 height 12
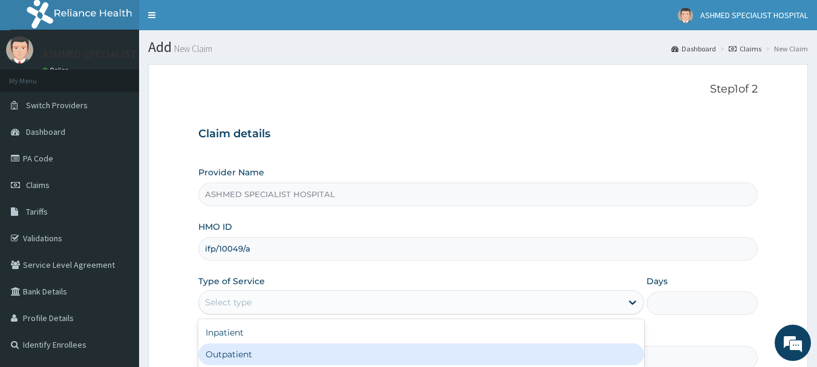
click at [214, 356] on div "Outpatient" at bounding box center [420, 354] width 445 height 22
type input "1"
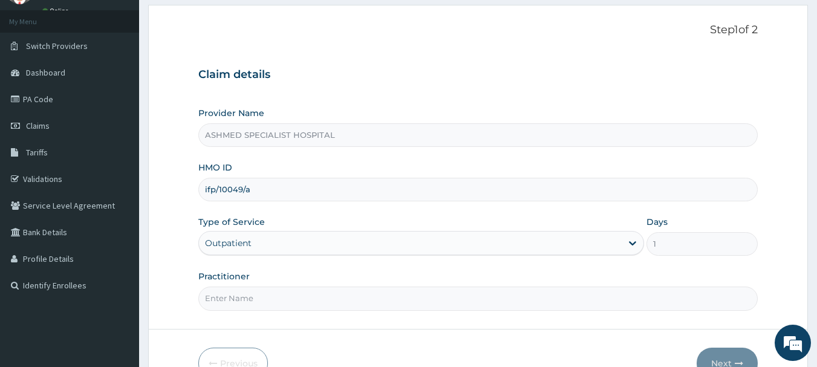
scroll to position [130, 0]
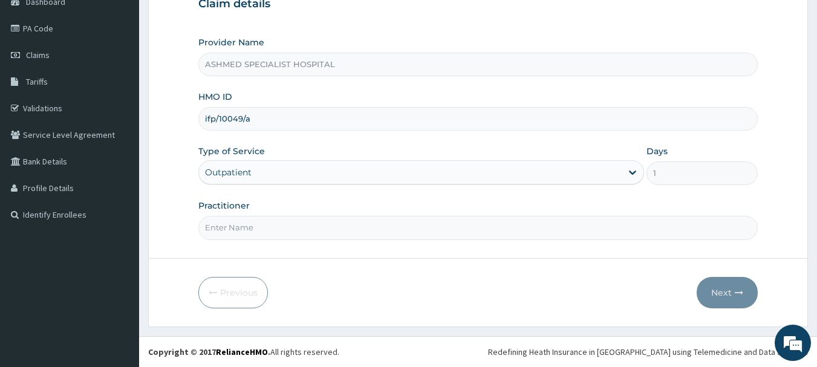
click at [816, 280] on html "R EL Toggle navigation ASHMED SPECIALIST HOSPITAL ASHMED SPECIALIST HOSPITAL - …" at bounding box center [408, 118] width 817 height 497
click at [263, 230] on input "Practitioner" at bounding box center [478, 228] width 560 height 24
type input "DR. THOMPSON ODESA"
click at [718, 288] on button "Next" at bounding box center [726, 292] width 61 height 31
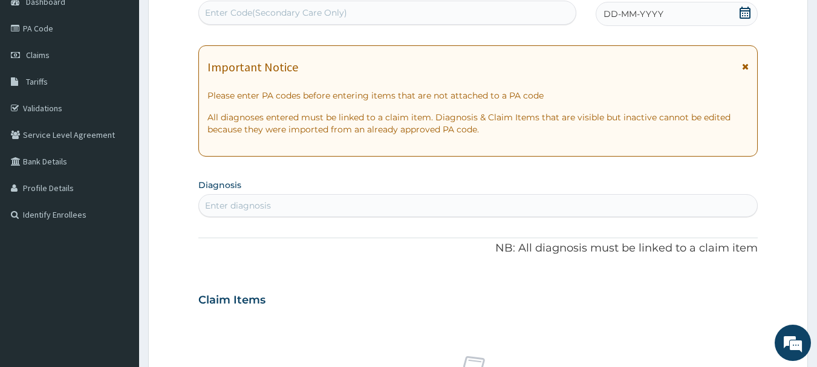
click at [748, 15] on icon at bounding box center [745, 13] width 12 height 12
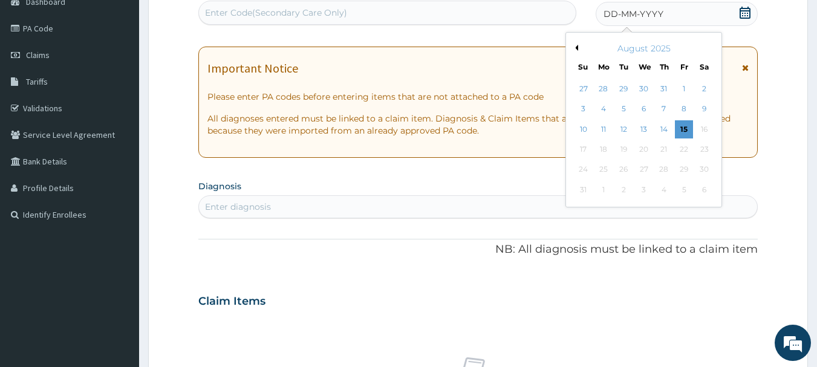
scroll to position [0, 0]
click at [576, 47] on button "Previous Month" at bounding box center [575, 48] width 6 height 6
click at [576, 46] on button "Previous Month" at bounding box center [575, 48] width 6 height 6
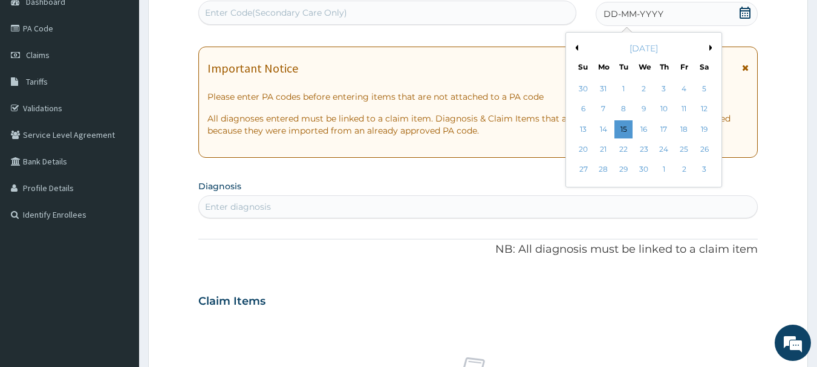
click at [576, 46] on button "Previous Month" at bounding box center [575, 48] width 6 height 6
click at [643, 135] on div "12" at bounding box center [644, 129] width 18 height 18
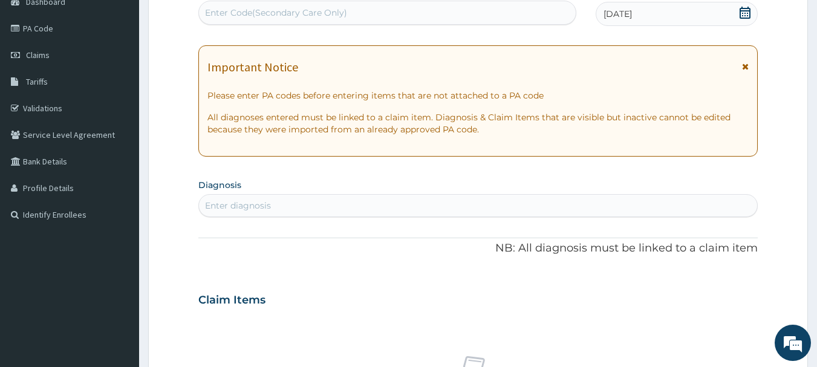
click at [305, 201] on div "Enter diagnosis" at bounding box center [478, 205] width 559 height 19
type input "urinary tract"
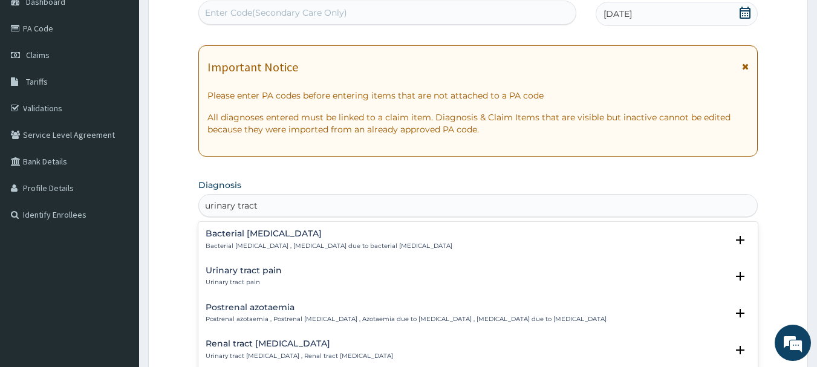
click at [246, 268] on h4 "Urinary tract pain" at bounding box center [244, 270] width 76 height 9
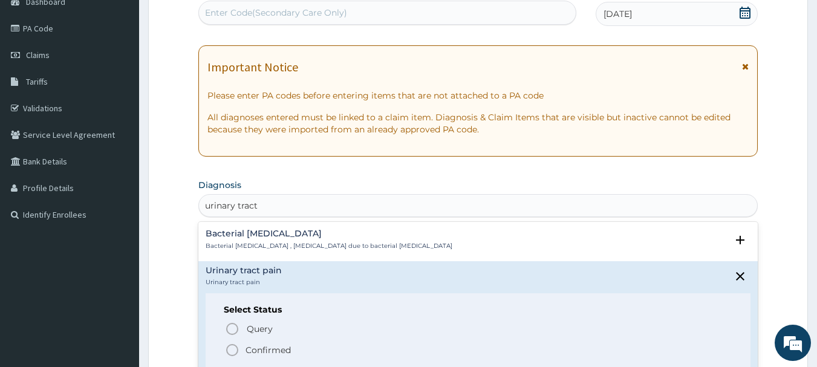
click at [231, 351] on icon "status option filled" at bounding box center [232, 350] width 15 height 15
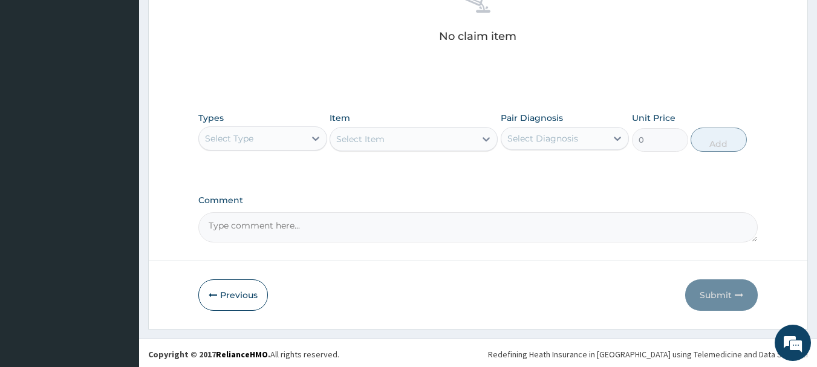
scroll to position [505, 0]
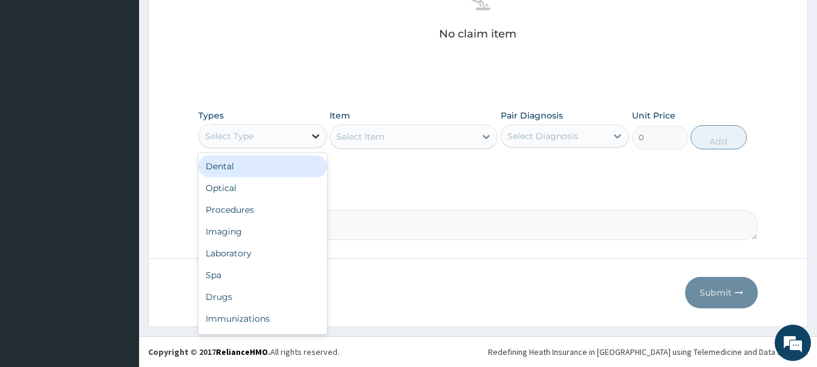
click at [306, 126] on div at bounding box center [316, 136] width 22 height 22
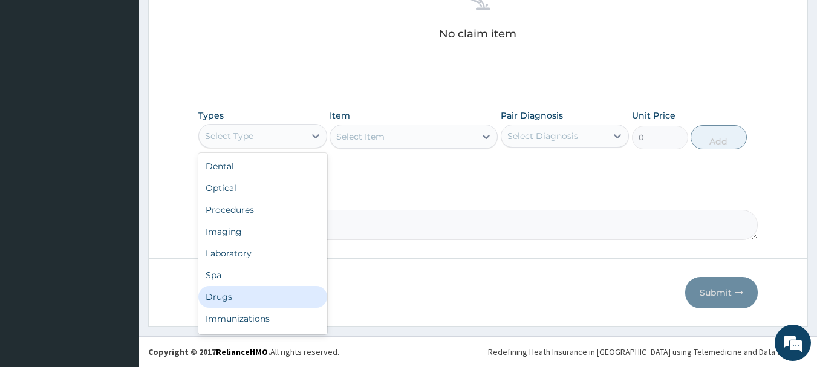
click at [225, 296] on div "Drugs" at bounding box center [262, 297] width 129 height 22
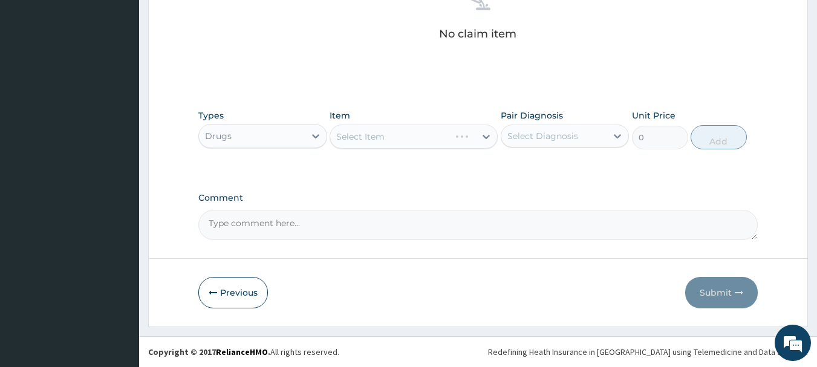
click at [403, 131] on div "Select Item" at bounding box center [413, 137] width 168 height 24
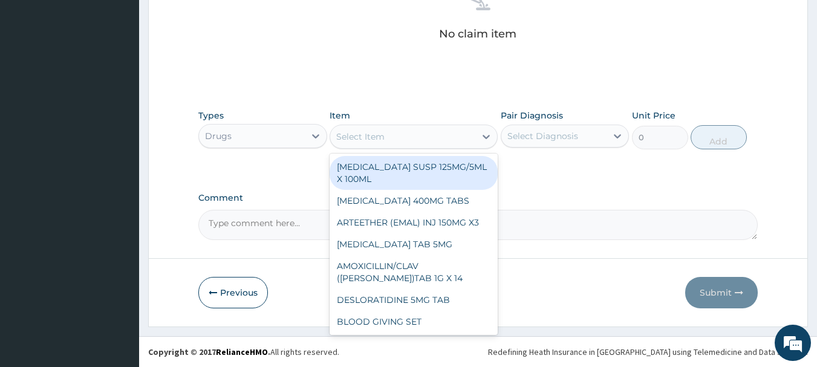
click at [447, 136] on div "Select Item" at bounding box center [402, 136] width 145 height 19
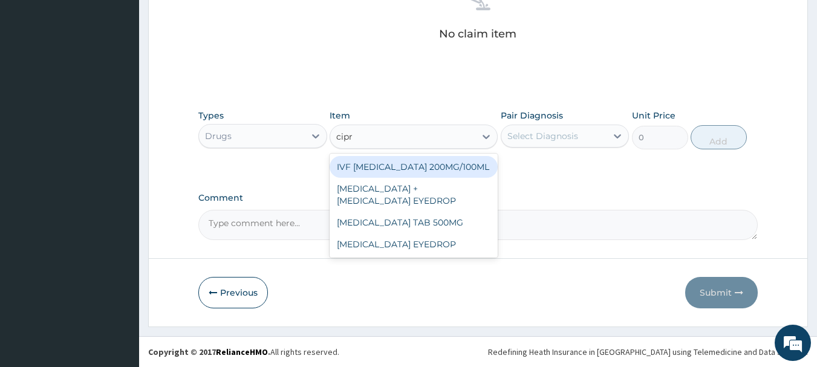
type input "cipro"
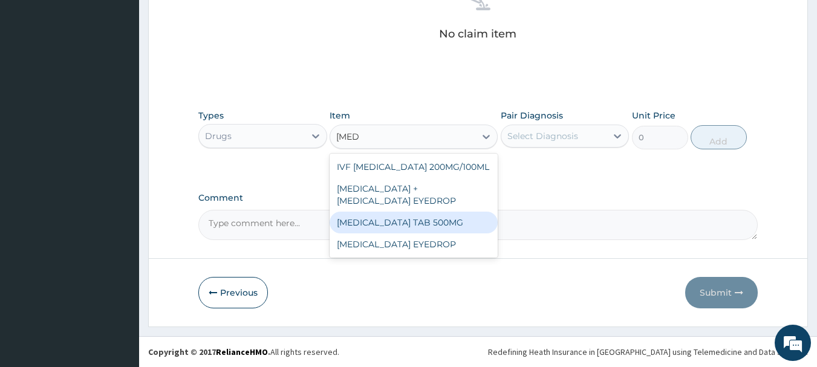
click at [418, 218] on div "[MEDICAL_DATA] TAB 500MG" at bounding box center [413, 223] width 168 height 22
type input "50"
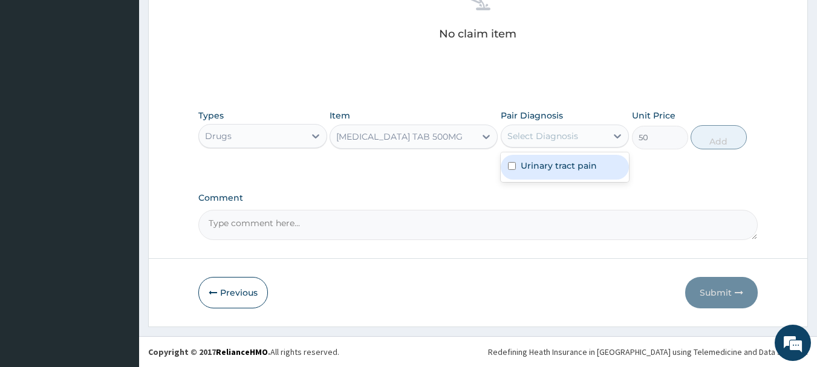
click at [569, 131] on div "Select Diagnosis" at bounding box center [542, 136] width 71 height 12
click at [542, 173] on div "Urinary tract pain" at bounding box center [564, 167] width 129 height 25
checkbox input "true"
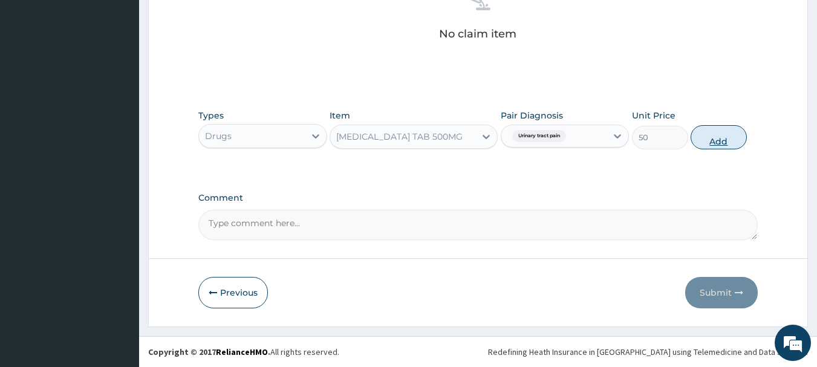
click at [720, 137] on button "Add" at bounding box center [718, 137] width 56 height 24
type input "0"
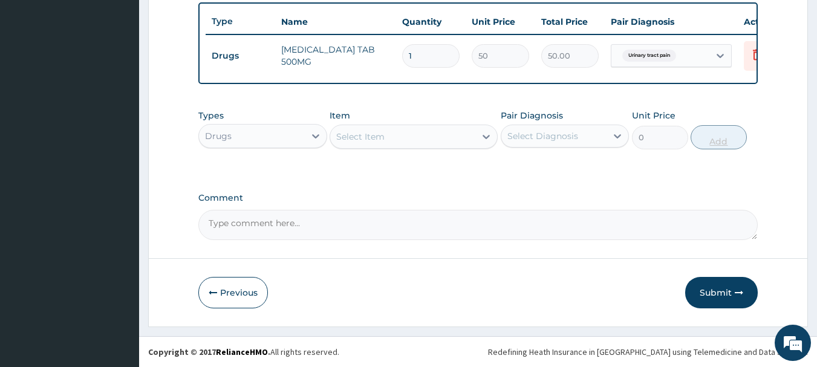
type input "10"
type input "500.00"
type input "10"
click at [461, 134] on div "Select Item" at bounding box center [402, 136] width 145 height 19
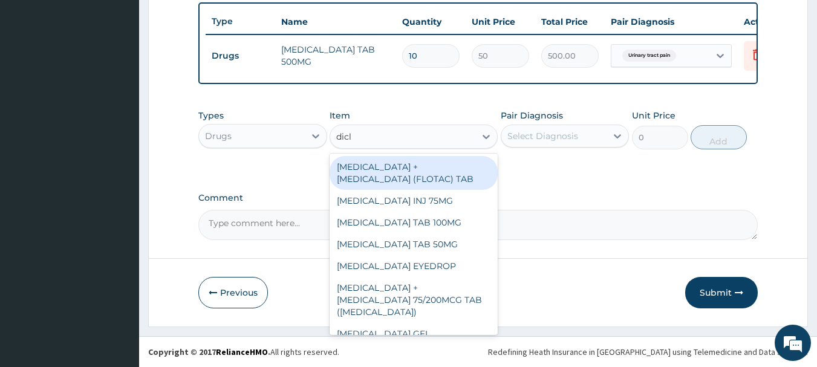
type input "diclo"
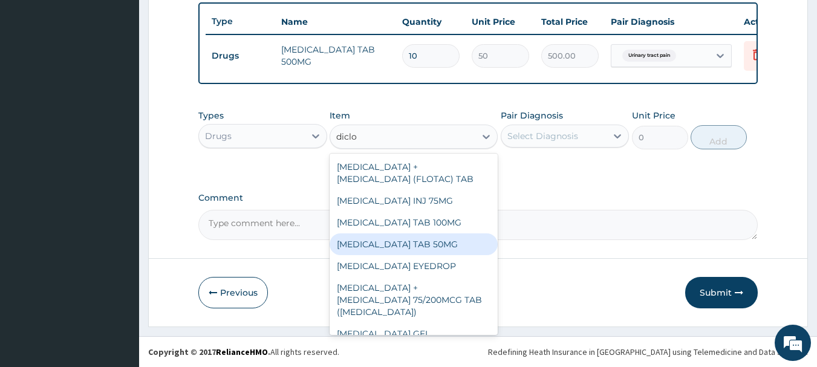
click at [378, 253] on div "[MEDICAL_DATA] TAB 50MG" at bounding box center [413, 244] width 168 height 22
type input "30"
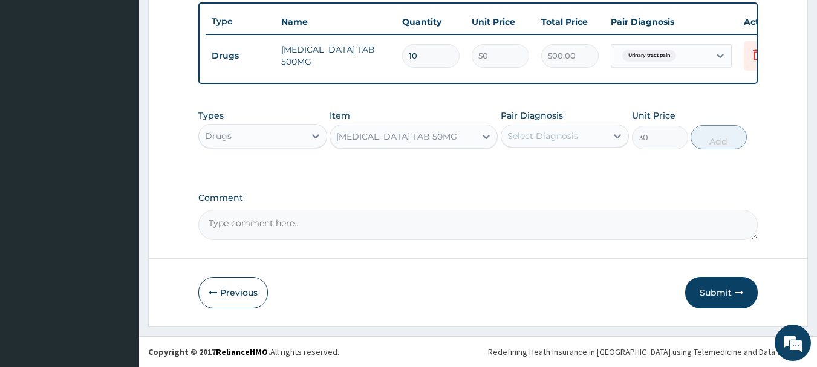
click at [586, 125] on div "Select Diagnosis" at bounding box center [564, 136] width 129 height 23
click at [544, 166] on label "Urinary tract pain" at bounding box center [558, 166] width 76 height 12
checkbox input "true"
click at [717, 130] on button "Add" at bounding box center [718, 137] width 56 height 24
type input "0"
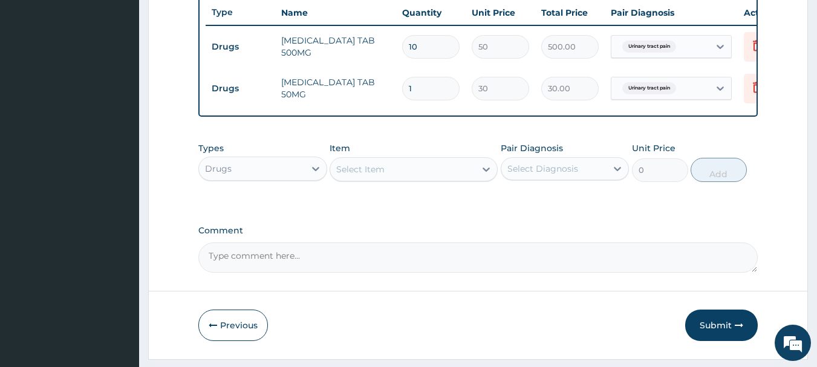
type input "10"
type input "300.00"
type input "10"
click at [444, 178] on div "Select Item" at bounding box center [402, 169] width 145 height 19
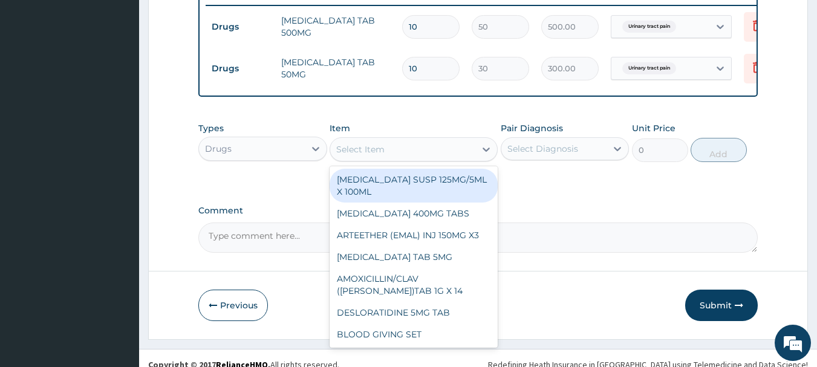
scroll to position [498, 0]
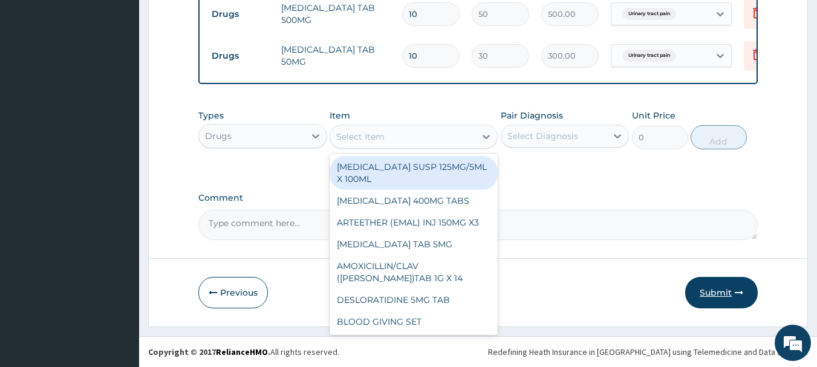
click at [699, 292] on button "Submit" at bounding box center [721, 292] width 73 height 31
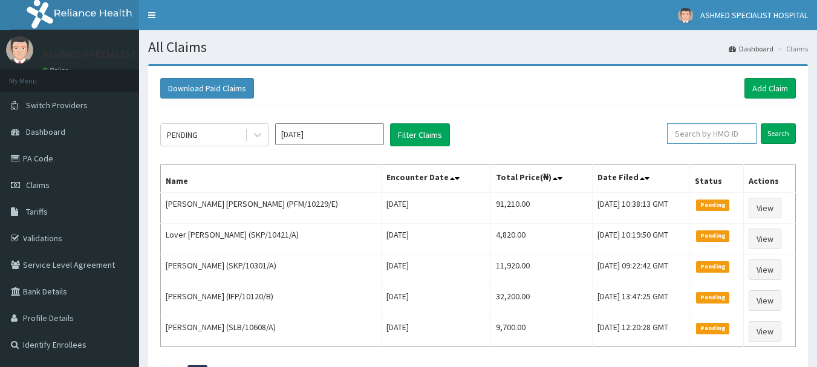
click at [718, 128] on input "text" at bounding box center [711, 133] width 89 height 21
type input "j"
type input "ifp/10049/a"
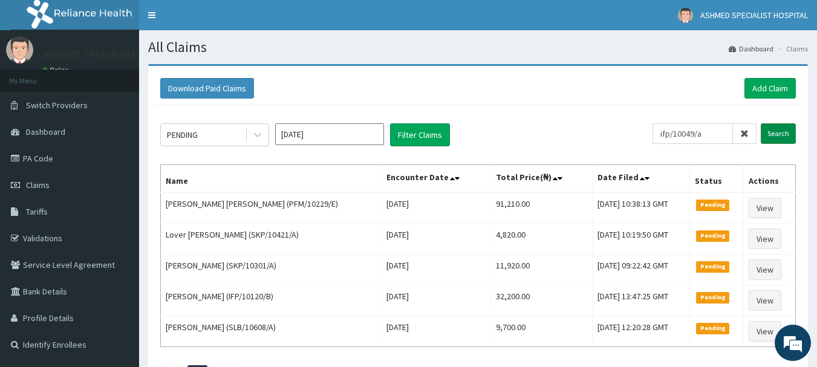
click at [773, 127] on input "Search" at bounding box center [777, 133] width 35 height 21
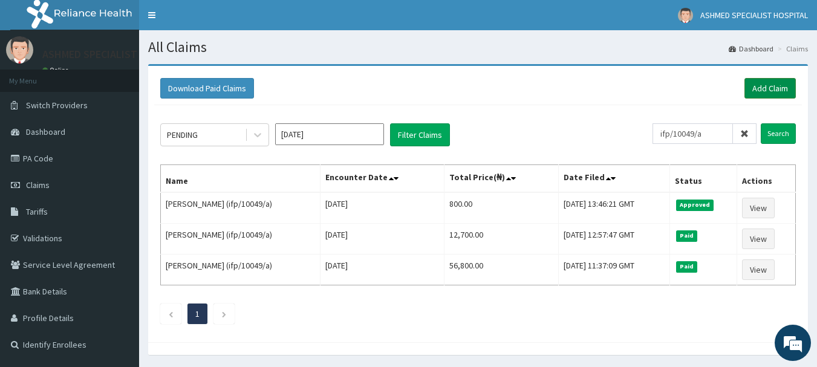
click at [772, 82] on link "Add Claim" at bounding box center [769, 88] width 51 height 21
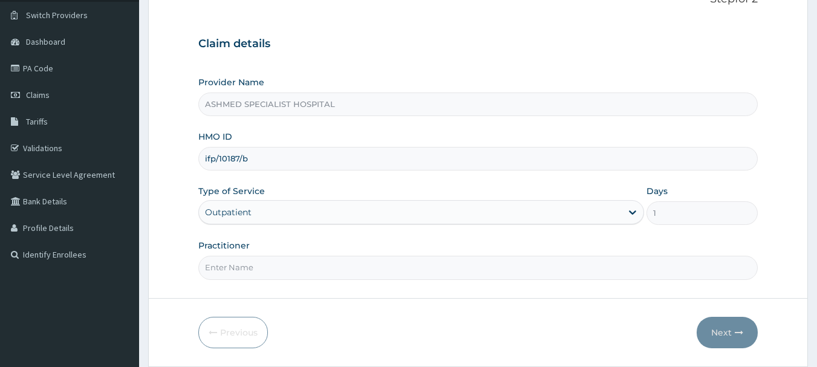
scroll to position [130, 0]
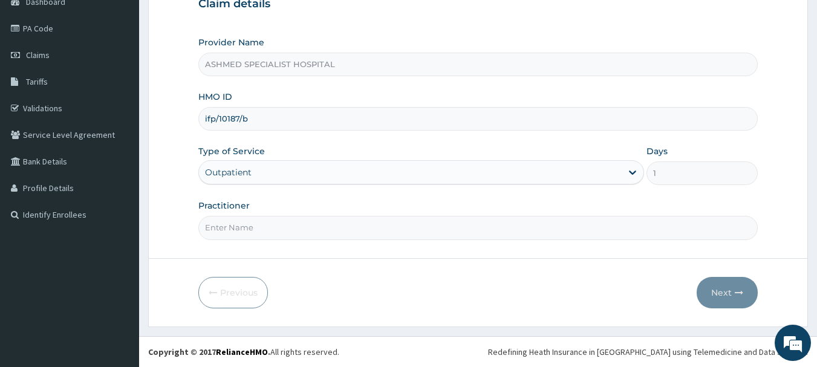
click at [259, 219] on input "Practitioner" at bounding box center [478, 228] width 560 height 24
type input "[PERSON_NAME] ODESA"
click at [719, 288] on button "Next" at bounding box center [726, 292] width 61 height 31
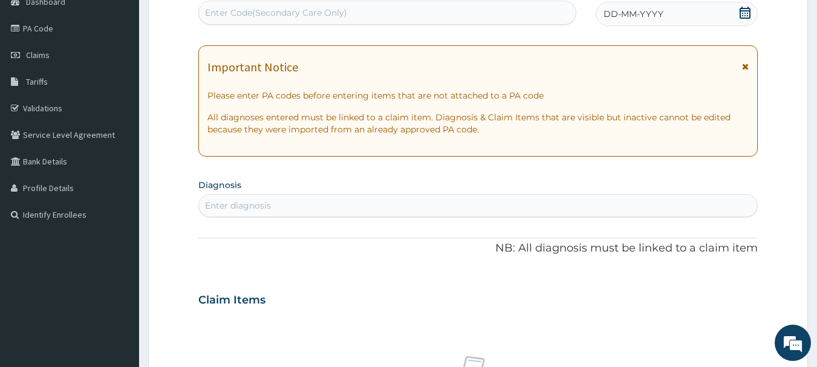
click at [633, 8] on span "DD-MM-YYYY" at bounding box center [633, 14] width 60 height 12
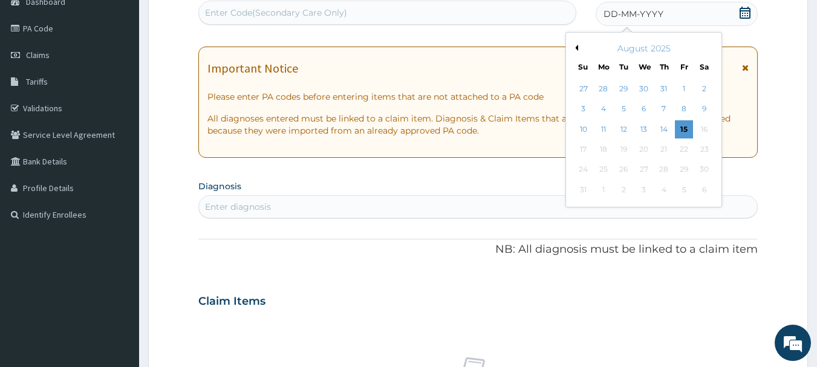
click at [575, 47] on button "Previous Month" at bounding box center [575, 48] width 6 height 6
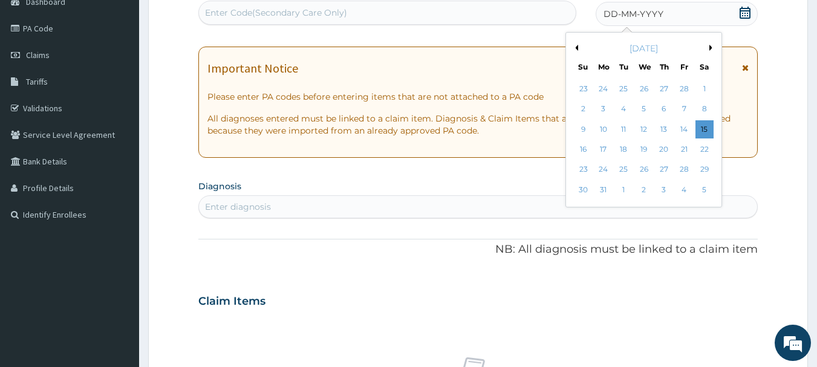
click at [575, 47] on button "Previous Month" at bounding box center [575, 48] width 6 height 6
click at [662, 125] on div "13" at bounding box center [664, 129] width 18 height 18
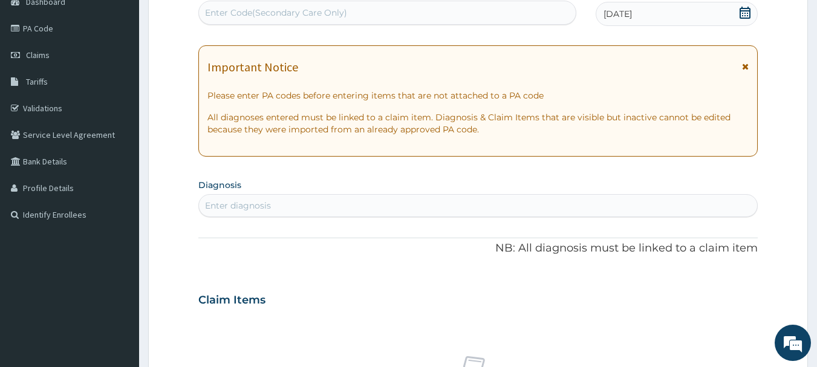
scroll to position [0, 0]
click at [264, 205] on div "Enter diagnosis" at bounding box center [238, 205] width 66 height 12
type input "upper resp"
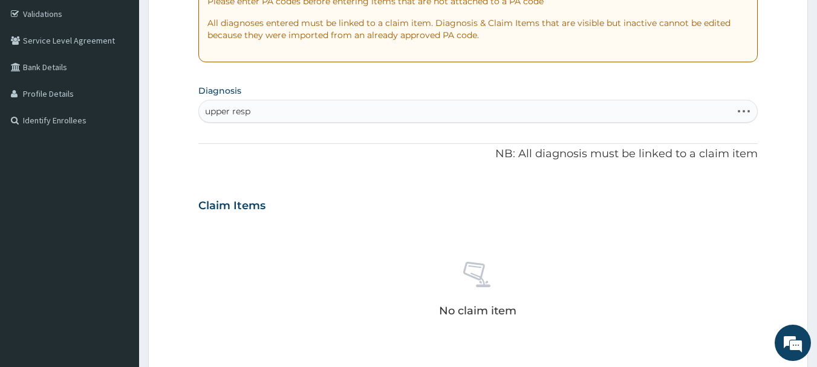
scroll to position [227, 0]
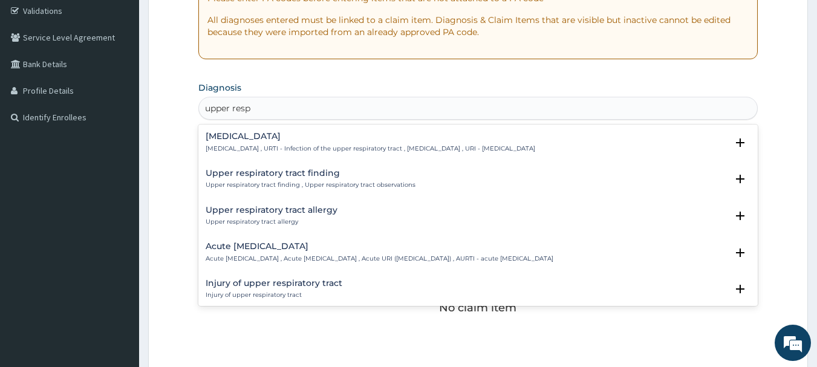
click at [343, 135] on h4 "[MEDICAL_DATA]" at bounding box center [370, 136] width 329 height 9
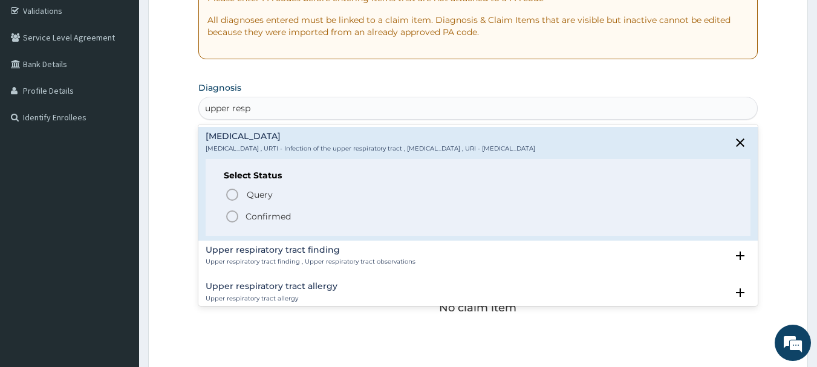
click at [240, 216] on span "Confirmed" at bounding box center [479, 216] width 508 height 15
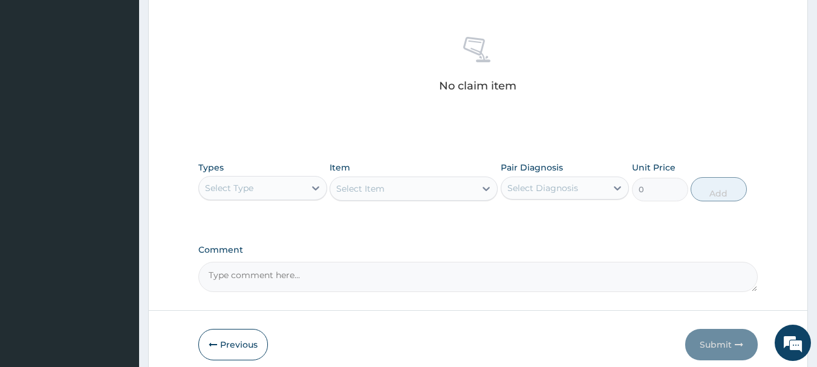
scroll to position [479, 0]
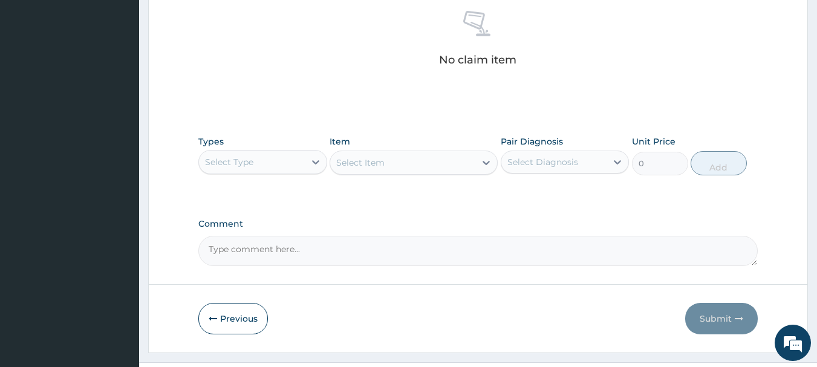
click at [289, 159] on div "Select Type" at bounding box center [252, 161] width 106 height 19
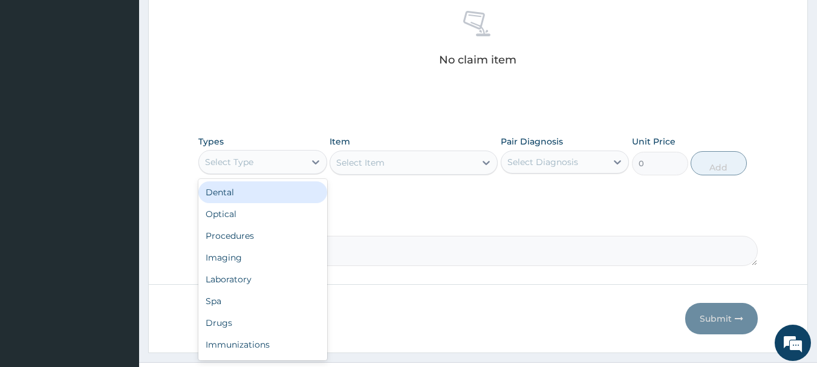
click at [289, 159] on div "Select Type" at bounding box center [252, 161] width 106 height 19
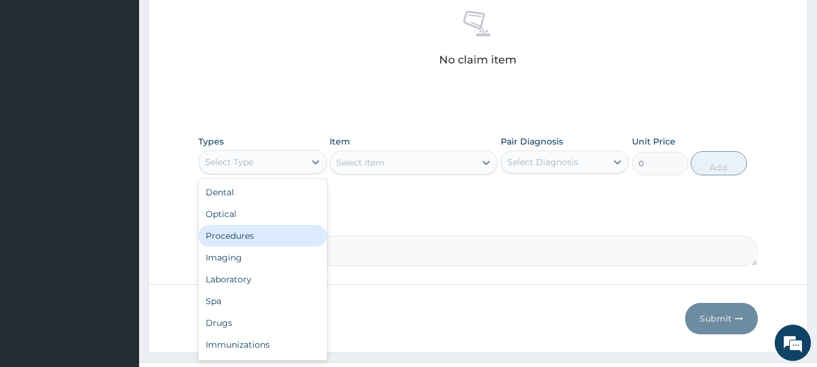
click at [222, 235] on div "Procedures" at bounding box center [262, 236] width 129 height 22
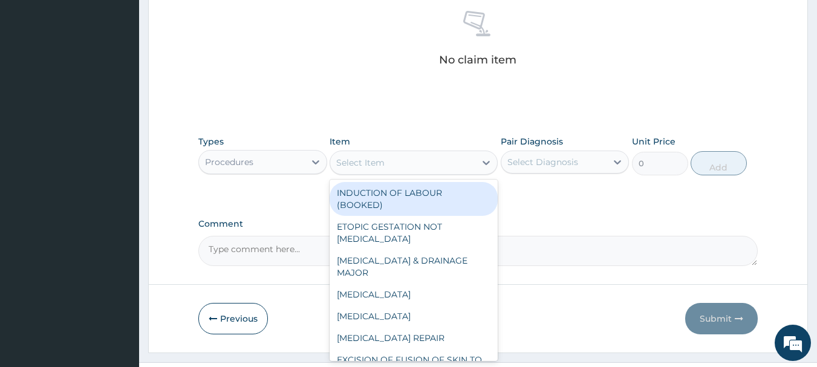
click at [447, 163] on div "Select Item" at bounding box center [402, 162] width 145 height 19
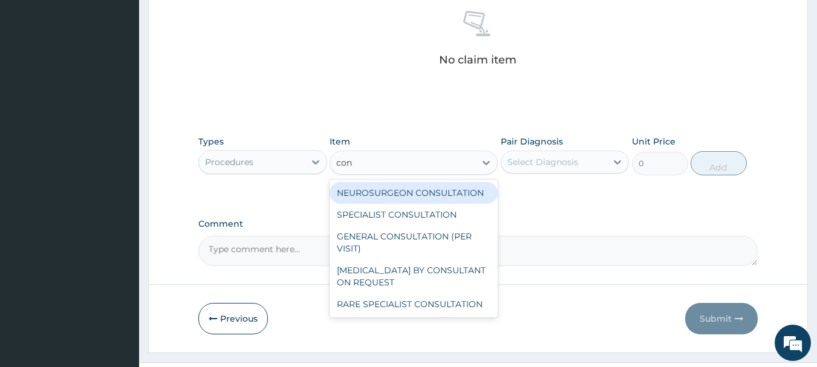
type input "cons"
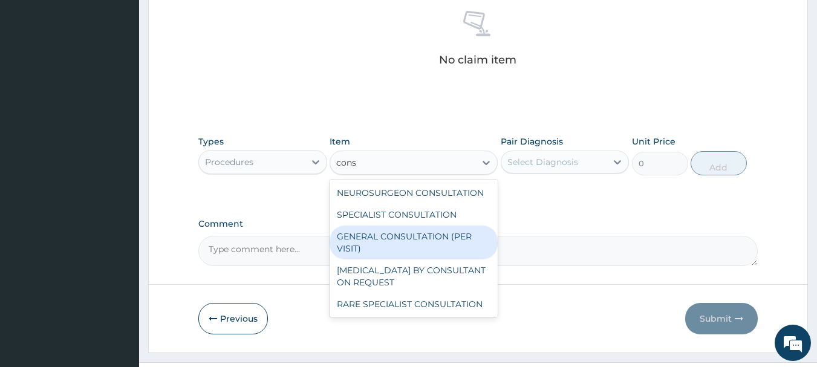
click at [391, 239] on div "GENERAL CONSULTATION (PER VISIT)" at bounding box center [413, 242] width 168 height 34
type input "2000"
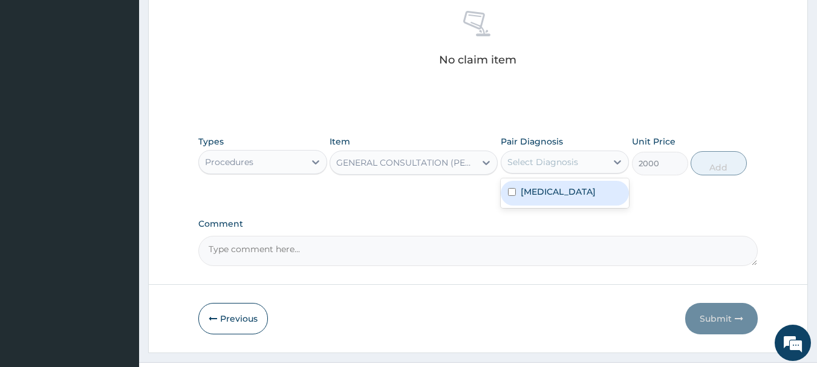
click at [565, 160] on div "Select Diagnosis" at bounding box center [542, 162] width 71 height 12
click at [543, 198] on label "[MEDICAL_DATA]" at bounding box center [557, 192] width 75 height 12
checkbox input "true"
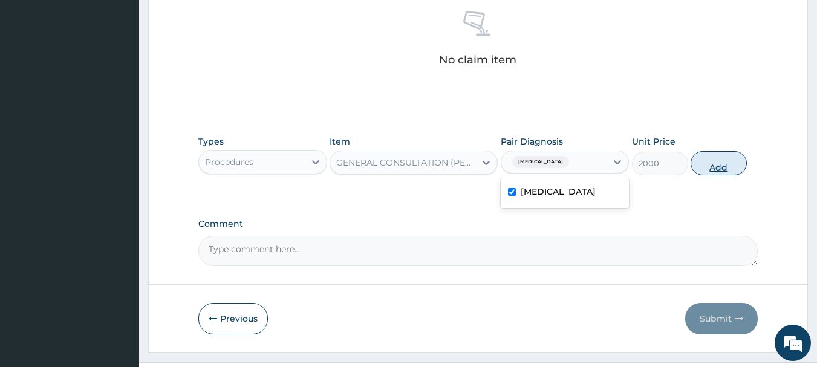
click at [719, 166] on button "Add" at bounding box center [718, 163] width 56 height 24
type input "0"
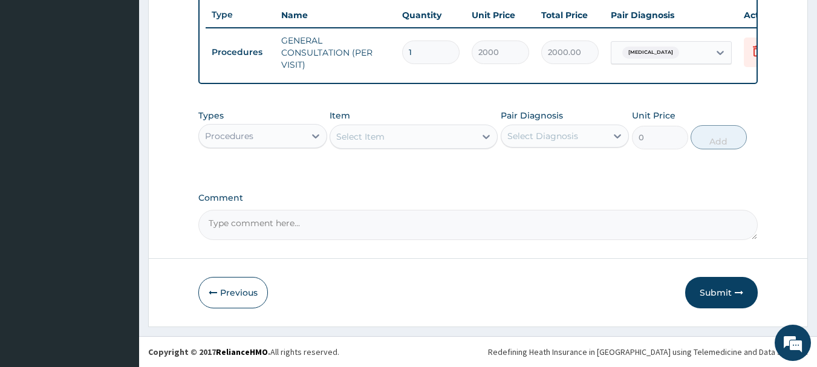
scroll to position [463, 0]
click at [280, 129] on div "Procedures" at bounding box center [252, 135] width 106 height 19
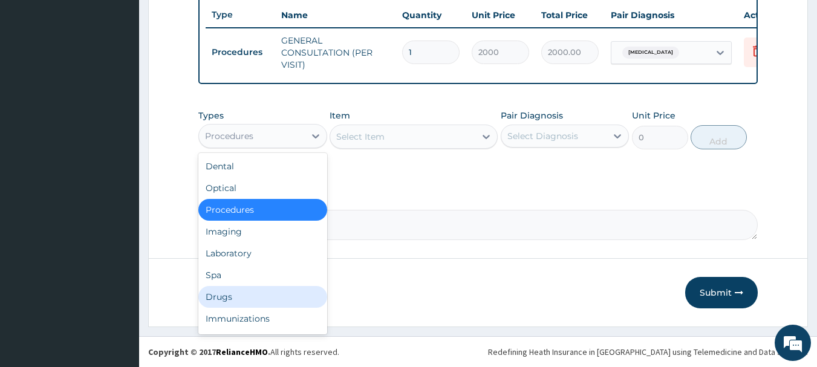
click at [225, 296] on div "Drugs" at bounding box center [262, 297] width 129 height 22
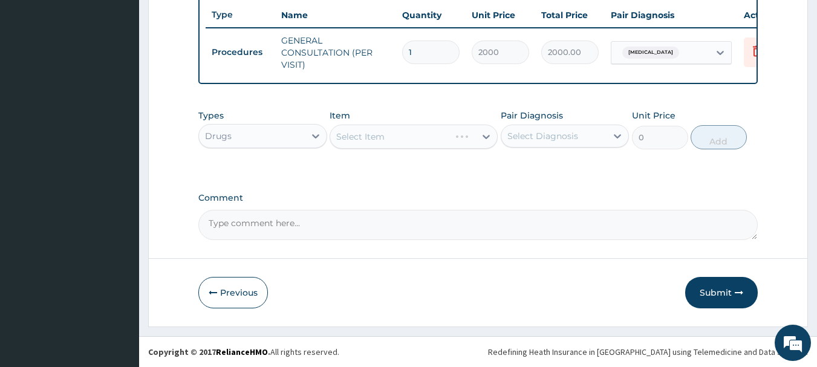
click at [443, 136] on div "Select Item" at bounding box center [413, 137] width 168 height 24
click at [476, 138] on div at bounding box center [486, 137] width 22 height 22
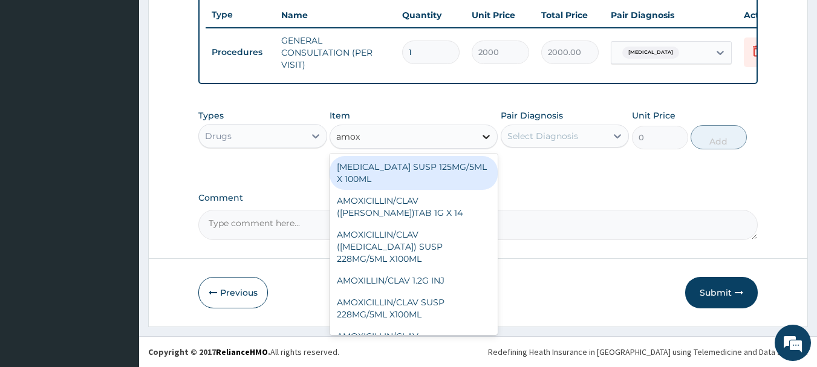
type input "amoxi"
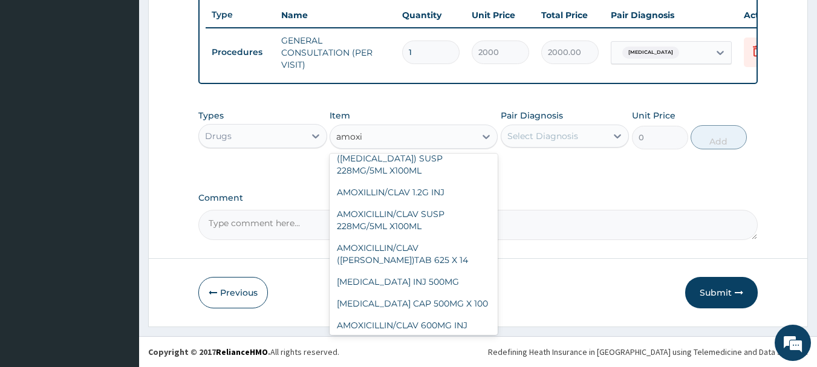
scroll to position [86, 0]
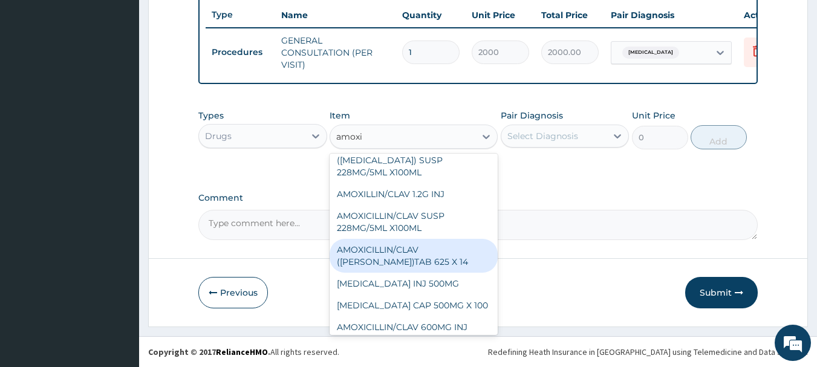
click at [401, 247] on div "AMOXICILLIN/CLAV ([PERSON_NAME])TAB 625 X 14" at bounding box center [413, 256] width 168 height 34
type input "200"
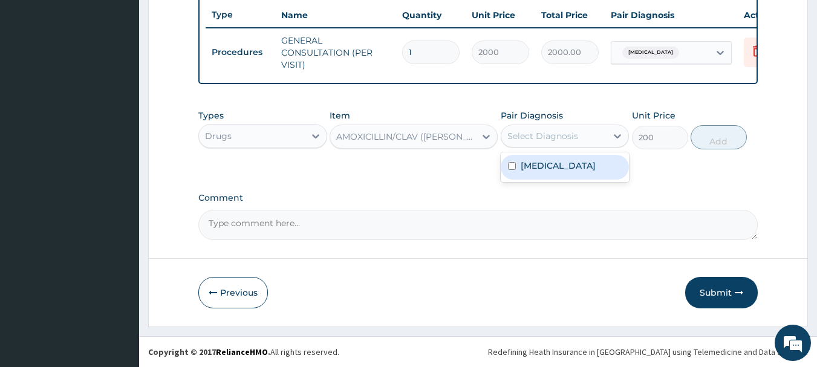
click at [582, 139] on div "Select Diagnosis" at bounding box center [554, 135] width 106 height 19
click at [569, 162] on label "[MEDICAL_DATA]" at bounding box center [557, 166] width 75 height 12
checkbox input "true"
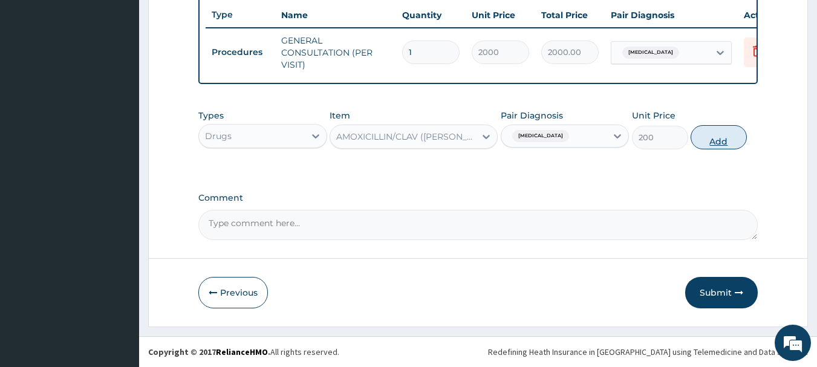
click at [708, 134] on button "Add" at bounding box center [718, 137] width 56 height 24
type input "0"
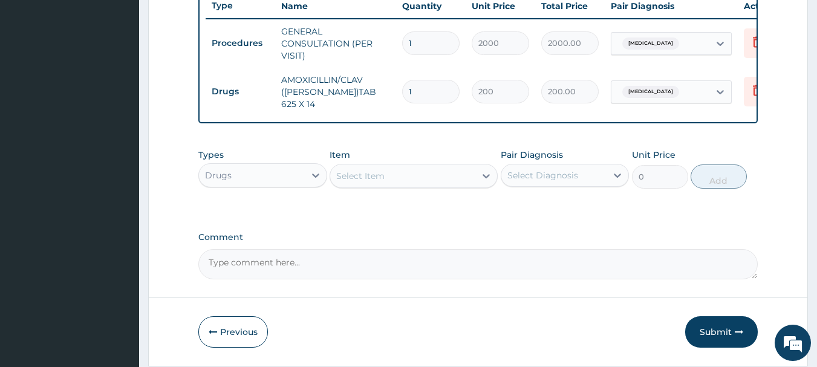
type input "10"
type input "2000.00"
type input "10"
click at [470, 180] on div "Select Item" at bounding box center [402, 175] width 145 height 19
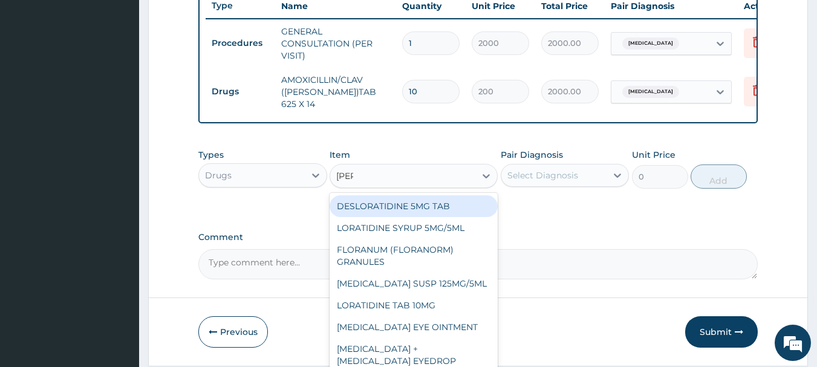
type input "lorat"
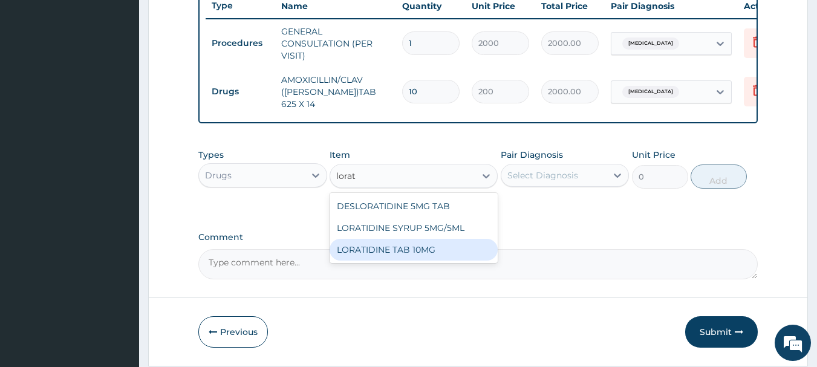
click at [424, 254] on div "LORATIDINE TAB 10MG" at bounding box center [413, 250] width 168 height 22
type input "30"
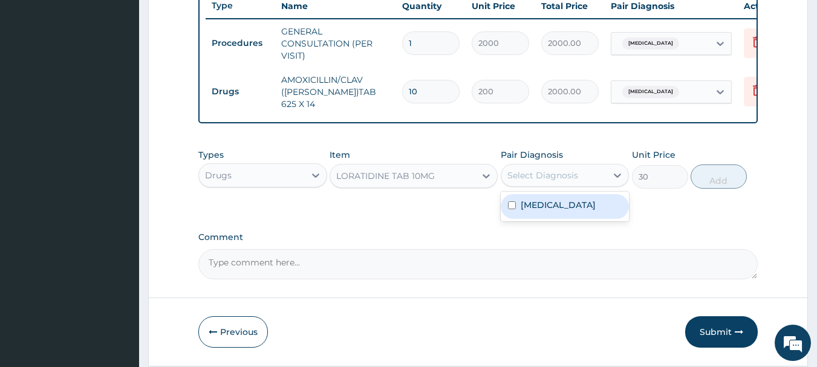
click at [575, 170] on div "Select Diagnosis" at bounding box center [554, 175] width 106 height 19
click at [563, 206] on label "[MEDICAL_DATA]" at bounding box center [557, 205] width 75 height 12
checkbox input "true"
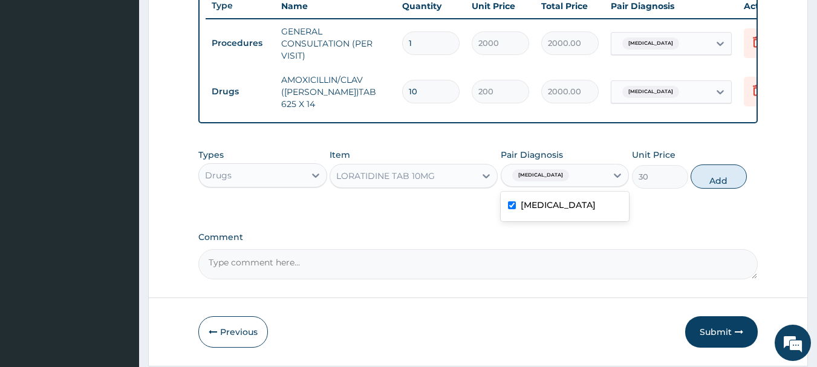
click at [721, 182] on button "Add" at bounding box center [718, 176] width 56 height 24
type input "0"
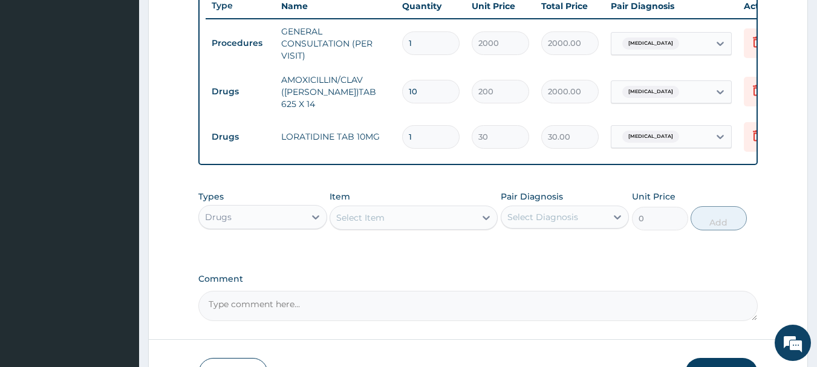
type input "10"
type input "300.00"
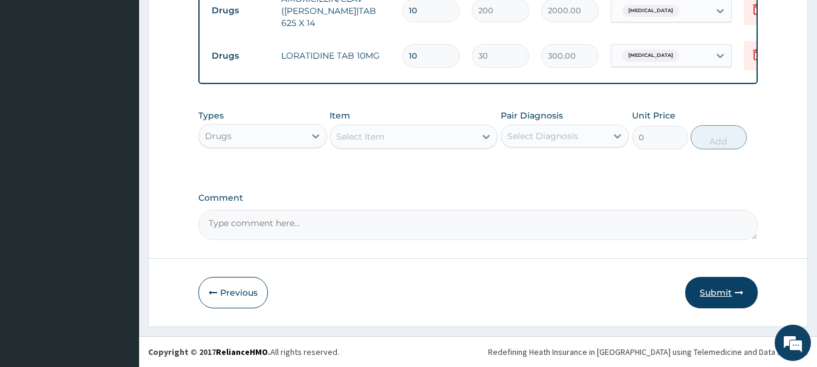
type input "10"
click at [707, 293] on button "Submit" at bounding box center [721, 292] width 73 height 31
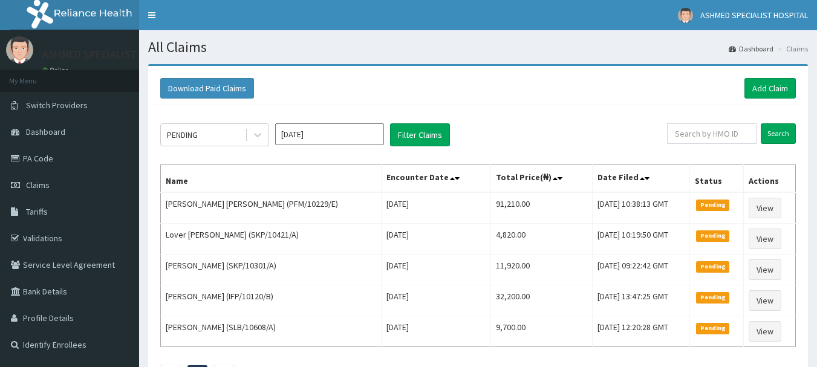
click at [711, 120] on div "PENDING [DATE] Filter Claims Search Name Encounter Date Total Price(₦) Date Fil…" at bounding box center [477, 251] width 647 height 293
click at [707, 134] on input "text" at bounding box center [711, 133] width 89 height 21
type input "ifp/10187/b"
click at [796, 129] on div "PENDING [DATE] Filter Claims ifp/10187/b Search Name Encounter Date Total Price…" at bounding box center [477, 251] width 647 height 293
click at [779, 131] on input "Search" at bounding box center [777, 133] width 35 height 21
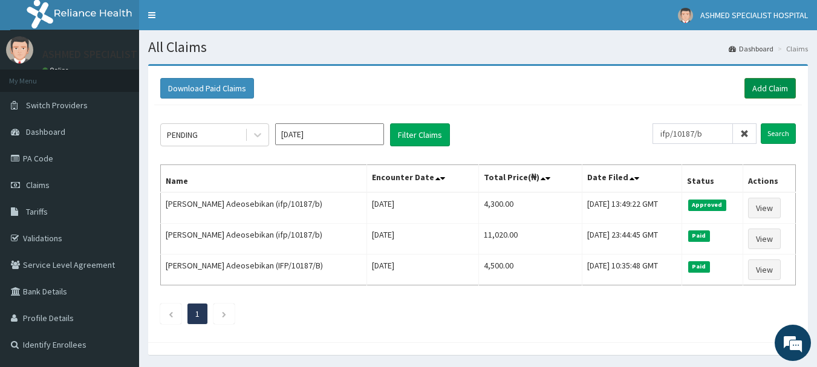
click at [765, 87] on link "Add Claim" at bounding box center [769, 88] width 51 height 21
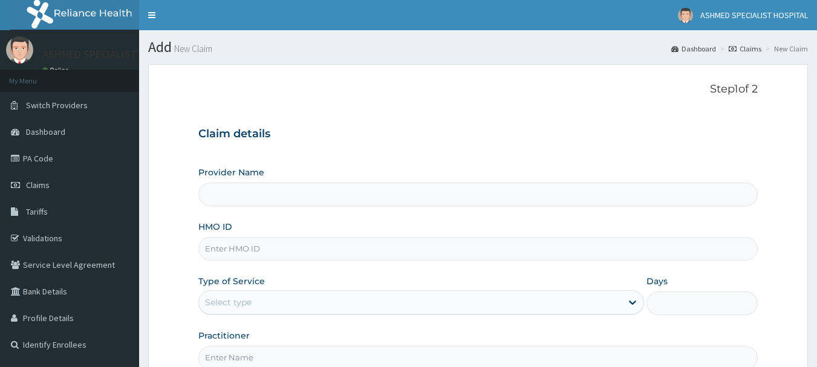
click at [238, 248] on input "HMO ID" at bounding box center [478, 249] width 560 height 24
type input "ASHMED SPECIALIST HOSPITAL"
type input "tlf/10005/e"
click at [239, 304] on div "Select type" at bounding box center [228, 302] width 47 height 12
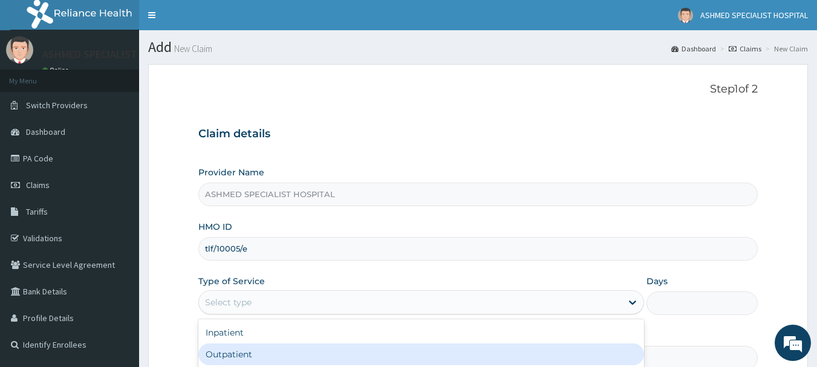
click at [204, 348] on div "Outpatient" at bounding box center [420, 354] width 445 height 22
type input "1"
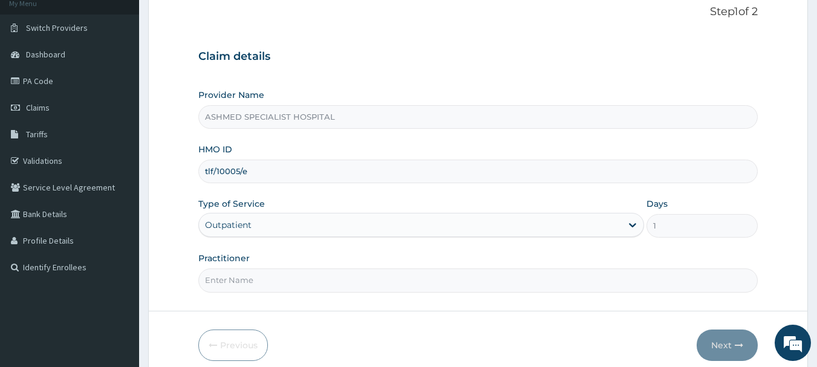
scroll to position [130, 0]
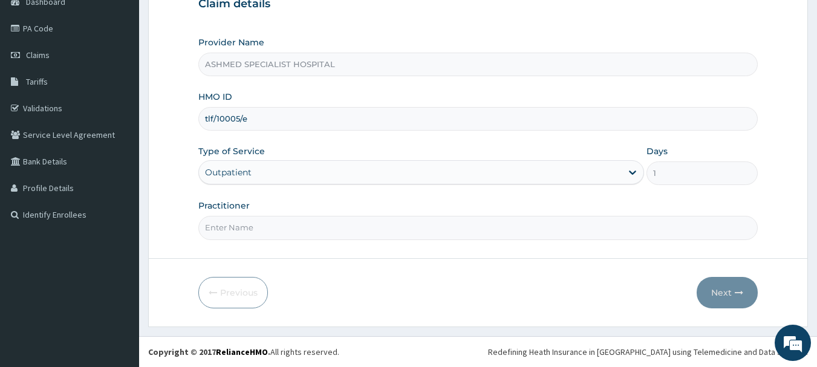
click at [233, 229] on input "Practitioner" at bounding box center [478, 228] width 560 height 24
type input "[PERSON_NAME] ODESA"
click at [716, 296] on button "Next" at bounding box center [726, 292] width 61 height 31
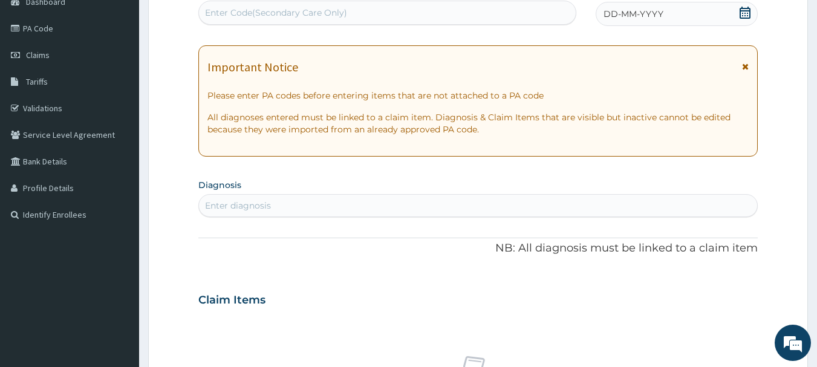
click at [659, 15] on span "DD-MM-YYYY" at bounding box center [633, 14] width 60 height 12
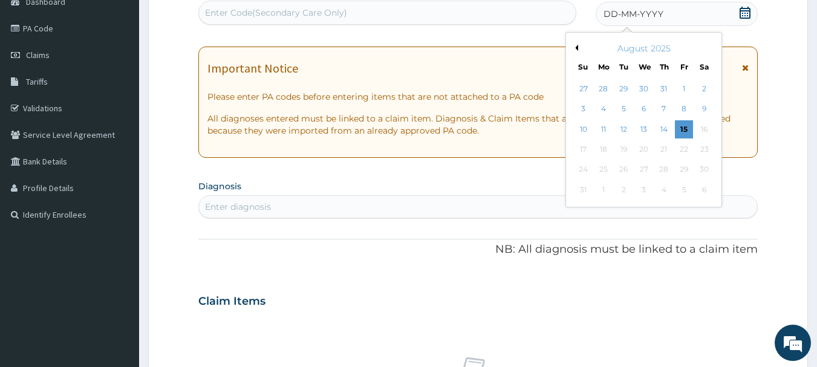
click at [575, 44] on div "August 2025" at bounding box center [644, 48] width 146 height 12
click at [575, 47] on button "Previous Month" at bounding box center [575, 48] width 6 height 6
click at [577, 48] on button "Previous Month" at bounding box center [575, 48] width 6 height 6
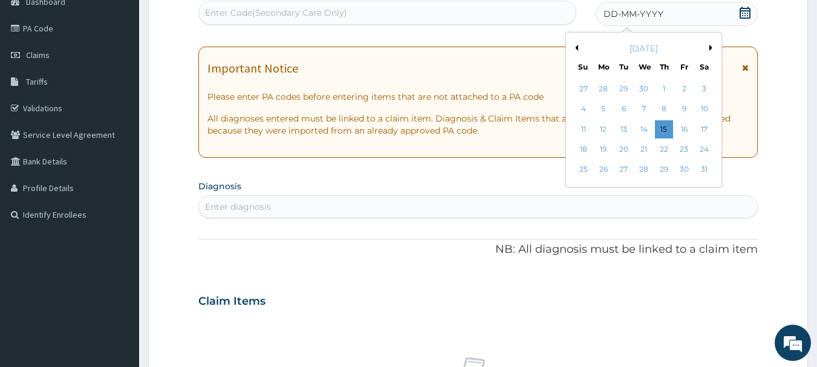
click at [577, 48] on button "Previous Month" at bounding box center [575, 48] width 6 height 6
click at [662, 130] on div "13" at bounding box center [664, 129] width 18 height 18
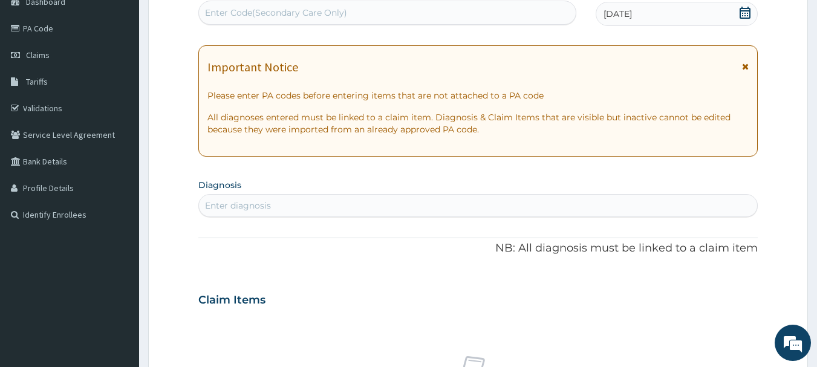
click at [291, 204] on div "Enter diagnosis" at bounding box center [478, 205] width 559 height 19
type input "malaria"
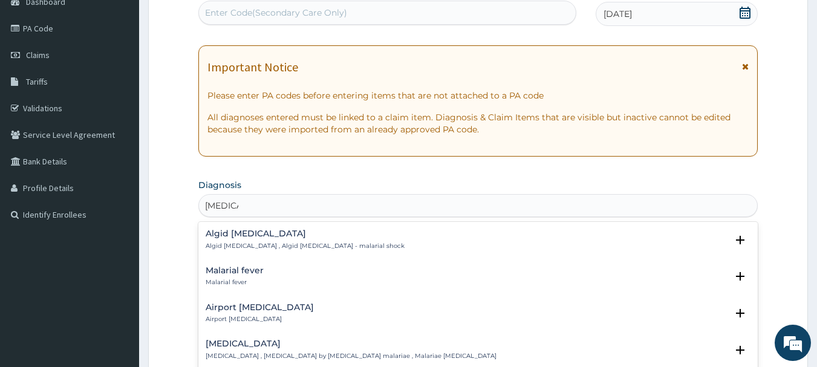
scroll to position [177, 0]
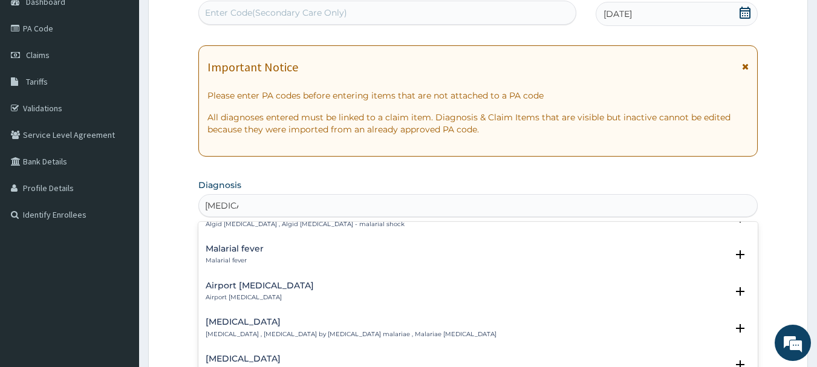
click at [256, 244] on h4 "Malarial fever" at bounding box center [235, 248] width 58 height 9
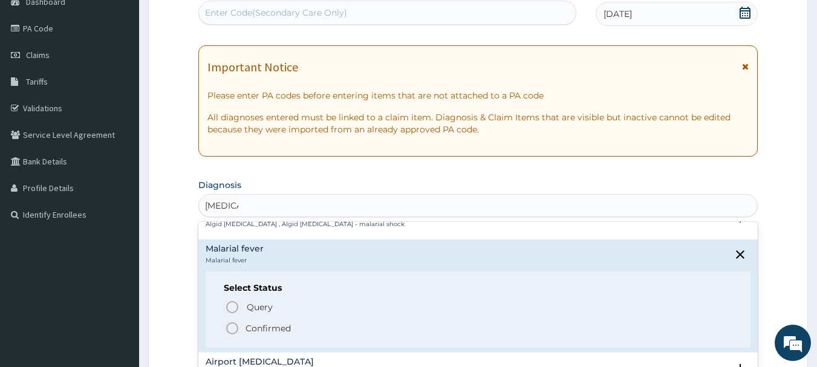
click at [236, 323] on circle "status option filled" at bounding box center [232, 328] width 11 height 11
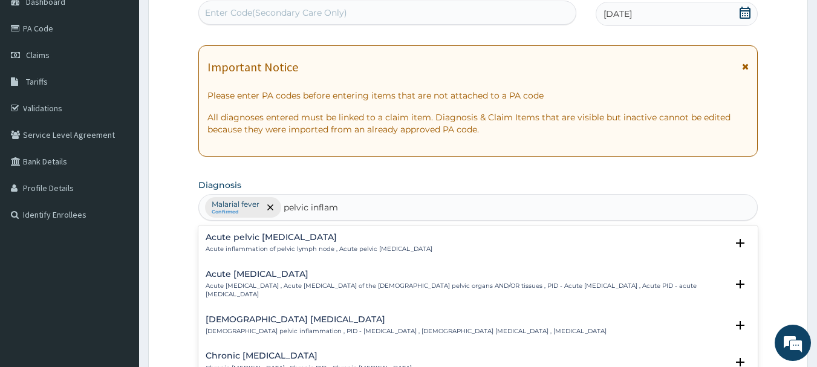
type input "pelvic inflamm"
click at [256, 319] on h4 "Female pelvic inflammatory disease" at bounding box center [406, 319] width 401 height 9
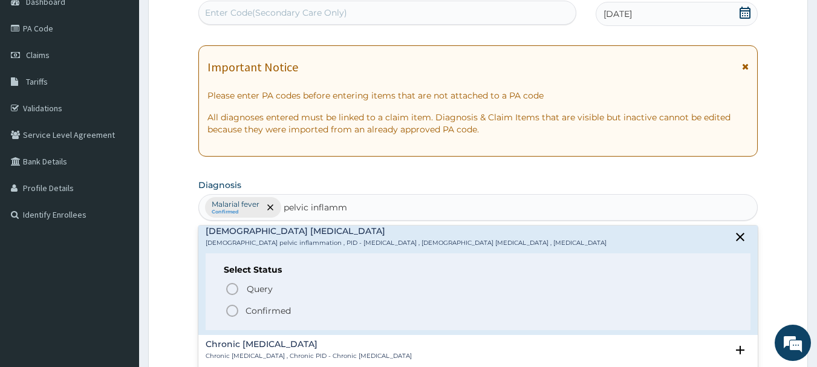
scroll to position [99, 0]
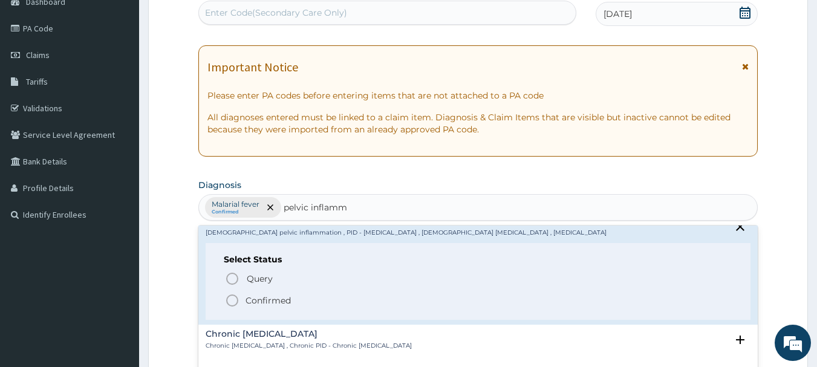
click at [237, 300] on circle "status option filled" at bounding box center [232, 300] width 11 height 11
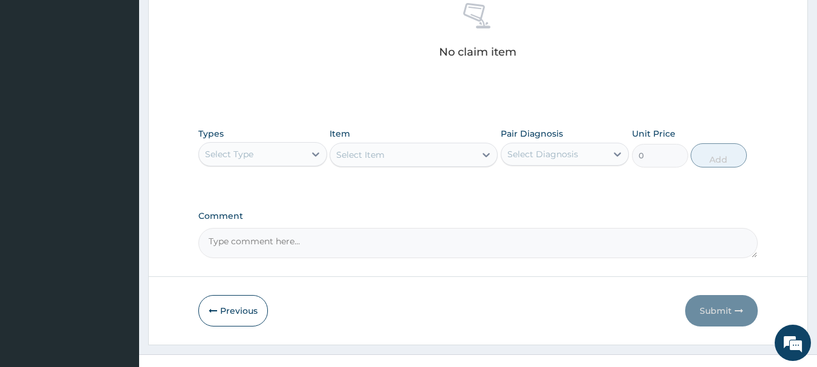
scroll to position [505, 0]
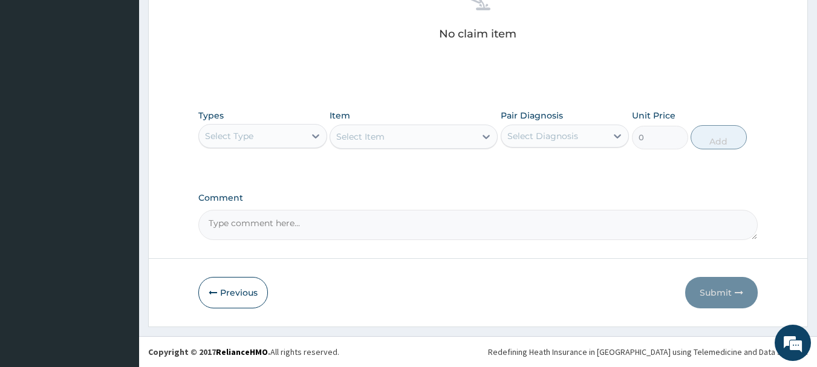
click at [302, 132] on div "Select Type" at bounding box center [252, 135] width 106 height 19
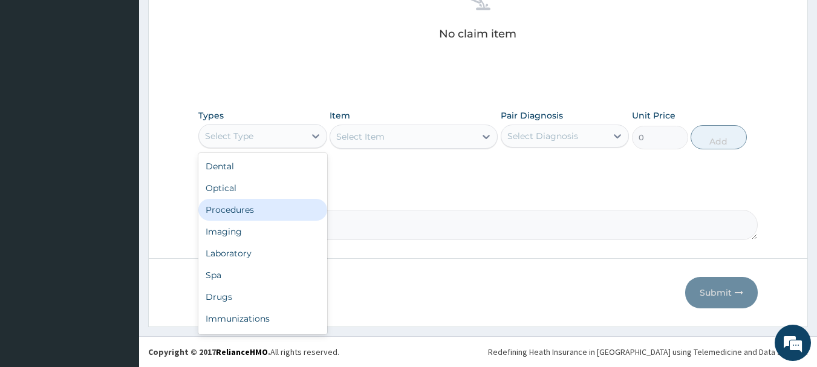
click at [236, 215] on div "Procedures" at bounding box center [262, 210] width 129 height 22
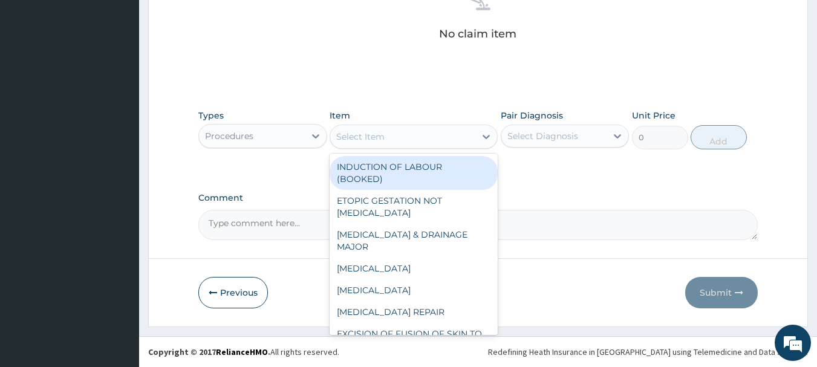
click at [464, 138] on div "Select Item" at bounding box center [402, 136] width 145 height 19
type input "m"
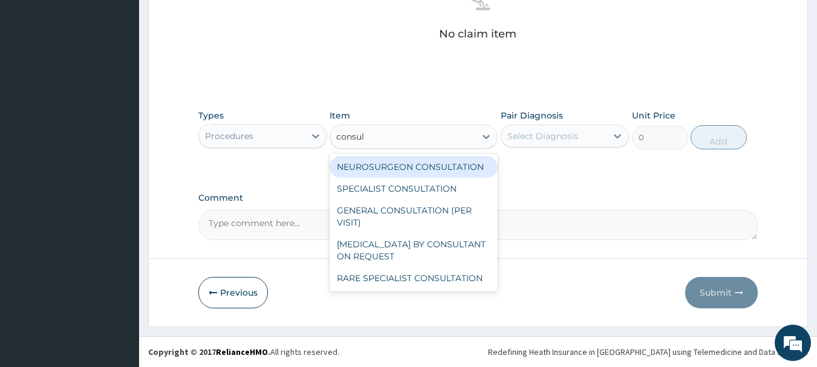
type input "consult"
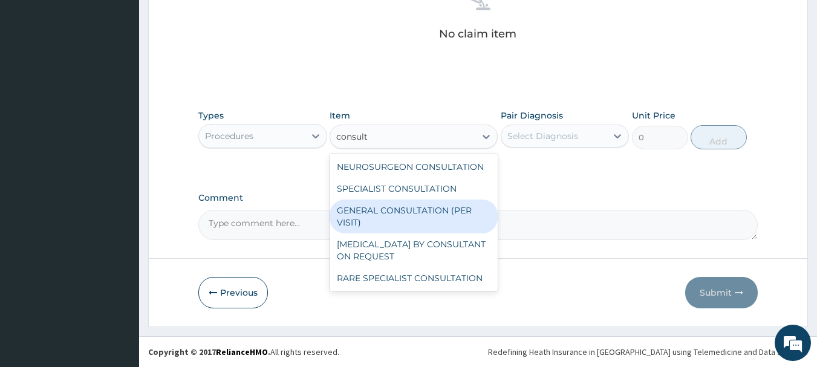
click at [432, 213] on div "GENERAL CONSULTATION (PER VISIT)" at bounding box center [413, 216] width 168 height 34
type input "2000"
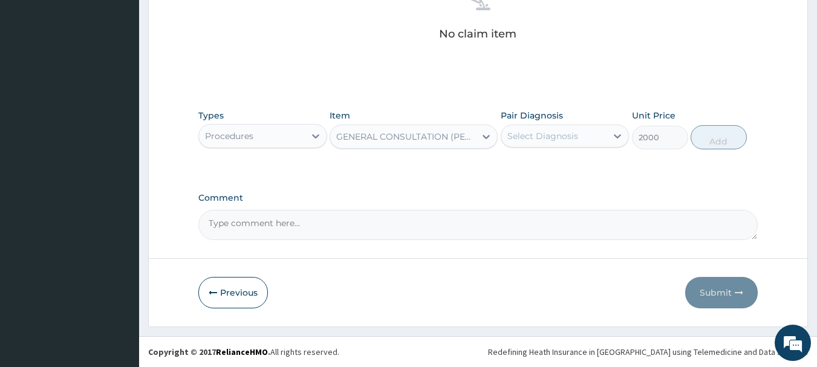
click at [561, 146] on div "Select Diagnosis" at bounding box center [564, 136] width 129 height 23
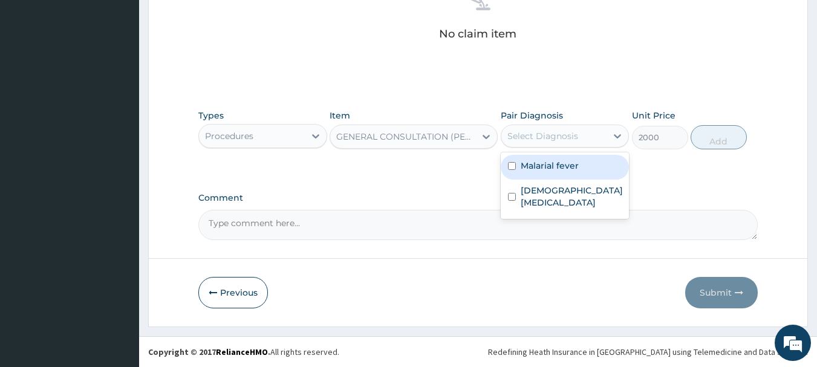
click at [550, 159] on div "Malarial fever" at bounding box center [564, 167] width 129 height 25
checkbox input "true"
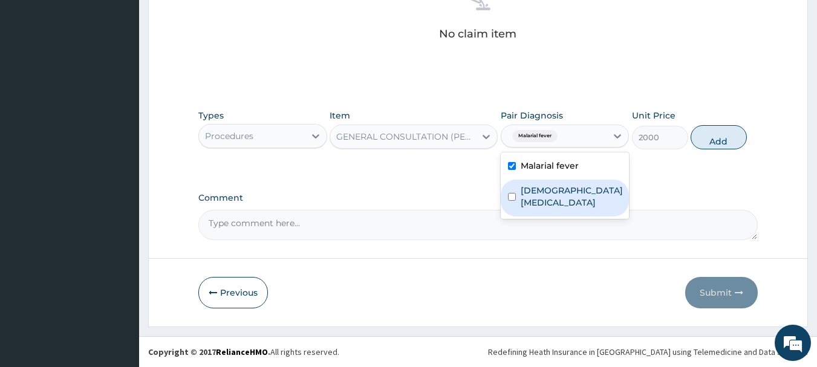
click at [543, 195] on label "Female pelvic inflammatory disease" at bounding box center [571, 196] width 102 height 24
checkbox input "true"
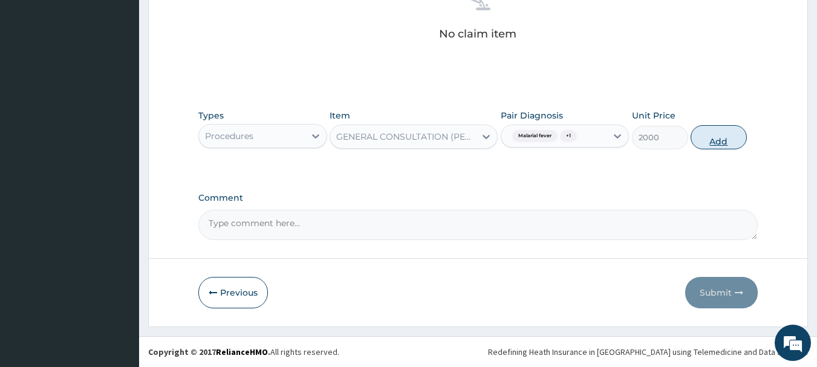
click at [717, 129] on button "Add" at bounding box center [718, 137] width 56 height 24
type input "0"
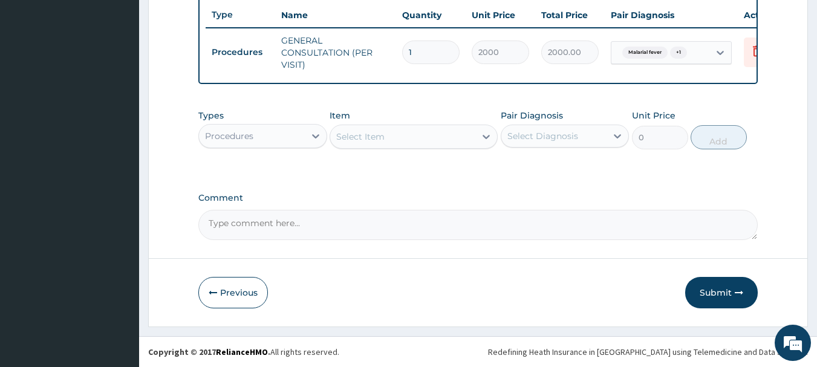
click at [280, 144] on div "Procedures" at bounding box center [252, 135] width 106 height 19
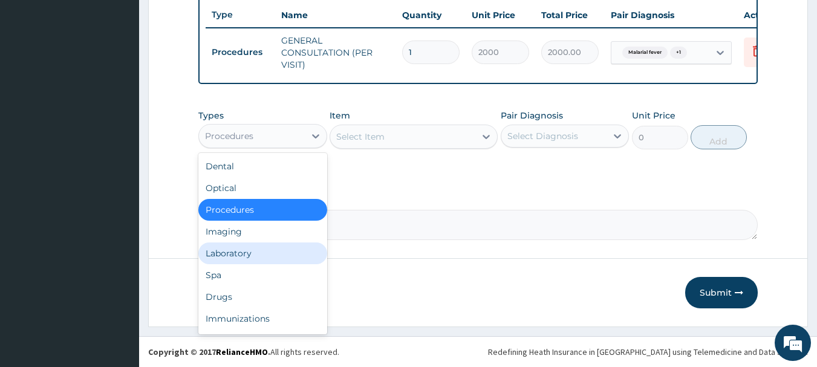
click at [225, 250] on div "Laboratory" at bounding box center [262, 253] width 129 height 22
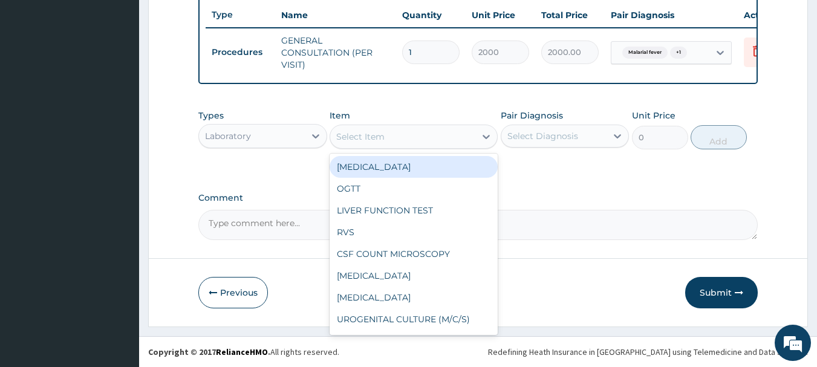
click at [445, 134] on div "Select Item" at bounding box center [402, 136] width 145 height 19
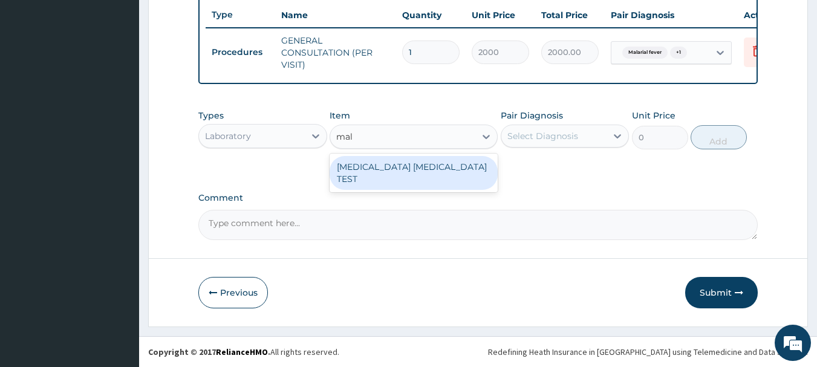
type input "mala"
click at [416, 163] on div "MALARIA PARASITE TEST" at bounding box center [413, 173] width 168 height 34
type input "1000"
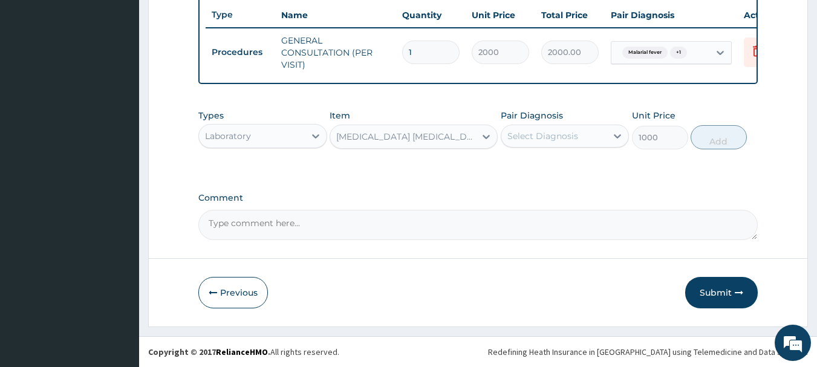
click at [550, 131] on div "Select Diagnosis" at bounding box center [542, 136] width 71 height 12
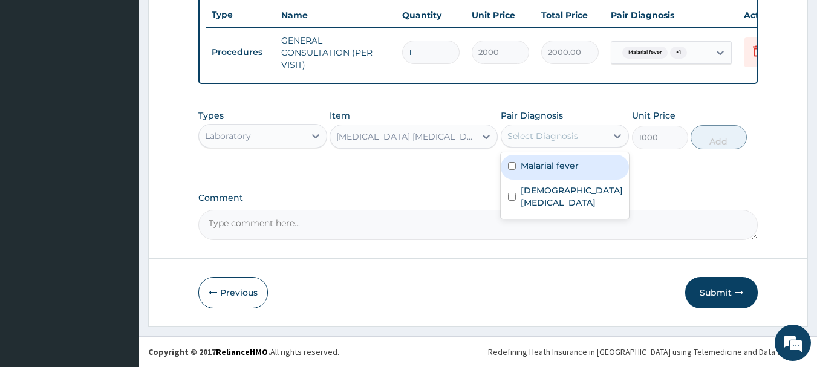
click at [533, 162] on label "Malarial fever" at bounding box center [549, 166] width 58 height 12
checkbox input "true"
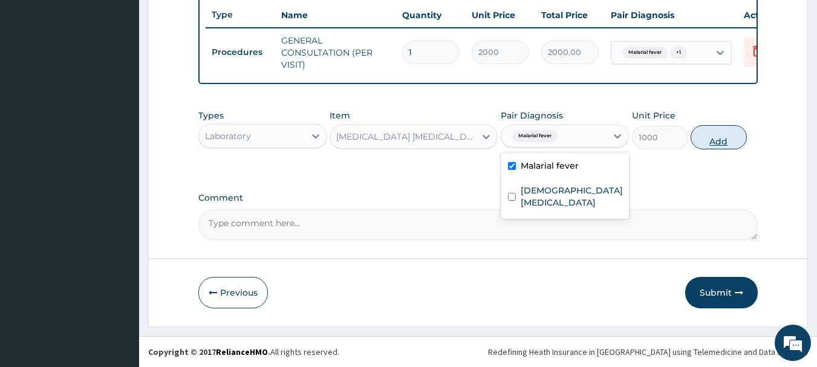
click at [702, 142] on button "Add" at bounding box center [718, 137] width 56 height 24
type input "0"
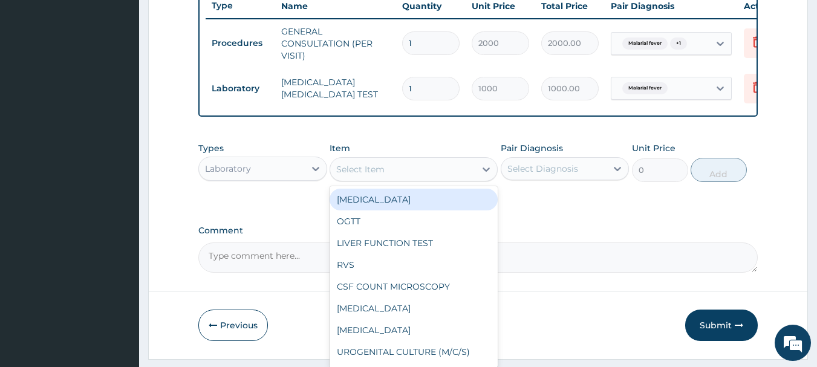
click at [443, 179] on div "Select Item" at bounding box center [402, 169] width 145 height 19
type input "pre"
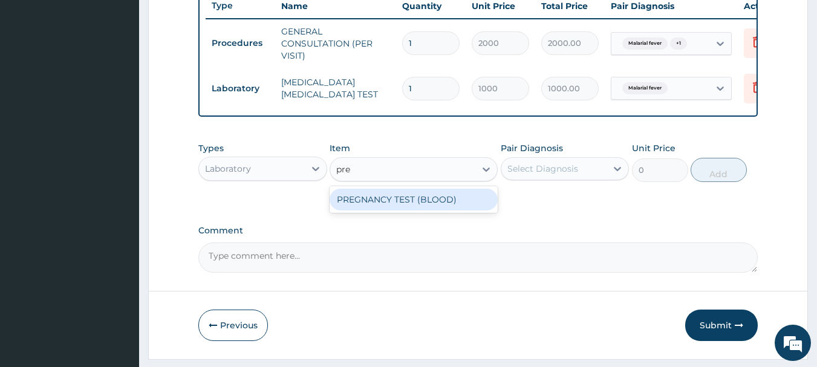
click at [396, 207] on div "PREGNANCY TEST (BLOOD)" at bounding box center [413, 200] width 168 height 22
type input "1000"
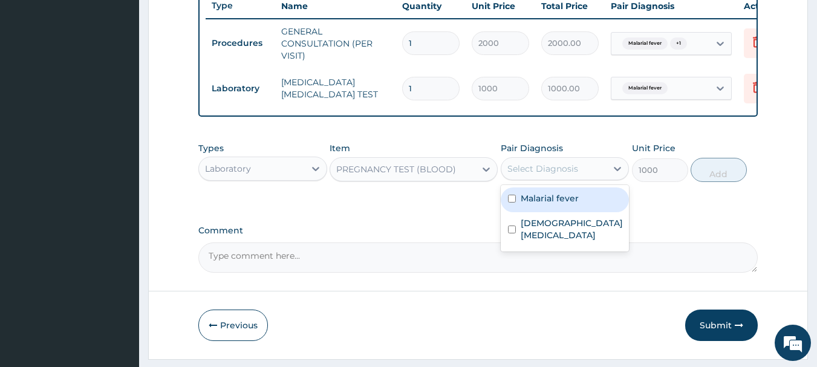
click at [550, 171] on div "Select Diagnosis" at bounding box center [542, 169] width 71 height 12
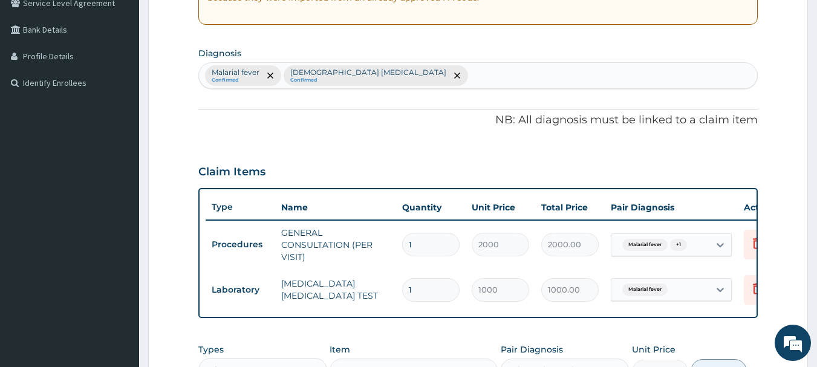
scroll to position [260, 0]
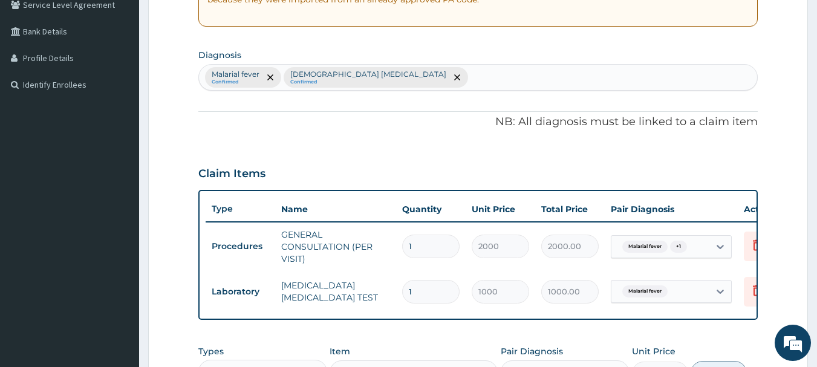
click at [486, 80] on div "Malarial fever Confirmed Female pelvic inflammatory disease Confirmed" at bounding box center [478, 77] width 559 height 25
type input "trying"
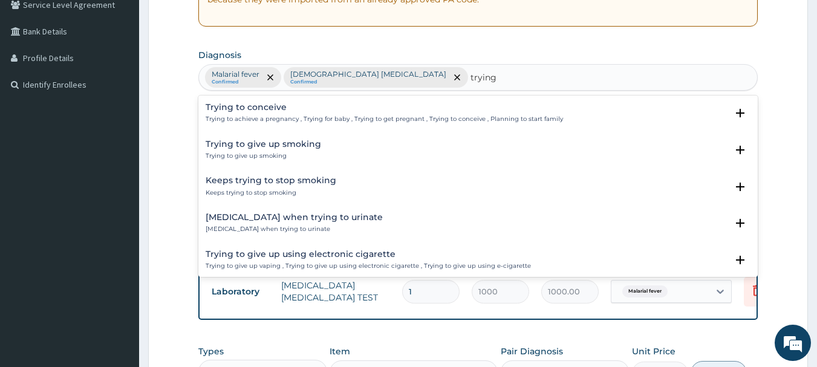
click at [228, 107] on h4 "Trying to conceive" at bounding box center [384, 107] width 357 height 9
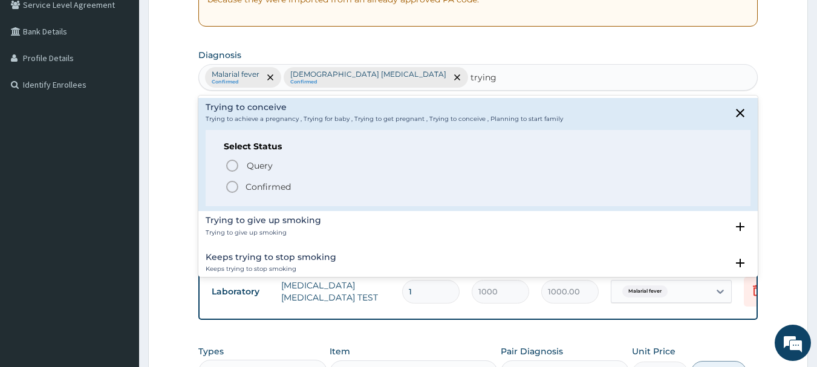
click at [239, 186] on span "Confirmed" at bounding box center [479, 187] width 508 height 15
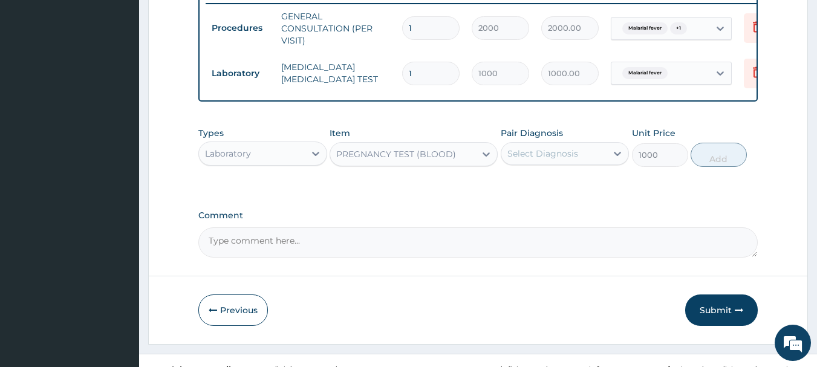
scroll to position [505, 0]
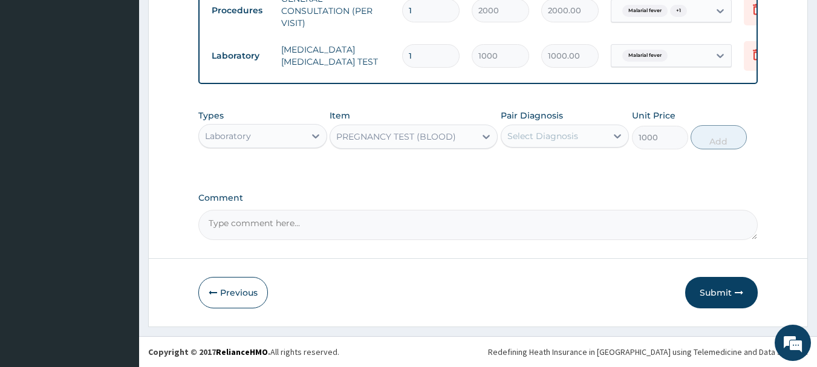
click at [574, 138] on div "Select Diagnosis" at bounding box center [542, 136] width 71 height 12
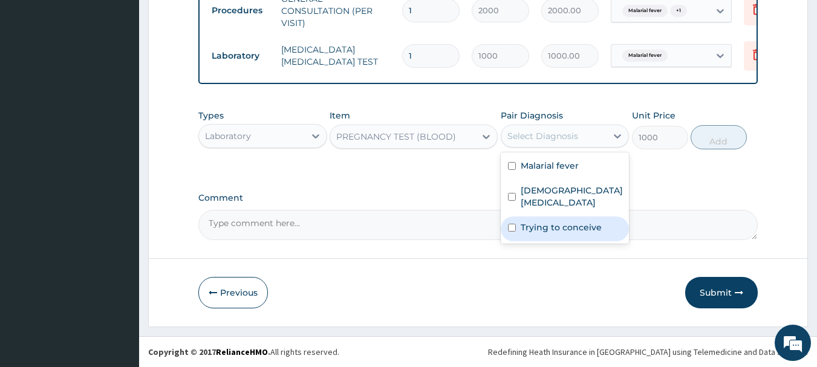
click at [552, 224] on label "Trying to conceive" at bounding box center [560, 227] width 81 height 12
checkbox input "true"
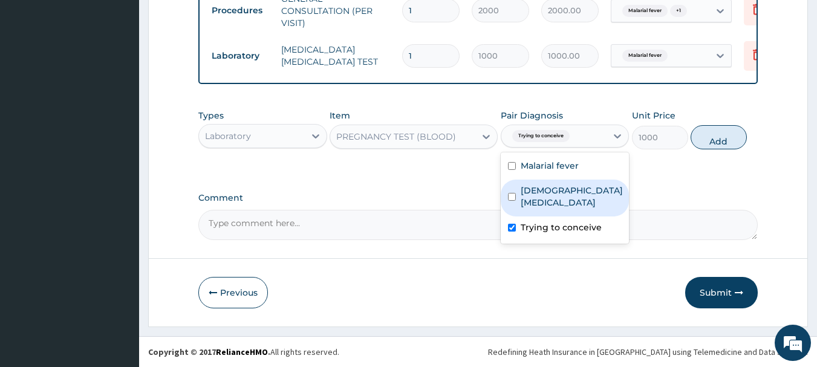
click at [712, 141] on button "Add" at bounding box center [718, 137] width 56 height 24
type input "0"
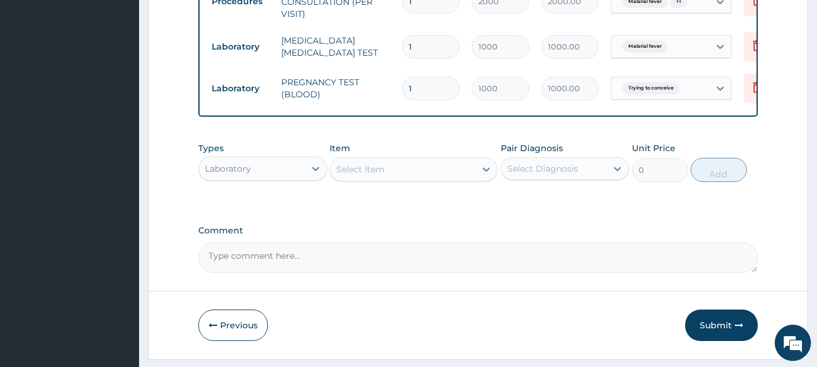
click at [271, 171] on div "Laboratory" at bounding box center [252, 168] width 106 height 19
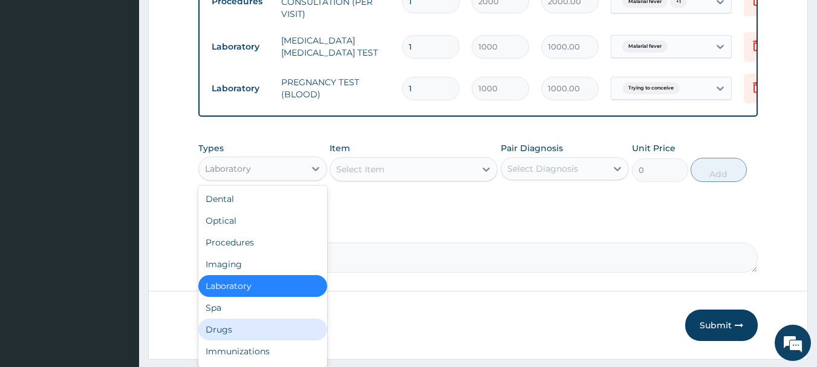
click at [232, 336] on div "Drugs" at bounding box center [262, 330] width 129 height 22
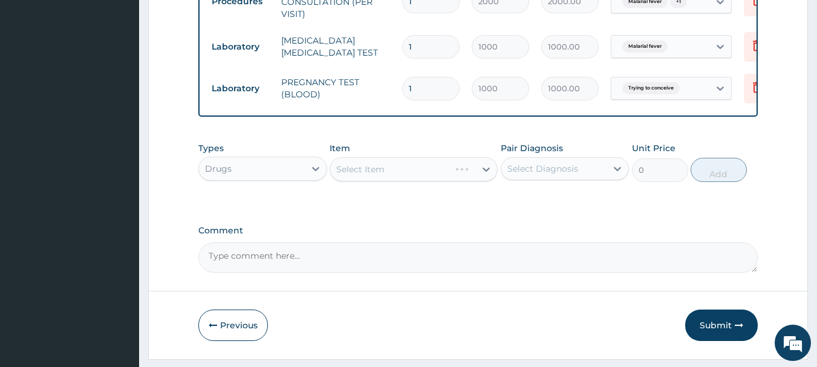
click at [445, 172] on div "Select Item" at bounding box center [413, 169] width 168 height 24
click at [443, 177] on div "Select Item" at bounding box center [402, 169] width 145 height 19
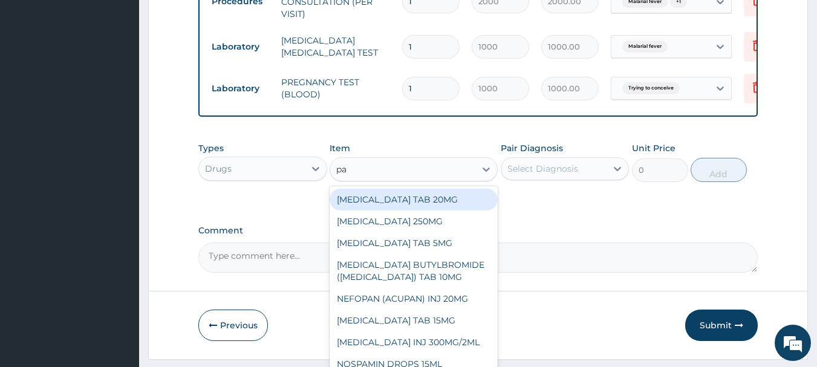
type input "p"
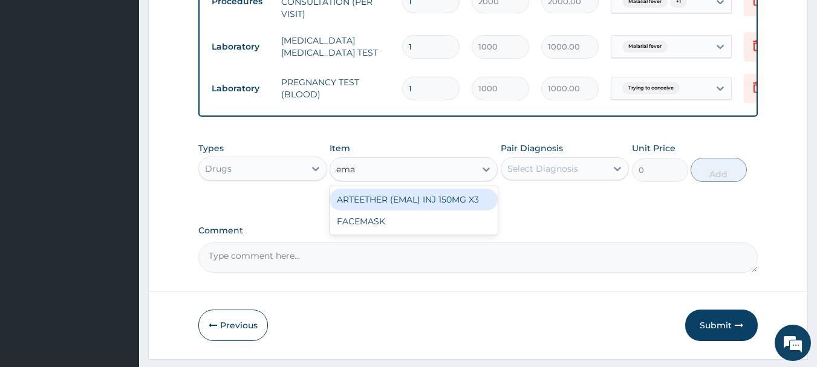
type input "emal"
click at [432, 207] on div "ARTEETHER (EMAL) INJ 150MG X3" at bounding box center [413, 200] width 168 height 22
type input "1500"
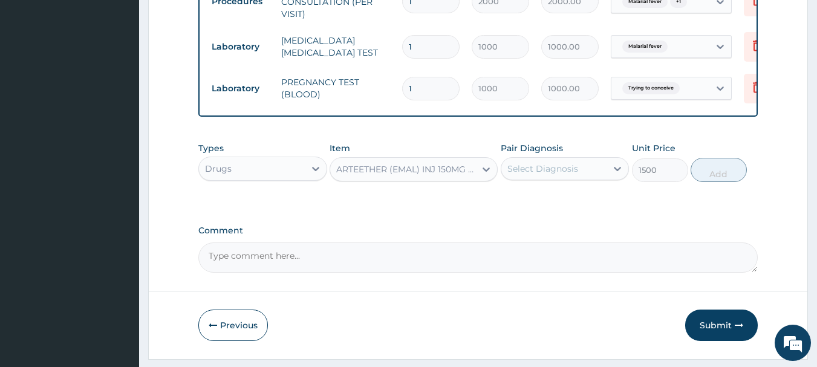
click at [572, 175] on div "Select Diagnosis" at bounding box center [542, 169] width 71 height 12
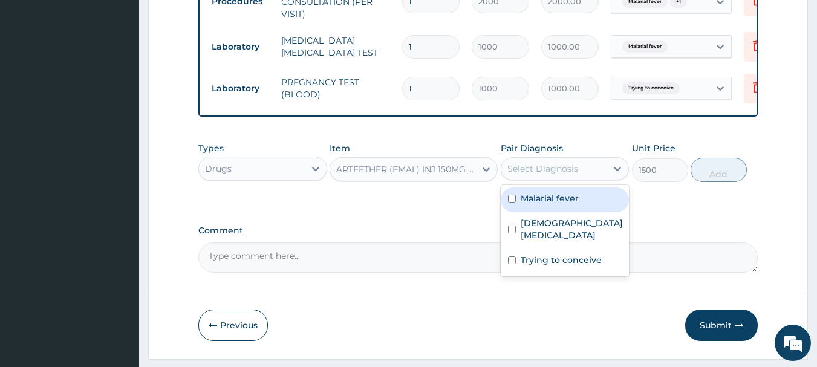
click at [543, 204] on label "Malarial fever" at bounding box center [549, 198] width 58 height 12
checkbox input "true"
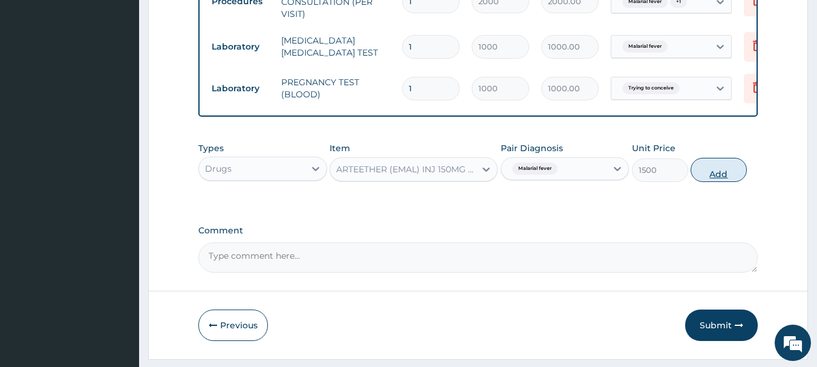
click at [722, 182] on button "Add" at bounding box center [718, 170] width 56 height 24
type input "0"
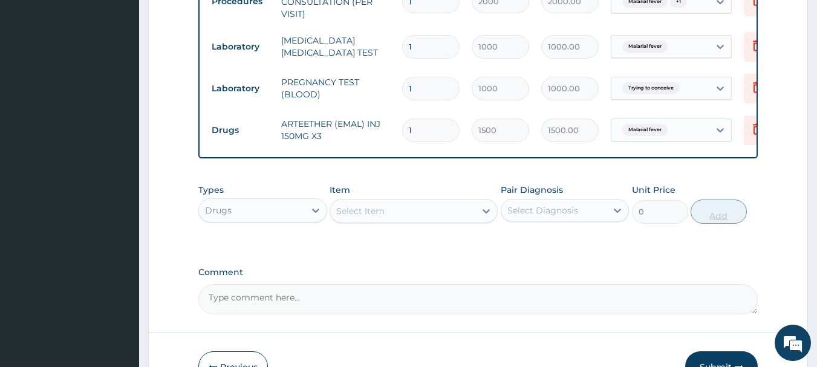
type input "0.00"
type input "3"
type input "4500.00"
type input "3"
click at [453, 217] on div "Select Item" at bounding box center [402, 210] width 145 height 19
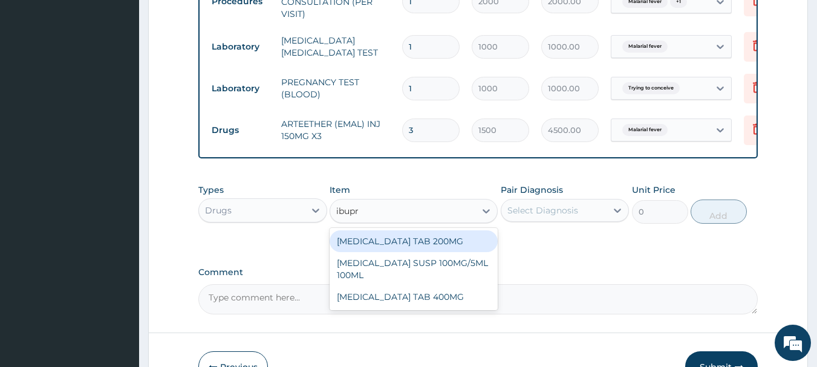
type input "ibupro"
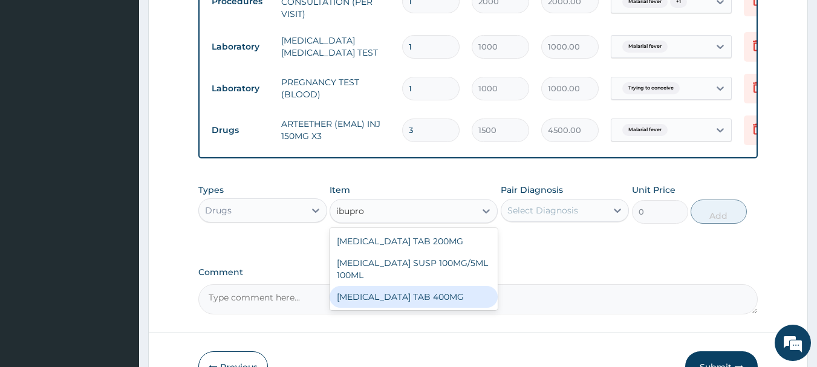
click at [402, 308] on div "IBUPROFEN TAB 400MG" at bounding box center [413, 297] width 168 height 22
type input "20"
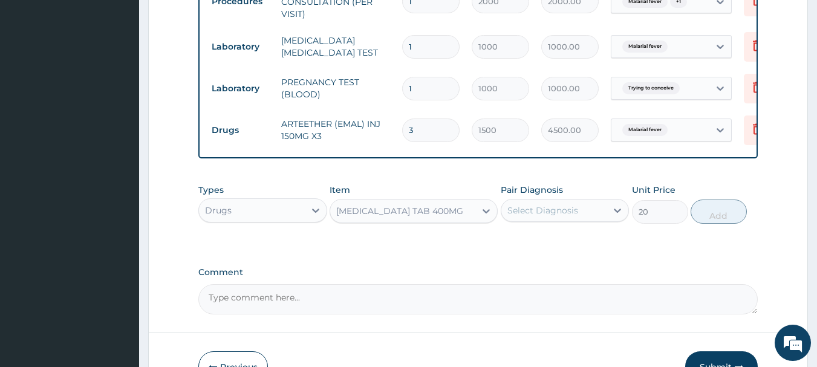
click at [568, 220] on div "Select Diagnosis" at bounding box center [554, 210] width 106 height 19
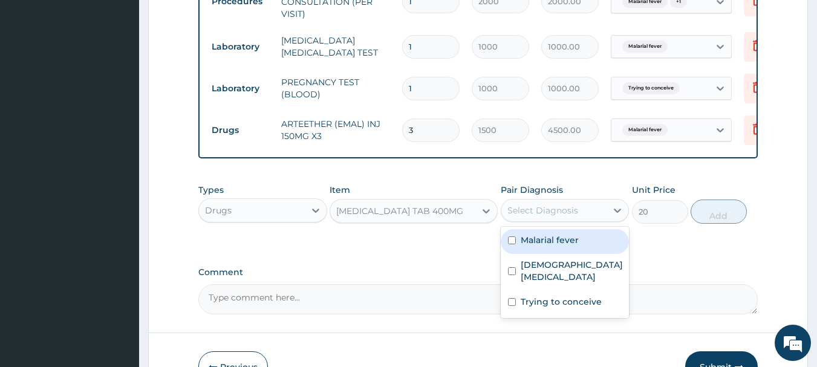
click at [541, 254] on div "Malarial fever" at bounding box center [564, 241] width 129 height 25
checkbox input "true"
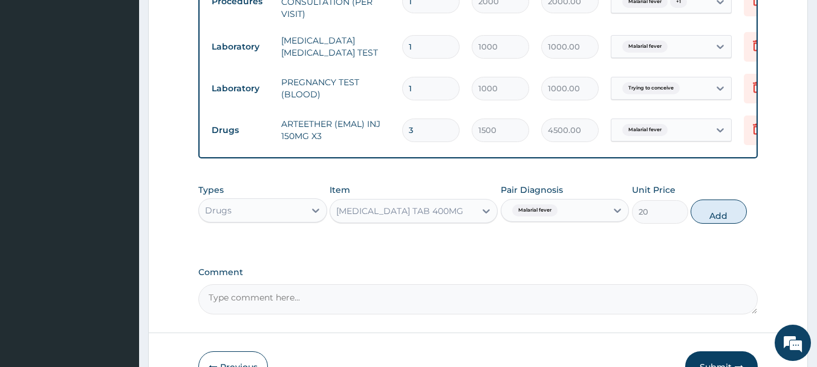
click at [709, 218] on button "Add" at bounding box center [718, 211] width 56 height 24
type input "0"
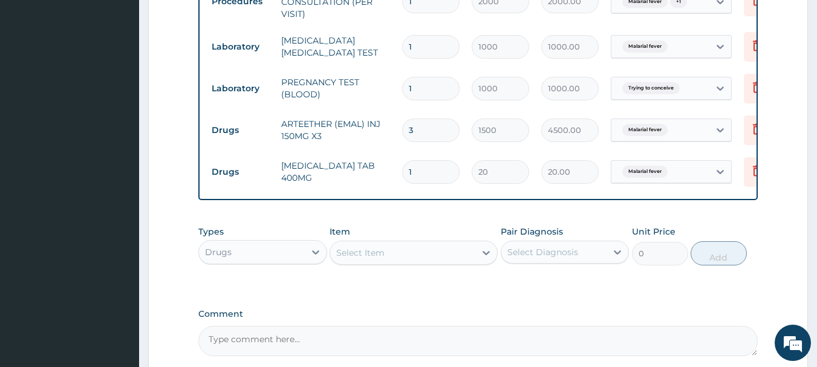
type input "18"
type input "360.00"
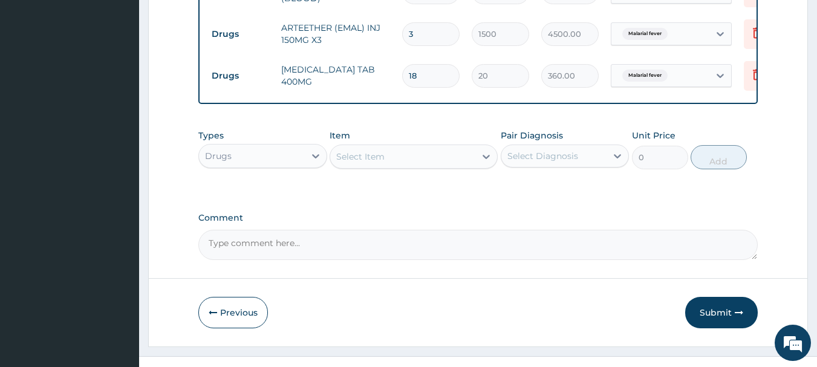
scroll to position [630, 0]
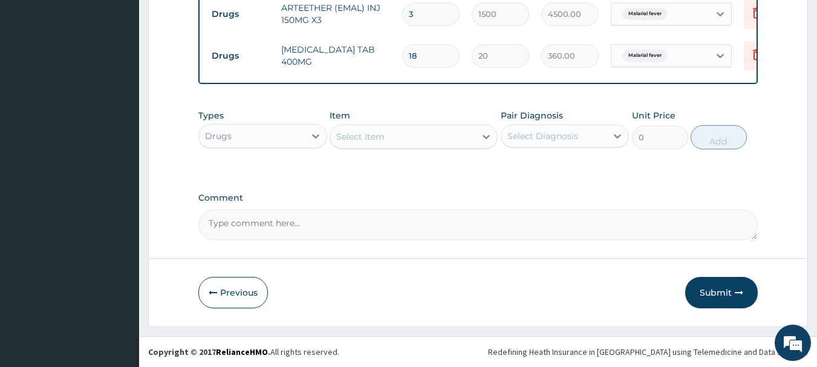
type input "18"
click at [444, 145] on div "Select Item" at bounding box center [402, 136] width 145 height 19
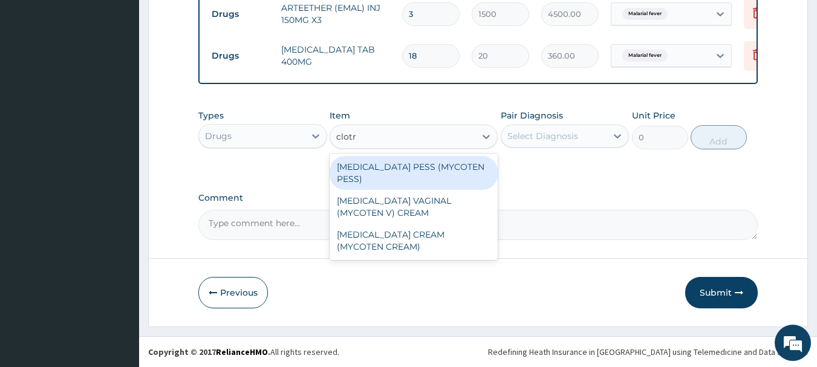
type input "clotri"
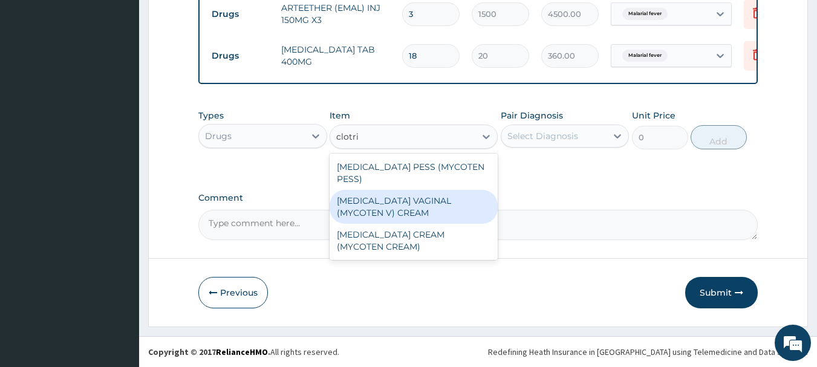
click at [375, 203] on div "CLOTRIMAZOLE VAGINAL (MYCOTEN V) CREAM" at bounding box center [413, 207] width 168 height 34
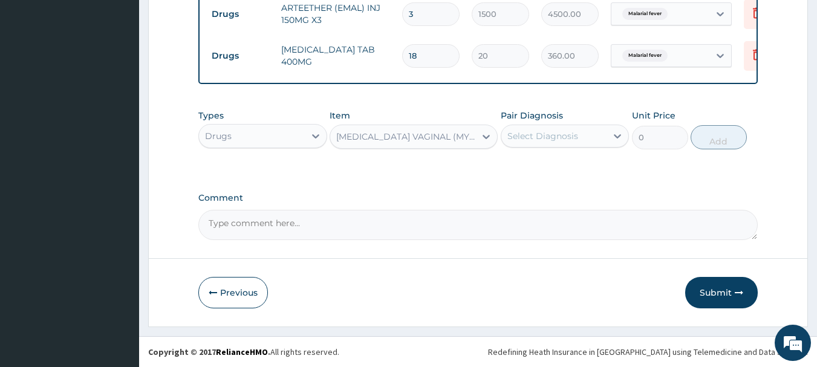
type input "1600"
click at [559, 137] on div "Select Diagnosis" at bounding box center [542, 136] width 71 height 12
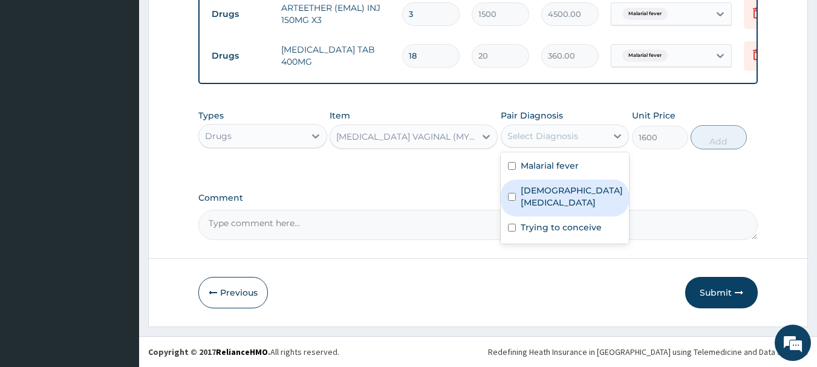
click at [536, 198] on label "Female pelvic inflammatory disease" at bounding box center [571, 196] width 102 height 24
checkbox input "true"
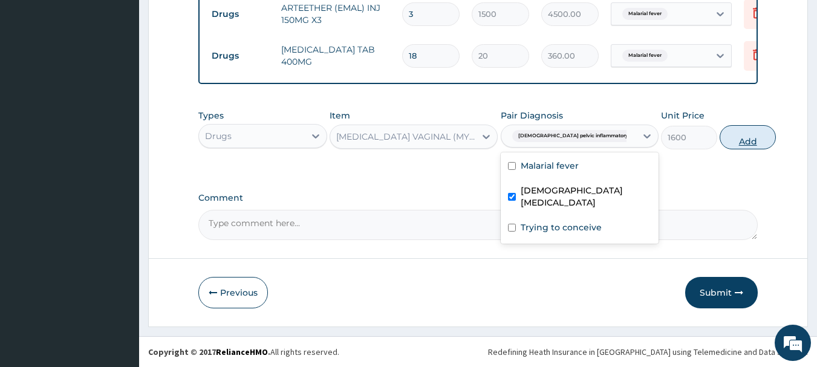
click at [719, 131] on button "Add" at bounding box center [747, 137] width 56 height 24
type input "0"
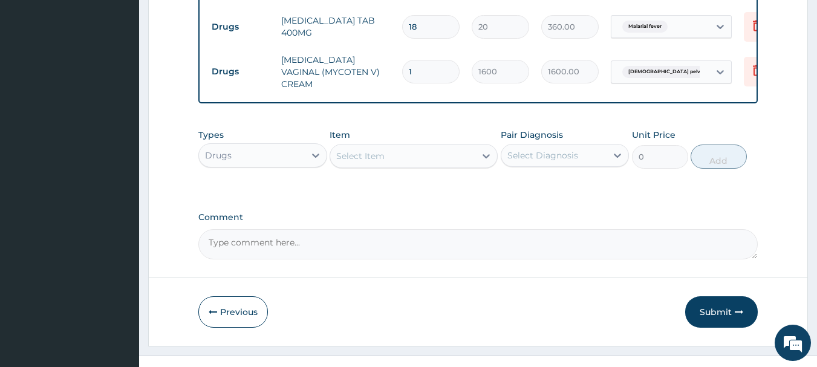
scroll to position [678, 0]
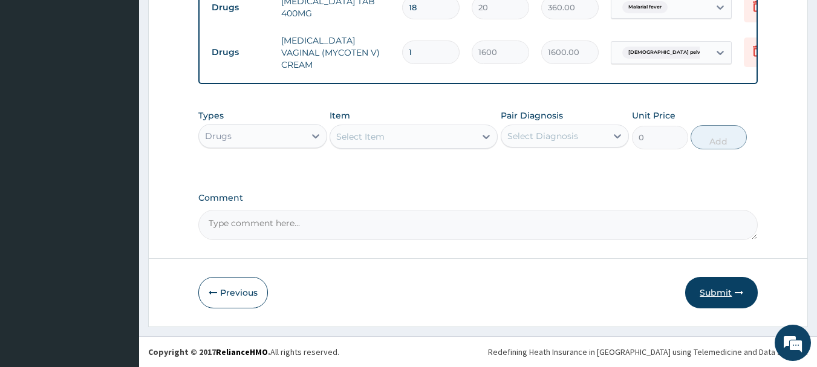
click at [702, 285] on button "Submit" at bounding box center [721, 292] width 73 height 31
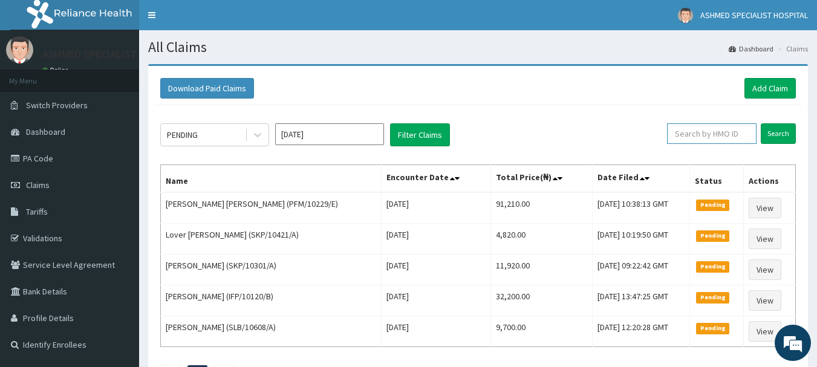
click at [701, 128] on input "text" at bounding box center [711, 133] width 89 height 21
type input "tlf/10005/e"
click at [776, 131] on input "Search" at bounding box center [777, 133] width 35 height 21
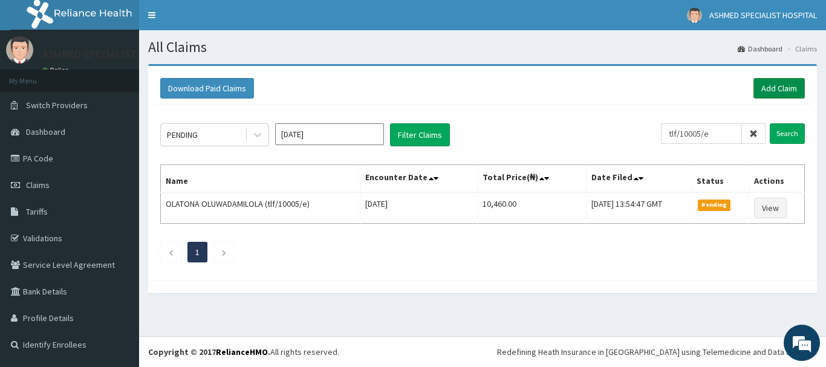
click at [762, 83] on link "Add Claim" at bounding box center [778, 88] width 51 height 21
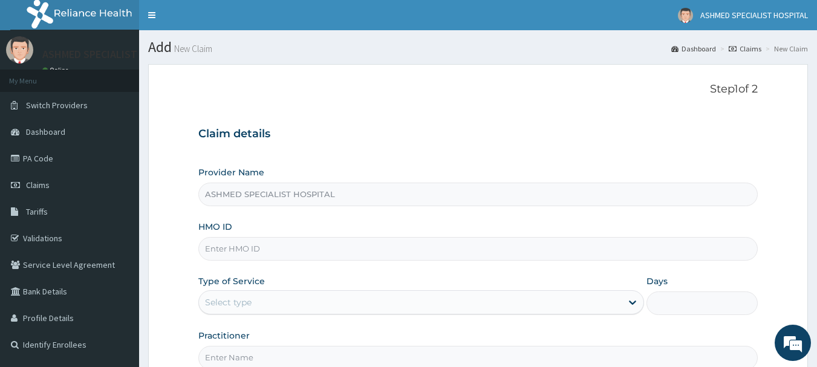
click at [254, 244] on input "HMO ID" at bounding box center [478, 249] width 560 height 24
type input "mfl/10088/a"
click at [253, 295] on div "Select type" at bounding box center [410, 302] width 423 height 19
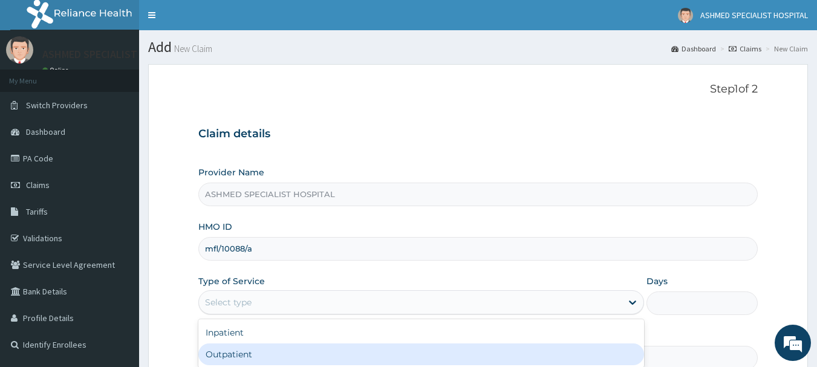
click at [230, 354] on div "Outpatient" at bounding box center [420, 354] width 445 height 22
type input "1"
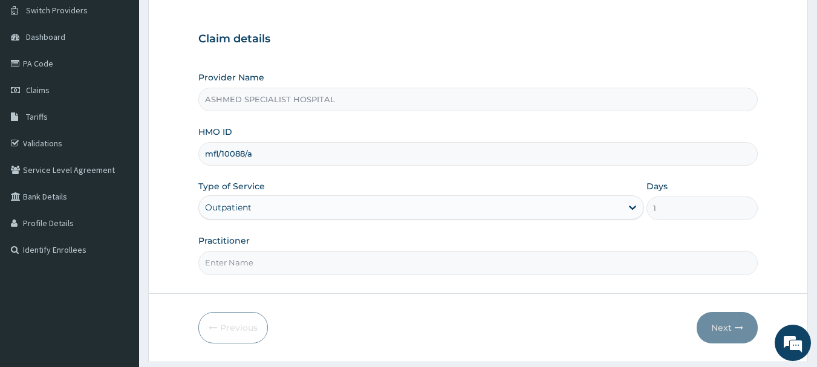
scroll to position [130, 0]
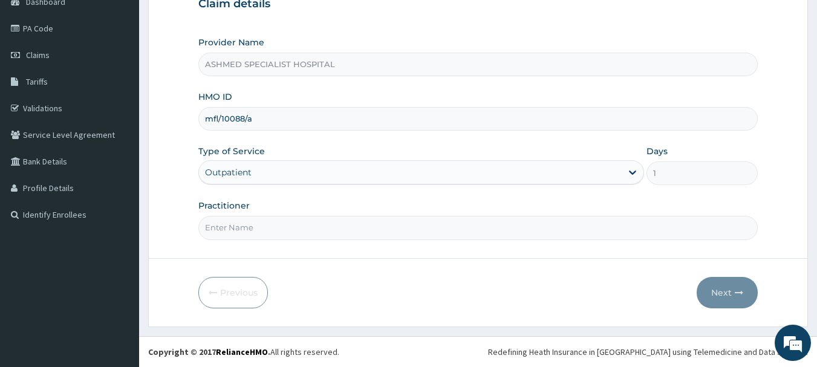
click at [224, 222] on input "Practitioner" at bounding box center [478, 228] width 560 height 24
type input "[PERSON_NAME][DATE]"
click at [711, 287] on button "Next" at bounding box center [726, 292] width 61 height 31
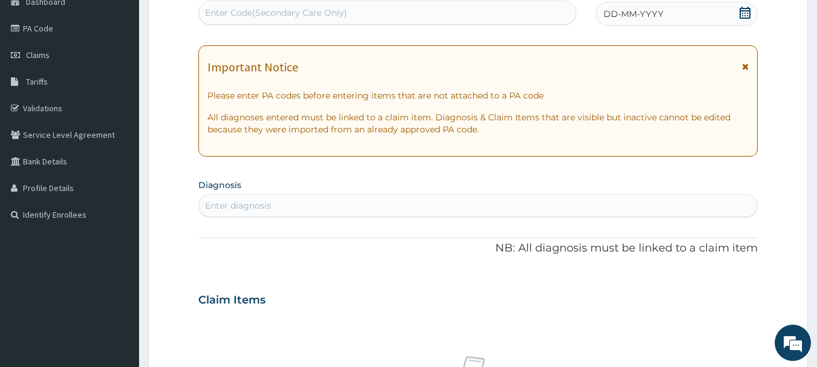
click at [474, 6] on div "Enter Code(Secondary Care Only)" at bounding box center [387, 12] width 377 height 19
paste input "PA/AA6686"
type input "PA/AA6686"
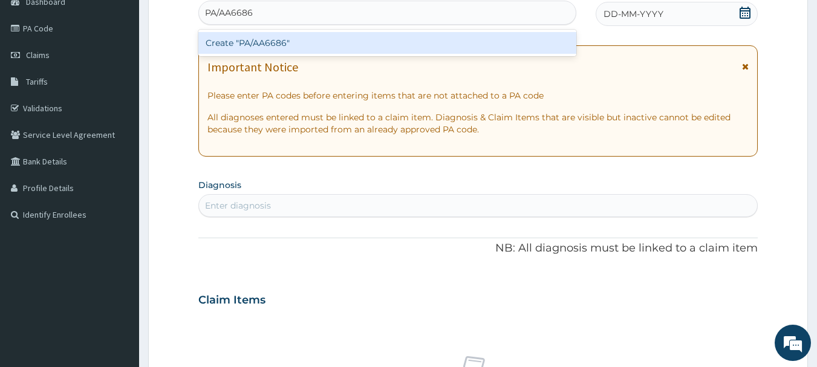
click at [409, 38] on div "Create "PA/AA6686"" at bounding box center [387, 43] width 378 height 22
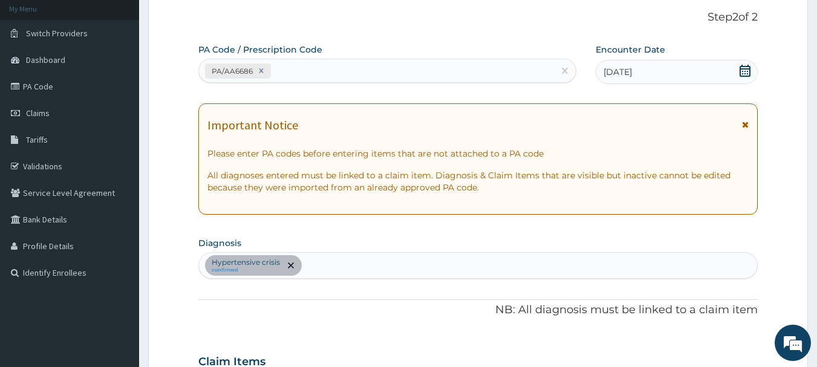
scroll to position [71, 0]
click at [343, 80] on div "PA/AA6686" at bounding box center [376, 72] width 355 height 20
paste input "PA/EDC949"
type input "PA/EDC949"
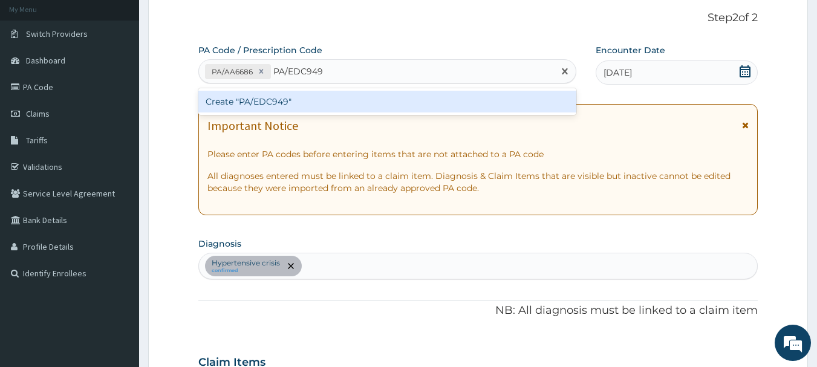
click at [316, 95] on div "Create "PA/EDC949"" at bounding box center [387, 102] width 378 height 22
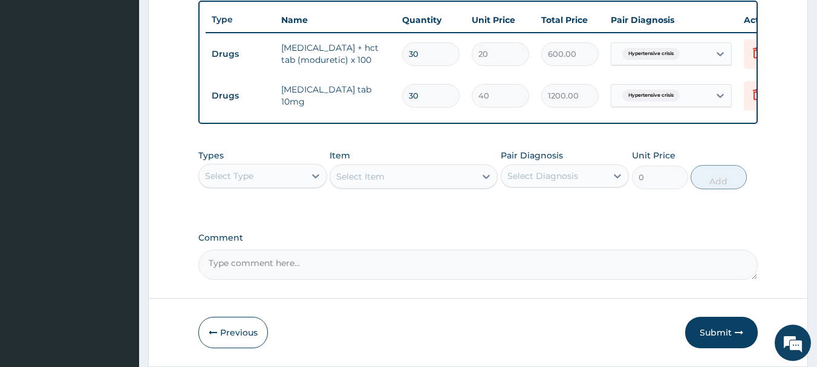
scroll to position [463, 0]
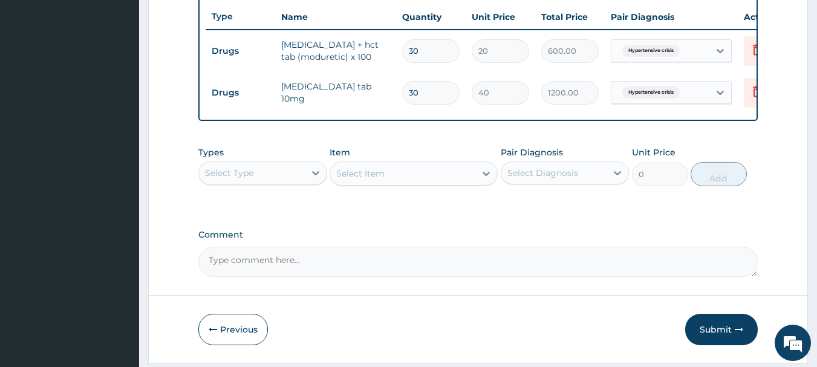
click at [290, 183] on div "Select Type" at bounding box center [252, 172] width 106 height 19
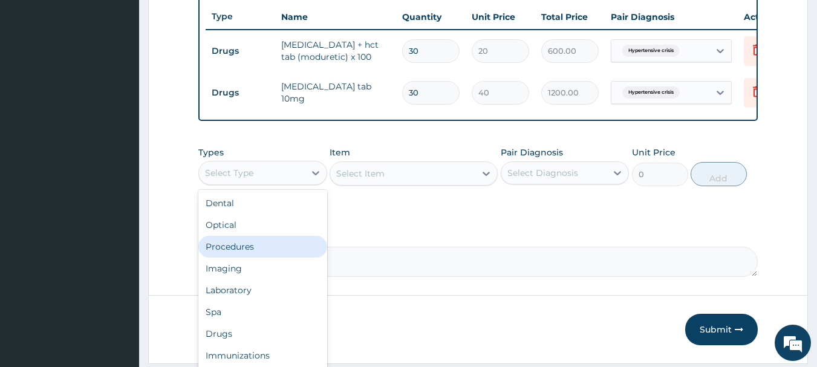
click at [236, 254] on div "Procedures" at bounding box center [262, 247] width 129 height 22
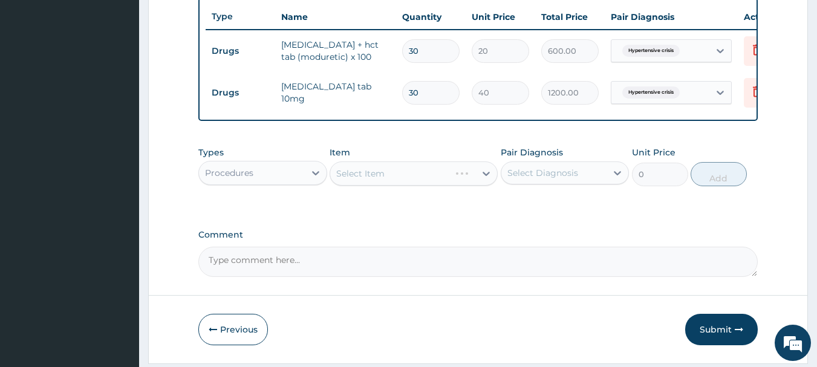
click at [380, 178] on div "Select Item" at bounding box center [413, 173] width 168 height 24
click at [380, 178] on div "Select Item" at bounding box center [360, 173] width 48 height 12
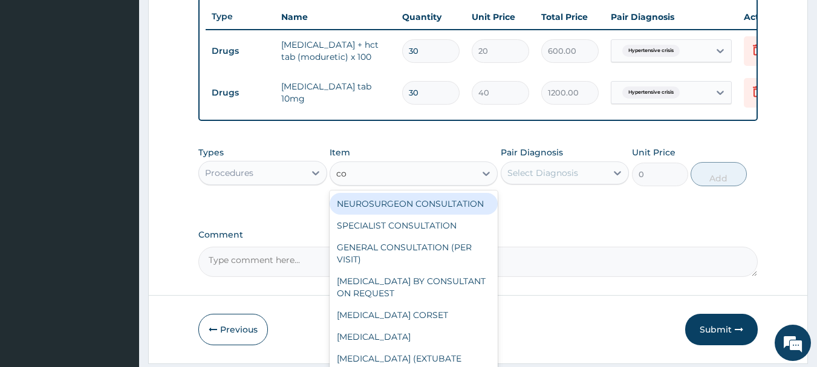
type input "con"
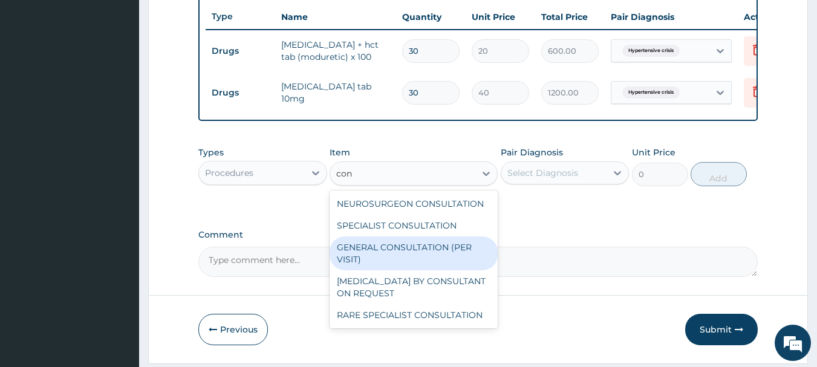
click at [360, 253] on div "GENERAL CONSULTATION (PER VISIT)" at bounding box center [413, 253] width 168 height 34
type input "2000"
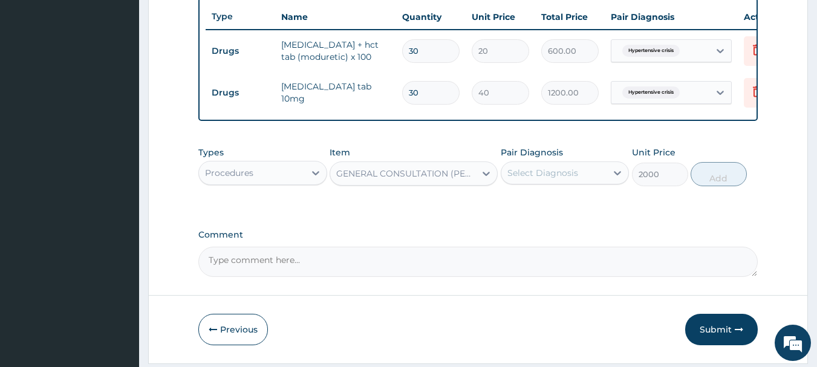
click at [360, 253] on div "Comment" at bounding box center [478, 253] width 560 height 47
click at [536, 177] on div "Select Diagnosis" at bounding box center [542, 173] width 71 height 12
click at [524, 207] on label "Hypertensive crisis" at bounding box center [561, 202] width 83 height 12
checkbox input "true"
click at [707, 186] on button "Add" at bounding box center [718, 174] width 56 height 24
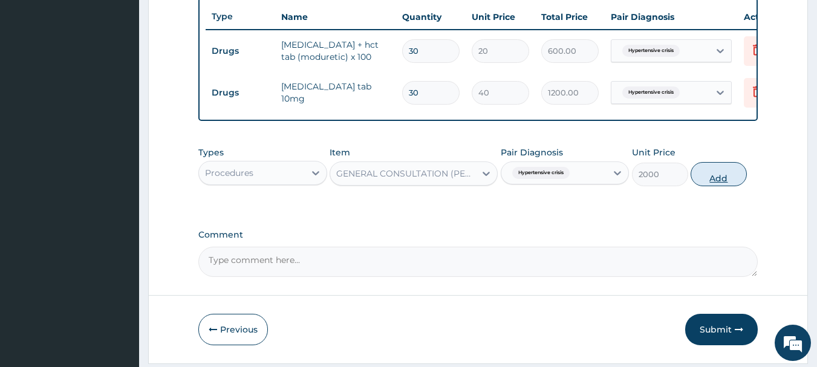
type input "0"
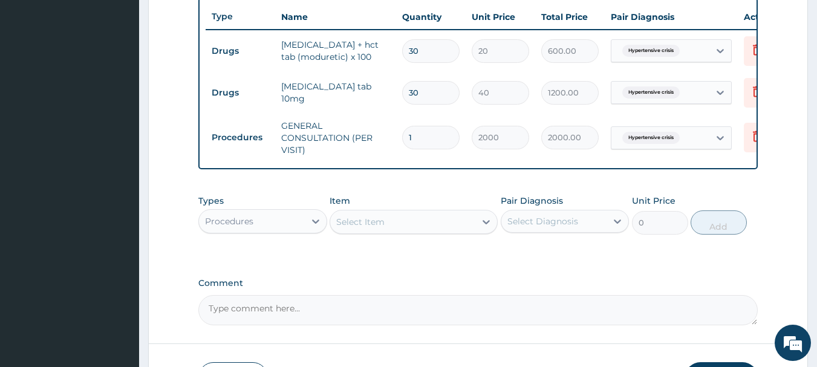
scroll to position [557, 0]
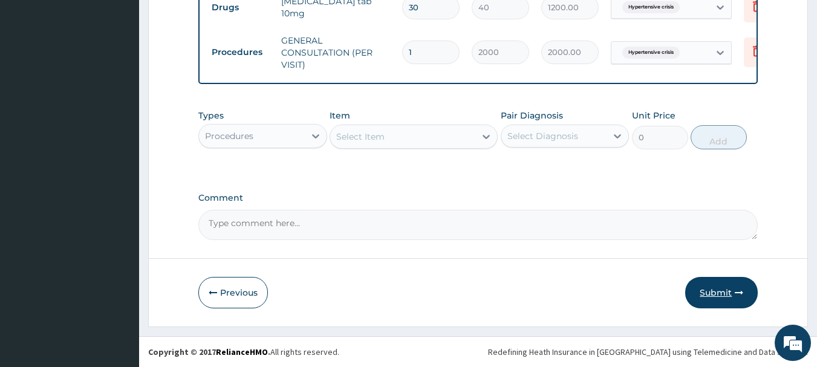
click at [709, 288] on button "Submit" at bounding box center [721, 292] width 73 height 31
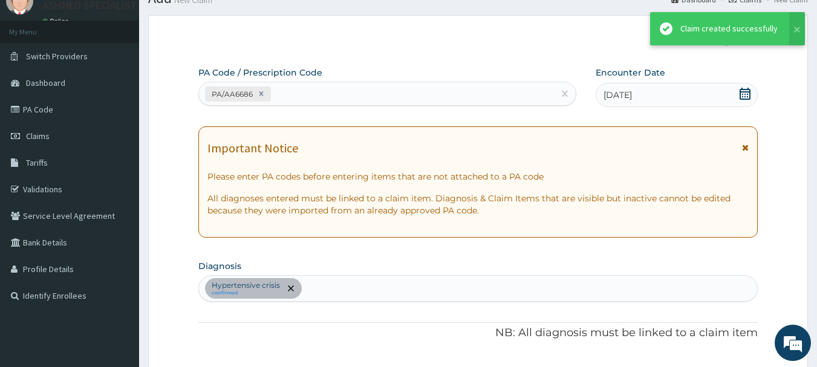
scroll to position [546, 0]
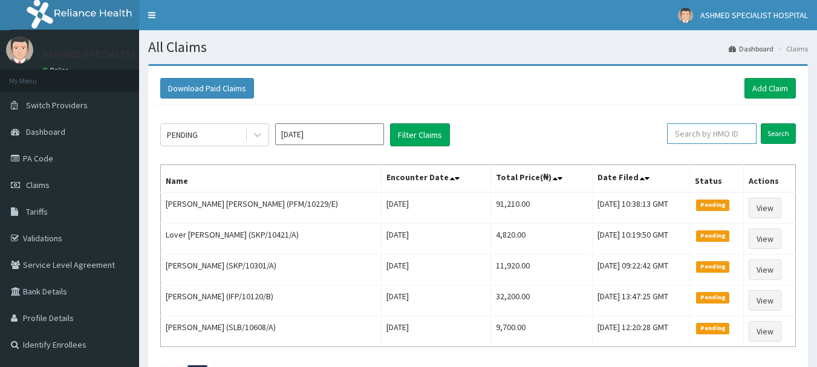
click at [732, 138] on input "text" at bounding box center [711, 133] width 89 height 21
type input "mfl/10088/a"
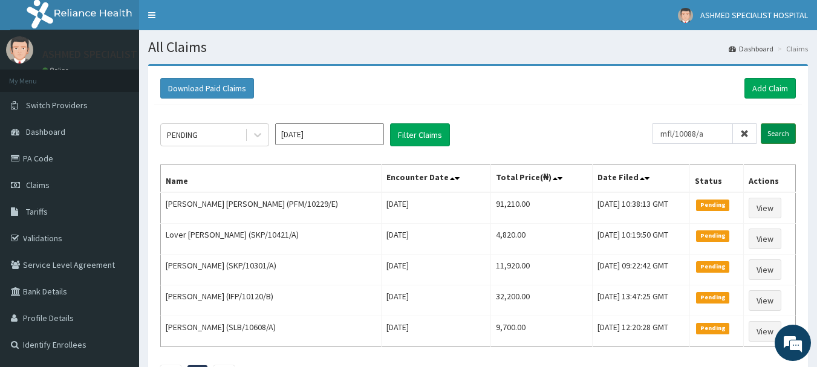
click at [770, 135] on input "Search" at bounding box center [777, 133] width 35 height 21
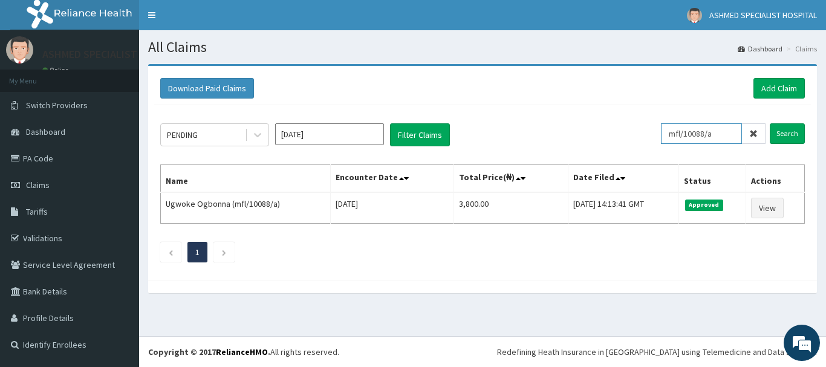
click at [728, 135] on input "mfl/10088/a" at bounding box center [701, 133] width 81 height 21
click at [777, 82] on link "Add Claim" at bounding box center [778, 88] width 51 height 21
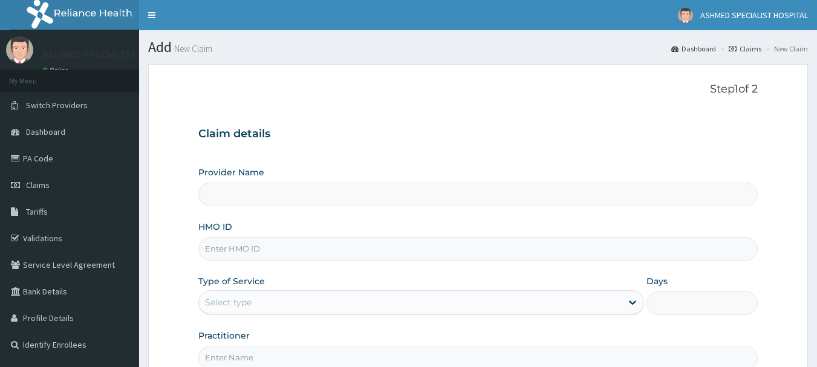
click at [233, 241] on input "HMO ID" at bounding box center [478, 249] width 560 height 24
paste input "mfl/10088/a"
type input "mfl/10088/a"
type input "ASHMED SPECIALIST HOSPITAL"
type input "mfl/10088/a"
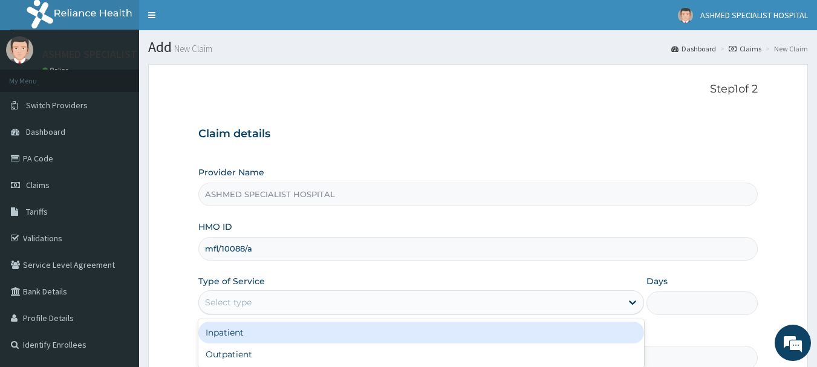
click at [237, 302] on div "Select type" at bounding box center [228, 302] width 47 height 12
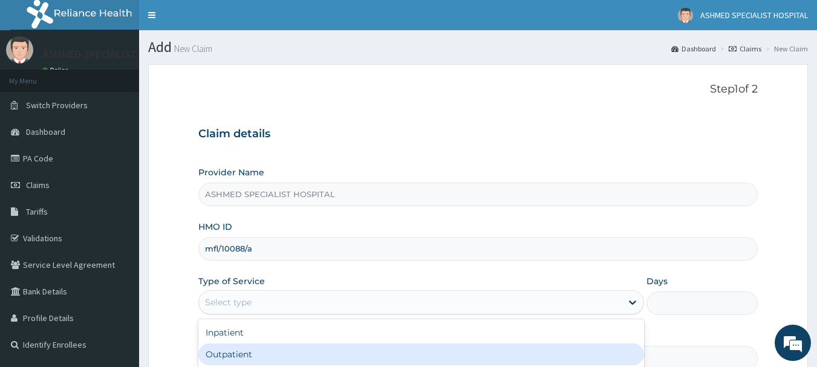
click at [231, 352] on div "Outpatient" at bounding box center [420, 354] width 445 height 22
type input "1"
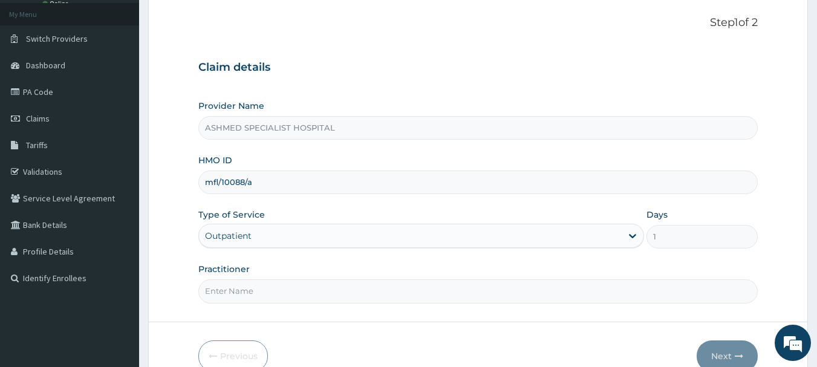
scroll to position [130, 0]
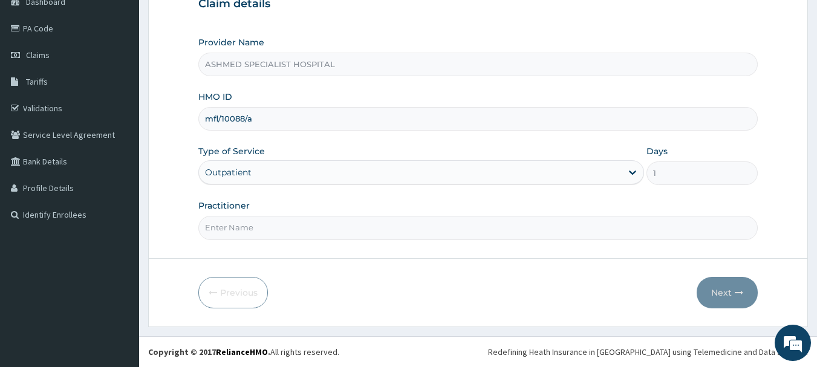
click at [354, 235] on input "Practitioner" at bounding box center [478, 228] width 560 height 24
type input "[PERSON_NAME] ODESA"
click at [727, 284] on button "Next" at bounding box center [726, 292] width 61 height 31
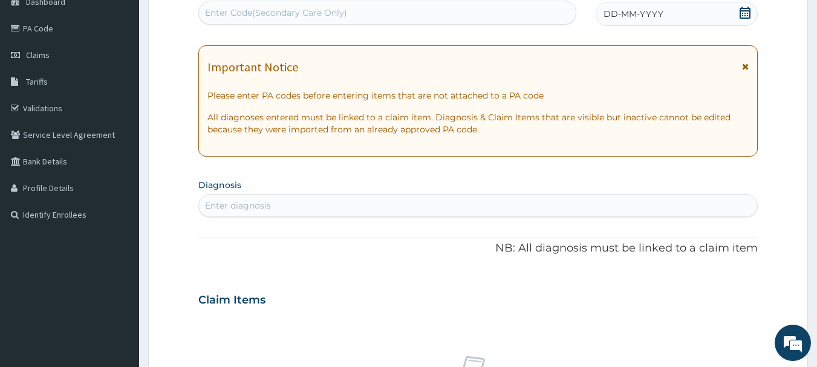
click at [322, 13] on div "Enter Code(Secondary Care Only)" at bounding box center [276, 13] width 142 height 12
paste input "PA/EDC949"
type input "PA/EDC949"
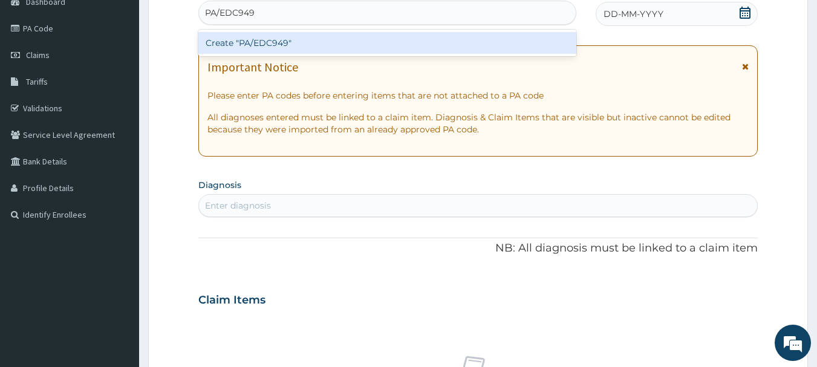
click at [301, 38] on div "Create "PA/EDC949"" at bounding box center [387, 43] width 378 height 22
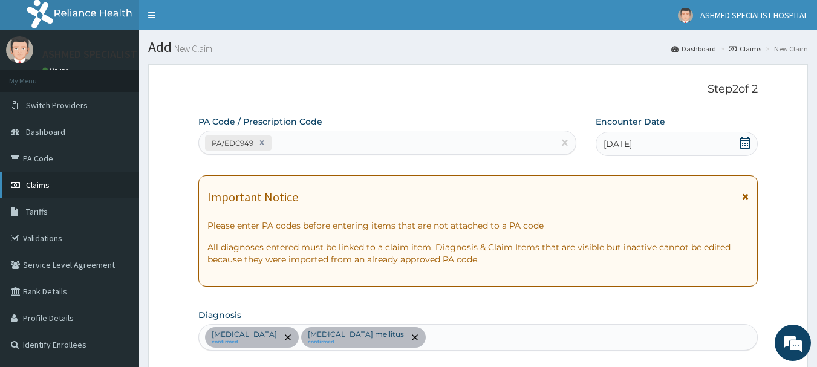
click at [30, 188] on span "Claims" at bounding box center [38, 185] width 24 height 11
